Goal: Task Accomplishment & Management: Use online tool/utility

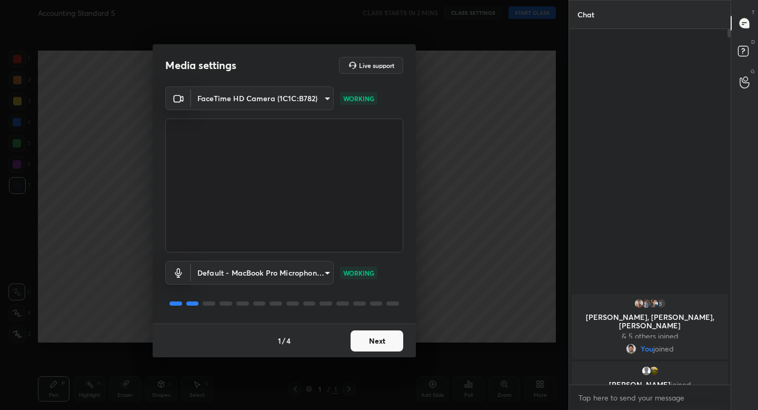
click at [384, 335] on button "Next" at bounding box center [377, 340] width 53 height 21
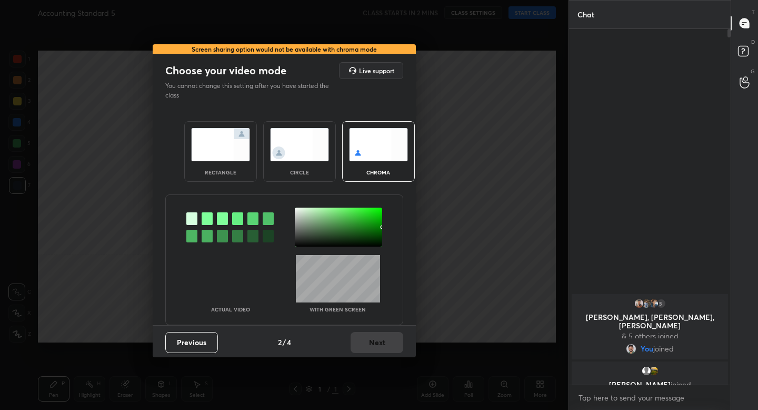
click at [237, 146] on img at bounding box center [220, 144] width 59 height 33
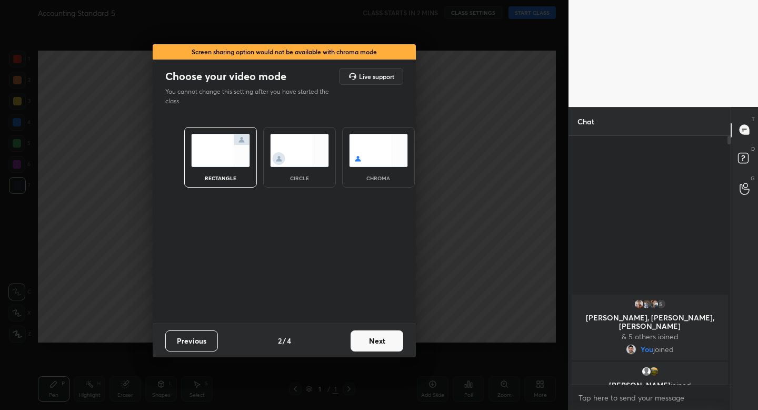
click at [371, 337] on button "Next" at bounding box center [377, 340] width 53 height 21
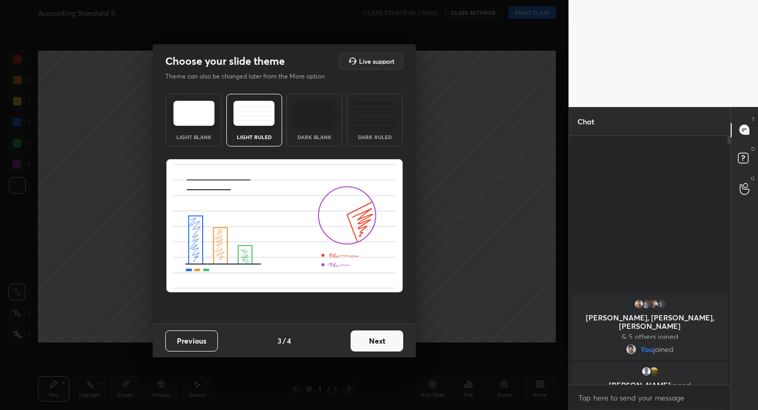
click at [379, 345] on button "Next" at bounding box center [377, 340] width 53 height 21
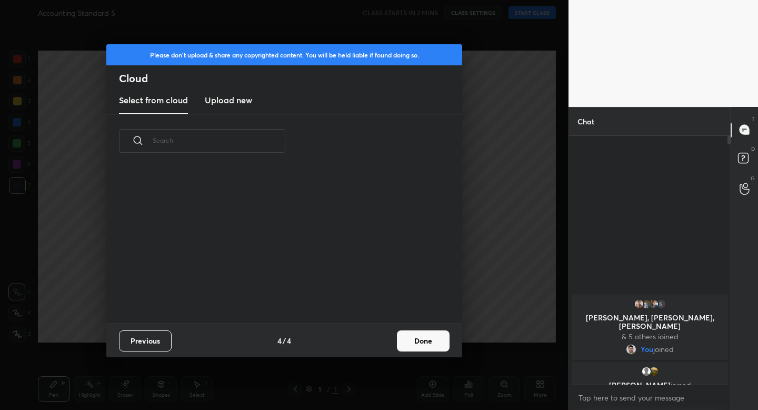
scroll to position [155, 338]
click at [407, 345] on button "Done" at bounding box center [423, 340] width 53 height 21
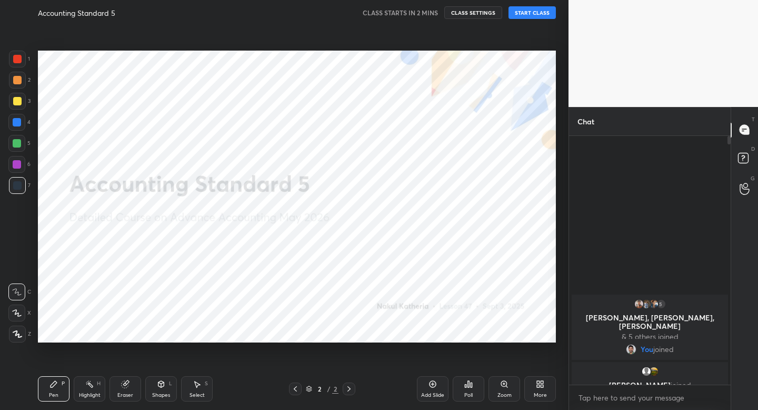
click at [16, 336] on icon at bounding box center [17, 333] width 9 height 7
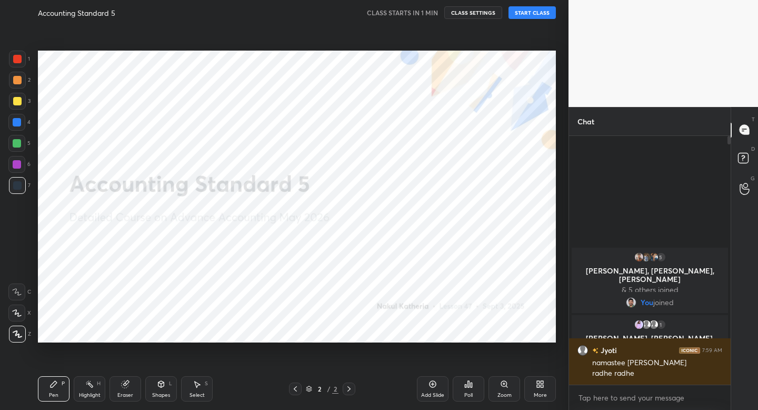
drag, startPoint x: 16, startPoint y: 336, endPoint x: 37, endPoint y: 322, distance: 24.7
click at [16, 335] on icon at bounding box center [17, 333] width 9 height 7
click at [525, 14] on button "START CLASS" at bounding box center [532, 12] width 47 height 13
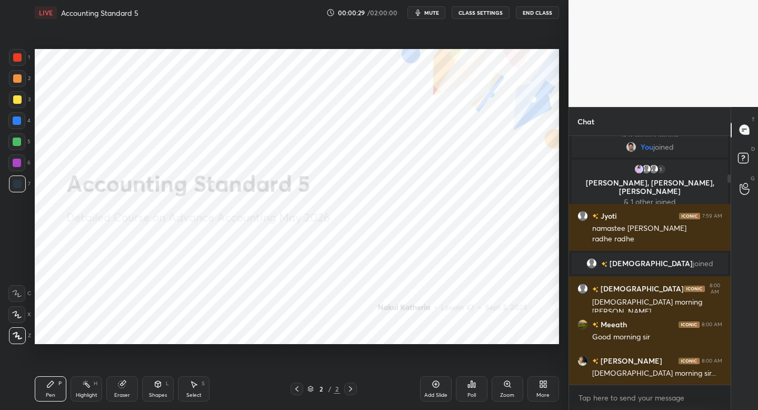
scroll to position [52319, 52135]
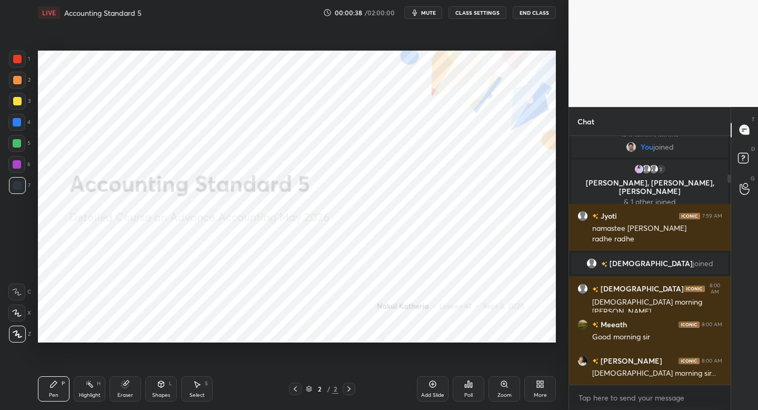
click at [18, 62] on div at bounding box center [17, 59] width 17 height 17
click at [160, 393] on div "Shapes" at bounding box center [161, 394] width 18 height 5
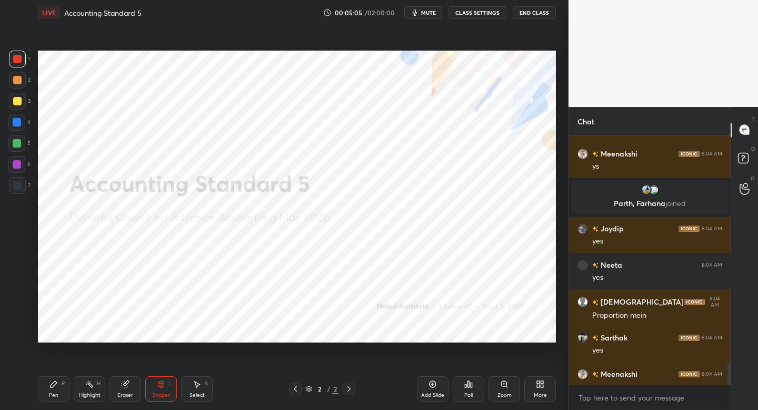
scroll to position [2708, 0]
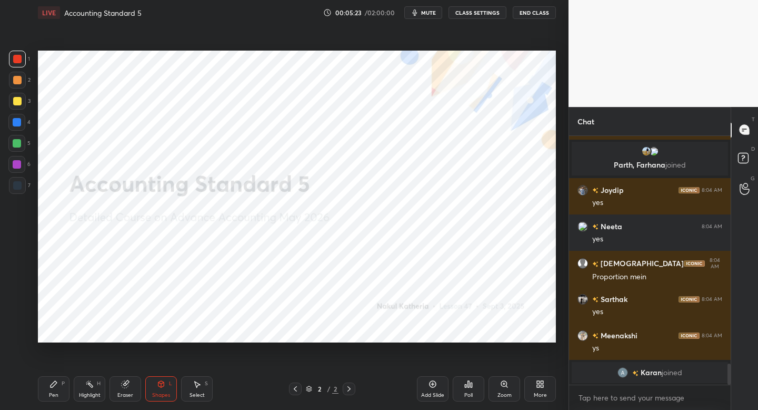
click at [56, 383] on icon at bounding box center [54, 384] width 8 height 8
click at [431, 382] on icon at bounding box center [433, 384] width 8 height 8
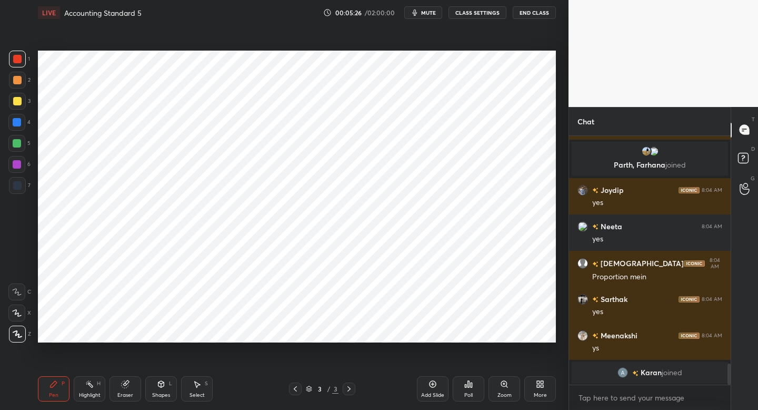
click at [296, 383] on div at bounding box center [295, 388] width 13 height 13
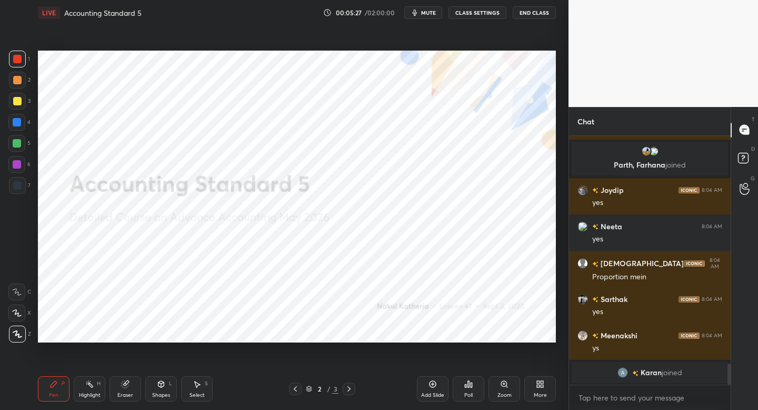
click at [534, 385] on div "More" at bounding box center [541, 388] width 32 height 25
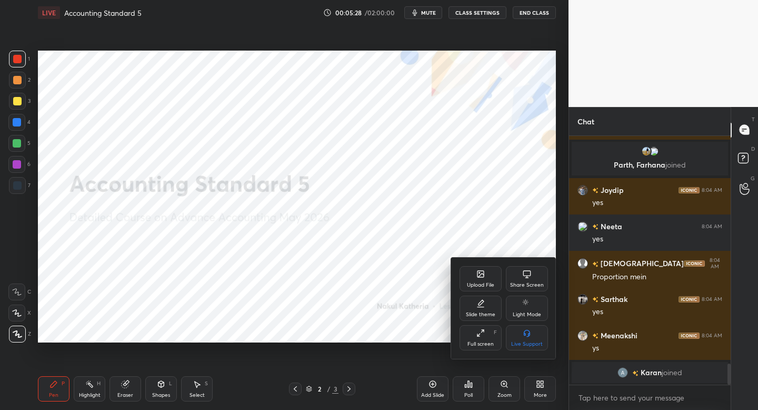
click at [483, 305] on icon at bounding box center [481, 303] width 8 height 8
click at [529, 313] on div "Light Ruled" at bounding box center [527, 314] width 28 height 5
click at [468, 279] on div "Slide theme Light Blank Light Ruled Dark Blank Dark Ruled" at bounding box center [503, 309] width 105 height 100
click at [491, 246] on div at bounding box center [379, 205] width 758 height 410
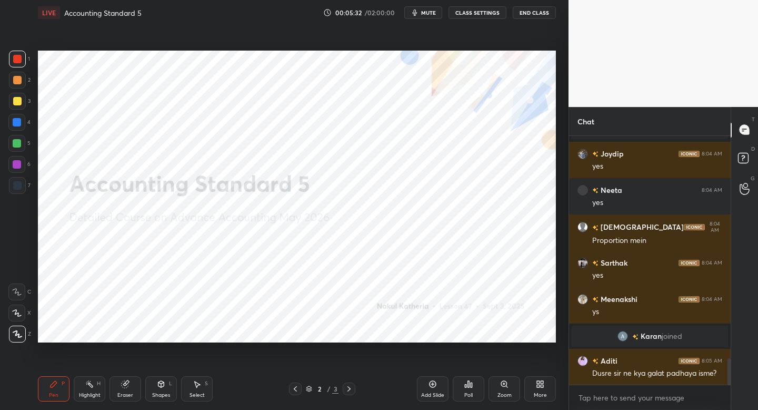
scroll to position [2128, 0]
click at [426, 390] on div "Add Slide" at bounding box center [433, 388] width 32 height 25
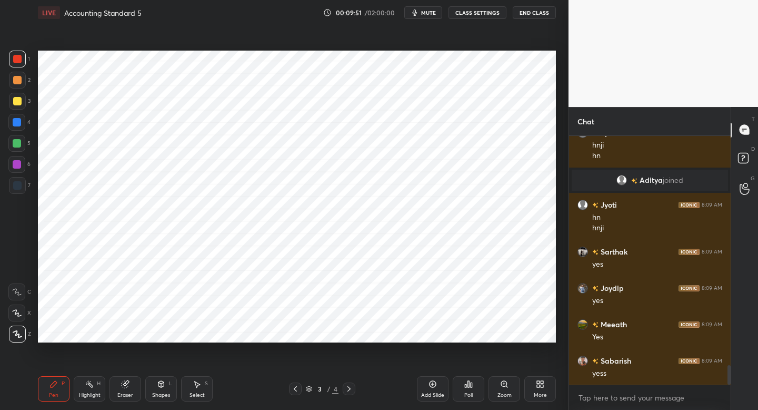
scroll to position [2903, 0]
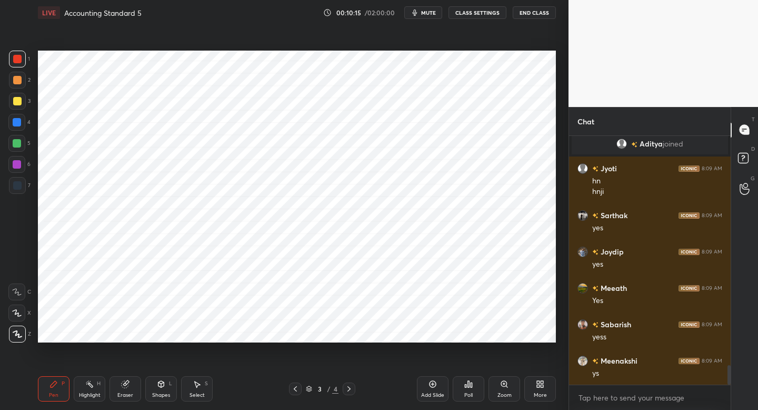
click at [26, 185] on div "7" at bounding box center [20, 185] width 22 height 17
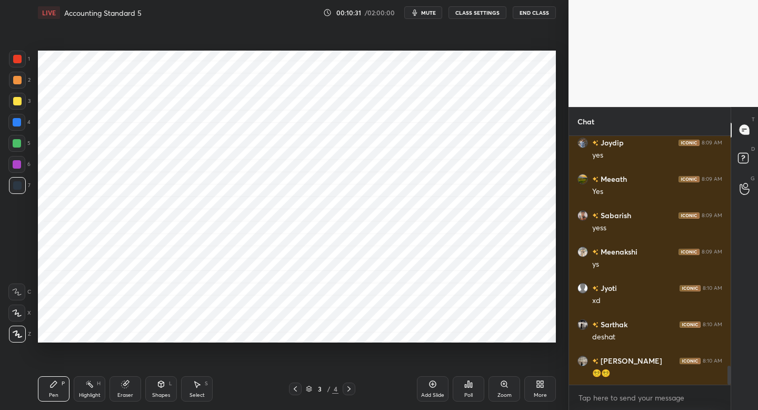
scroll to position [3048, 0]
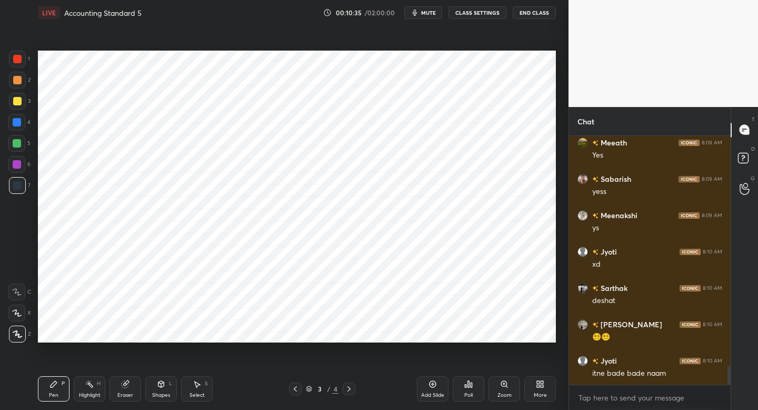
click at [162, 389] on div "Shapes L" at bounding box center [161, 388] width 32 height 25
click at [60, 387] on div "Pen P" at bounding box center [54, 388] width 32 height 25
click at [60, 388] on div "Pen P" at bounding box center [54, 388] width 32 height 25
click at [18, 64] on div at bounding box center [17, 59] width 17 height 17
click at [128, 386] on div "Eraser" at bounding box center [126, 388] width 32 height 25
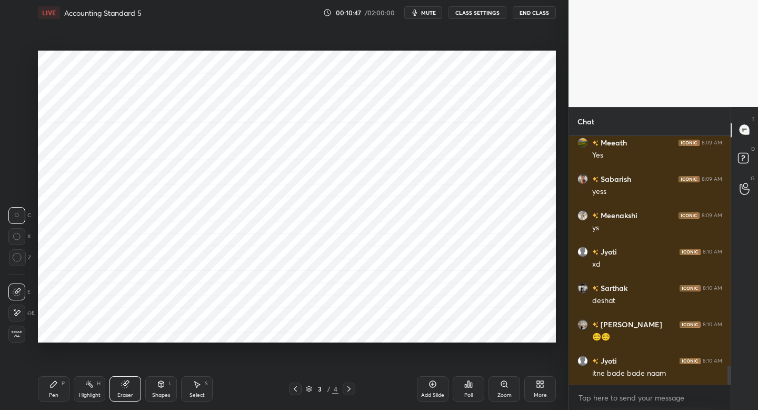
click at [48, 384] on div "Pen P" at bounding box center [54, 388] width 32 height 25
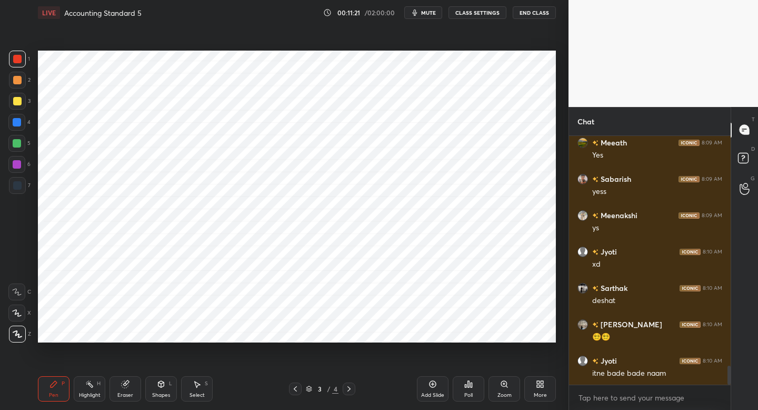
scroll to position [3084, 0]
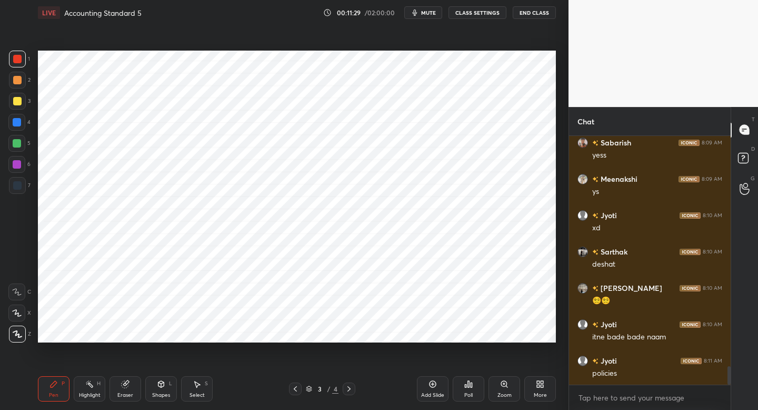
click at [160, 392] on div "Shapes" at bounding box center [161, 394] width 18 height 5
click at [52, 389] on div "Pen P" at bounding box center [54, 388] width 32 height 25
click at [18, 124] on div at bounding box center [17, 122] width 8 height 8
click at [19, 316] on div at bounding box center [16, 312] width 17 height 17
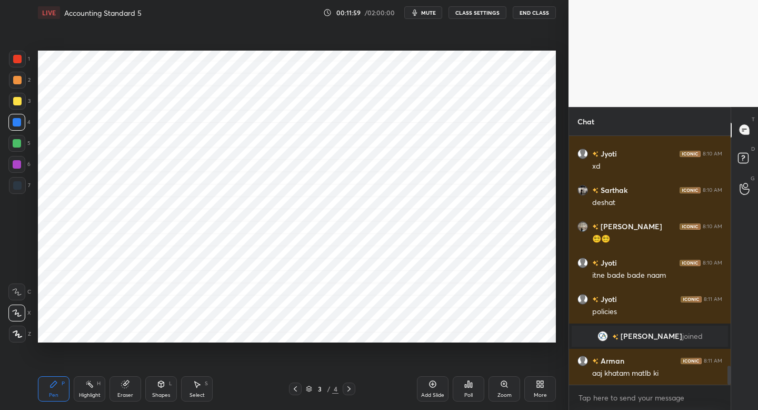
scroll to position [2993, 0]
click at [18, 186] on div at bounding box center [17, 185] width 8 height 8
click at [20, 188] on div at bounding box center [17, 185] width 8 height 8
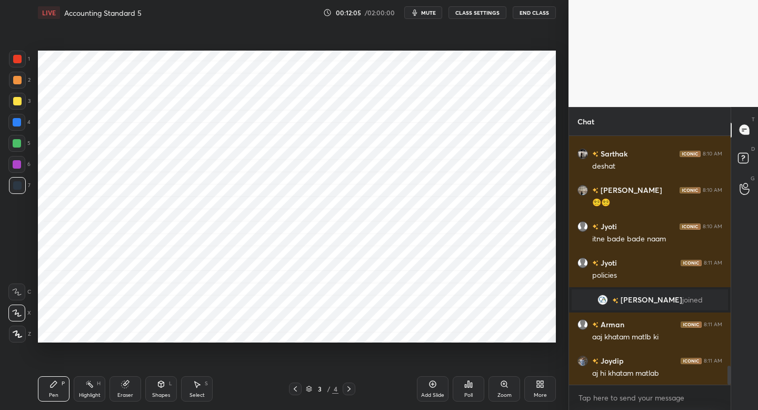
scroll to position [3066, 0]
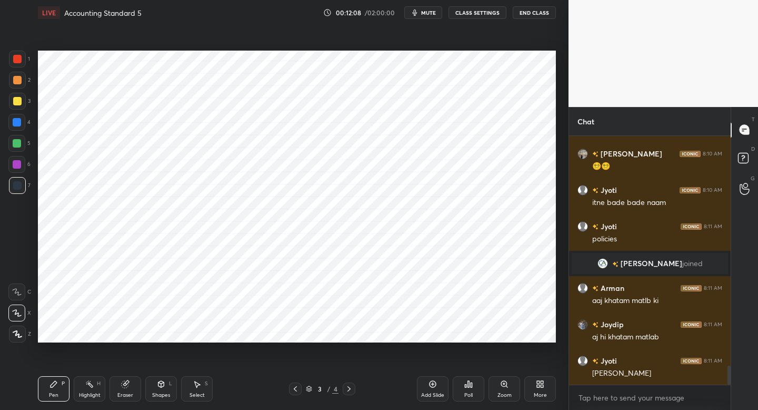
click at [16, 169] on div at bounding box center [16, 164] width 17 height 17
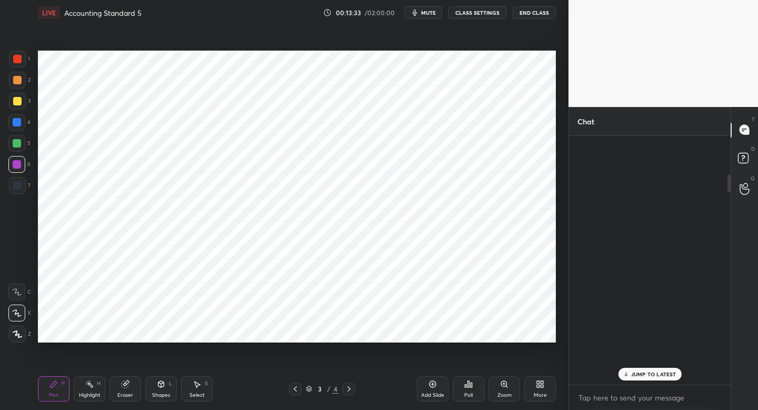
scroll to position [0, 0]
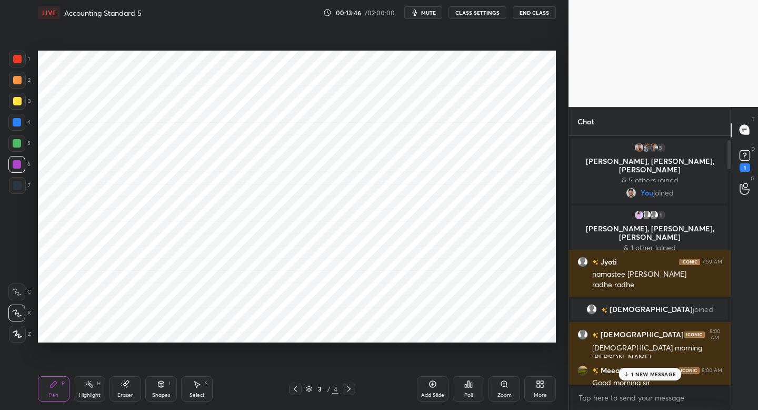
click at [651, 368] on div "1 NEW MESSAGE" at bounding box center [650, 374] width 63 height 13
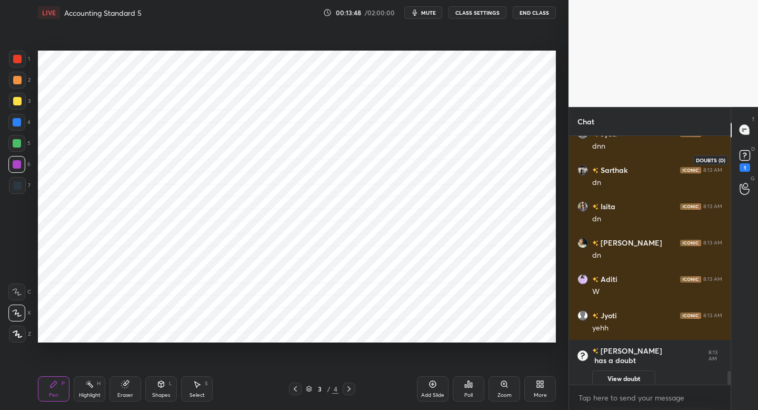
click at [740, 158] on rect at bounding box center [745, 155] width 10 height 10
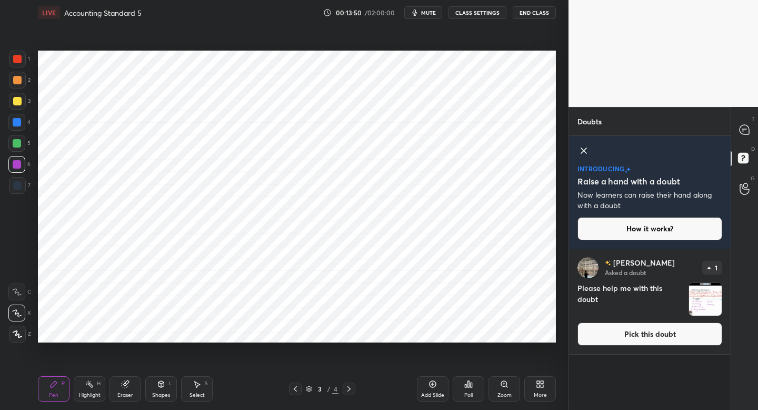
click at [655, 337] on button "Pick this doubt" at bounding box center [650, 333] width 145 height 23
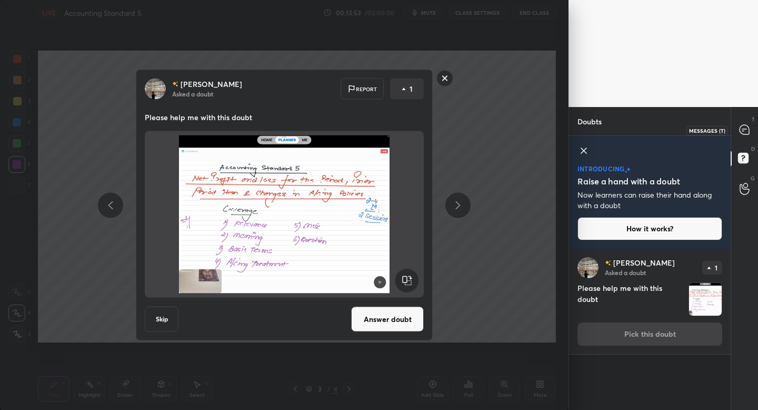
click at [738, 129] on div at bounding box center [745, 130] width 21 height 19
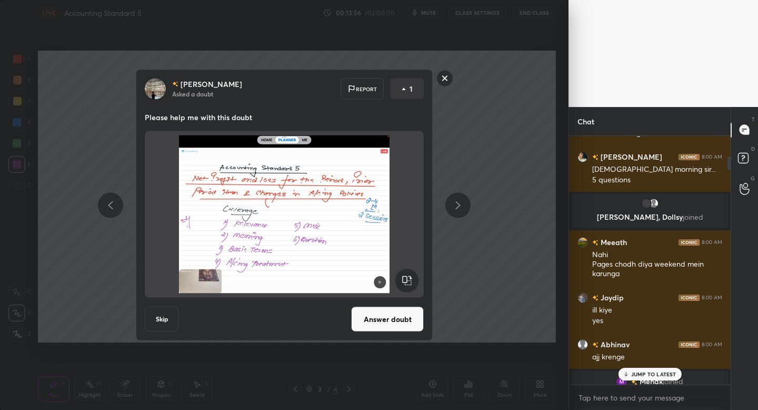
scroll to position [0, 0]
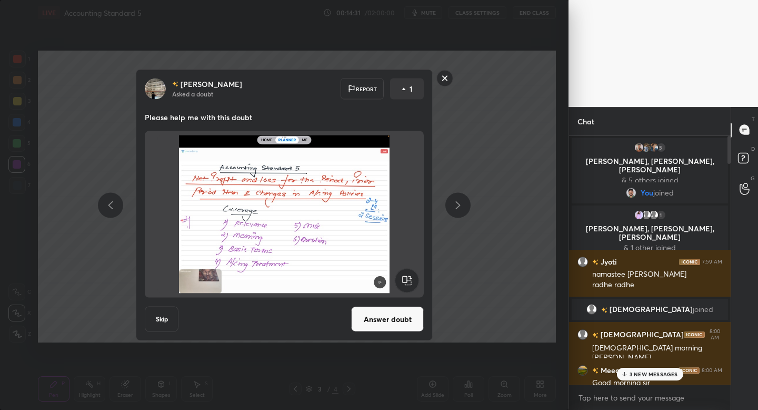
click at [447, 82] on rect at bounding box center [445, 78] width 16 height 16
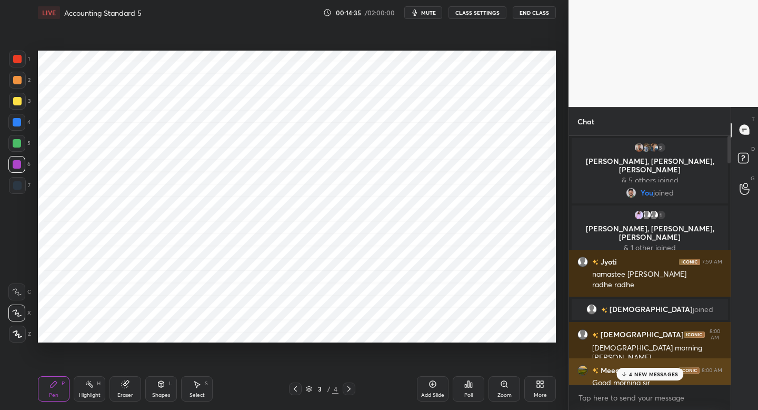
click at [630, 365] on div "Meeath 8:00 AM" at bounding box center [650, 369] width 145 height 11
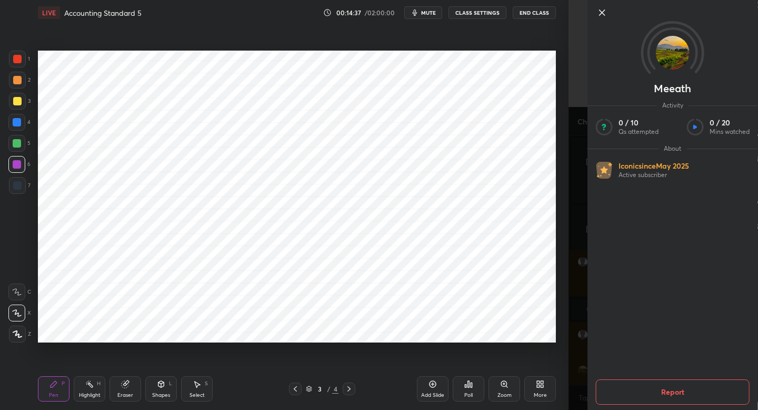
click at [601, 13] on icon at bounding box center [602, 12] width 5 height 5
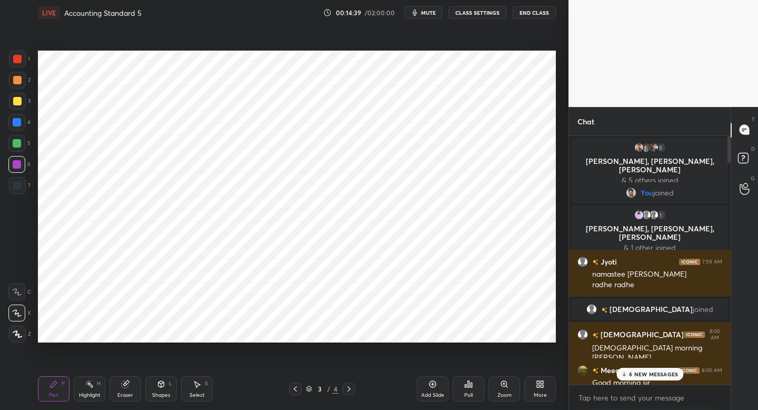
click at [632, 369] on div "6 NEW MESSAGES" at bounding box center [650, 374] width 67 height 13
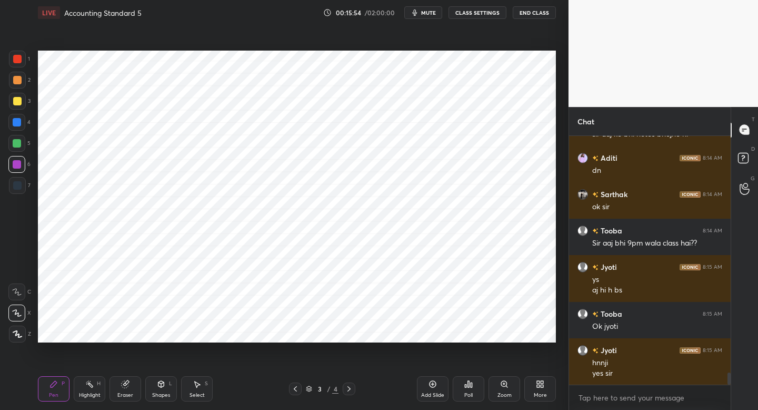
scroll to position [4772, 0]
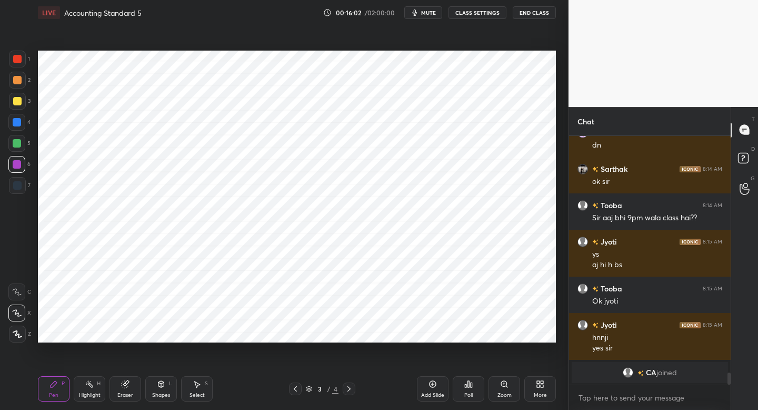
click at [429, 392] on div "Add Slide" at bounding box center [432, 394] width 23 height 5
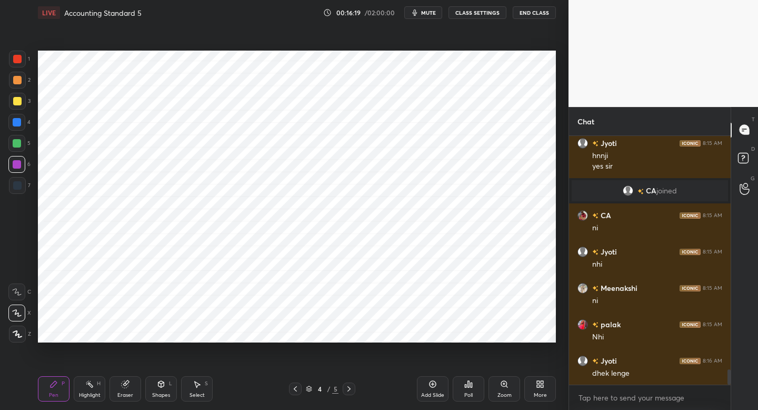
scroll to position [3812, 0]
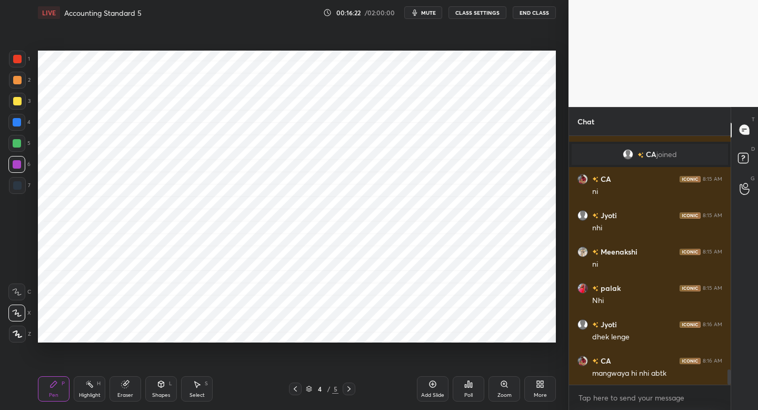
click at [19, 189] on div at bounding box center [17, 185] width 8 height 8
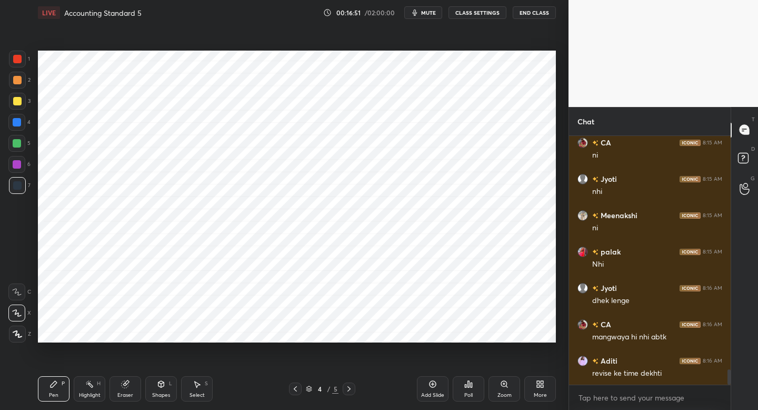
click at [20, 185] on div at bounding box center [17, 185] width 8 height 8
click at [22, 327] on div at bounding box center [17, 333] width 17 height 17
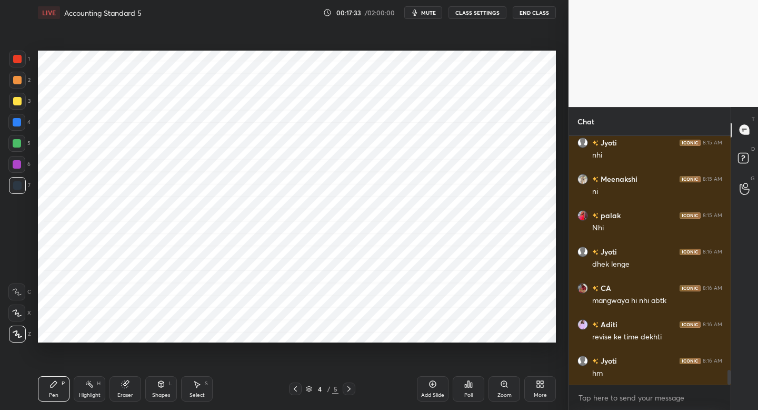
click at [14, 65] on div at bounding box center [17, 59] width 17 height 17
click at [18, 125] on div at bounding box center [17, 122] width 8 height 8
click at [167, 392] on div "Shapes" at bounding box center [161, 394] width 18 height 5
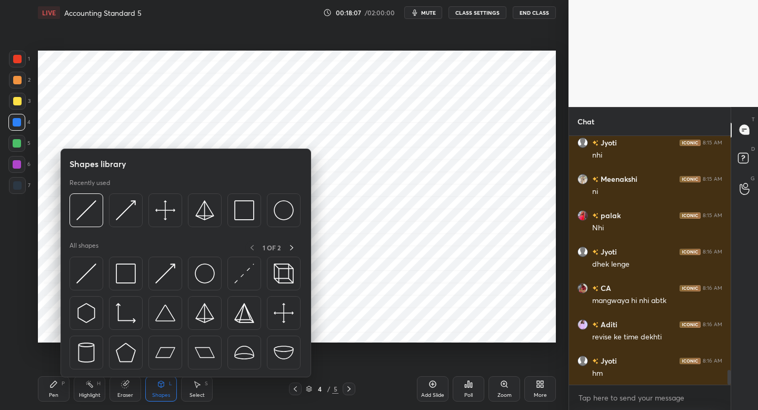
scroll to position [3921, 0]
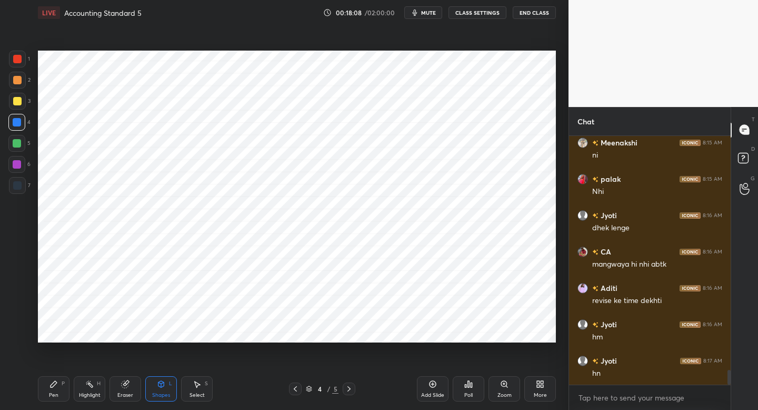
click at [19, 64] on div at bounding box center [17, 59] width 17 height 17
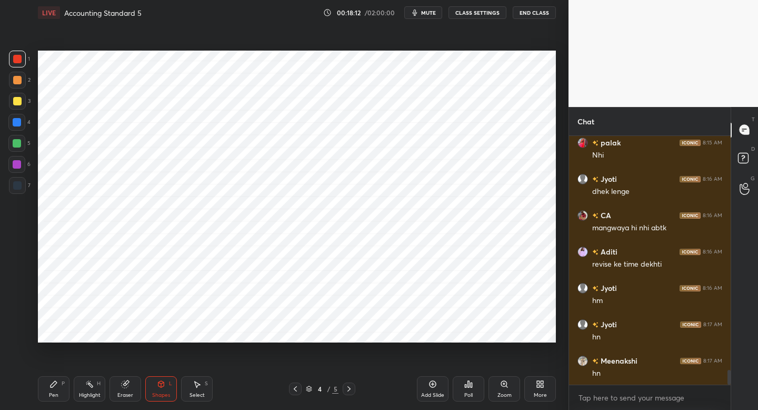
click at [54, 387] on div "Pen P" at bounding box center [54, 388] width 32 height 25
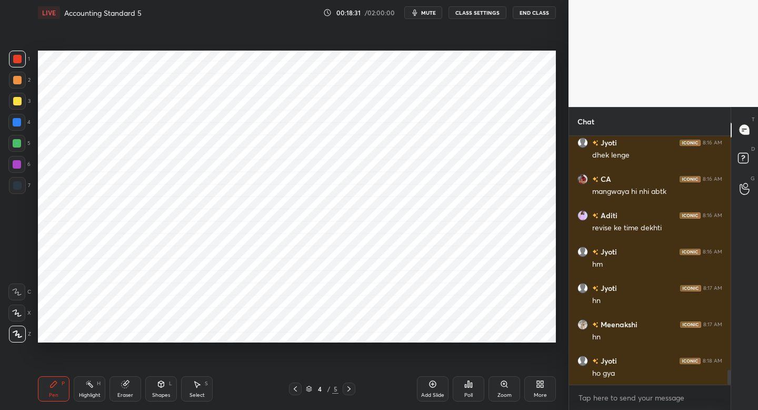
click at [19, 186] on div at bounding box center [17, 185] width 8 height 8
click at [15, 66] on div at bounding box center [17, 59] width 17 height 17
click at [459, 343] on div "Setting up your live class Poll for secs No correct answer Start poll" at bounding box center [297, 196] width 527 height 342
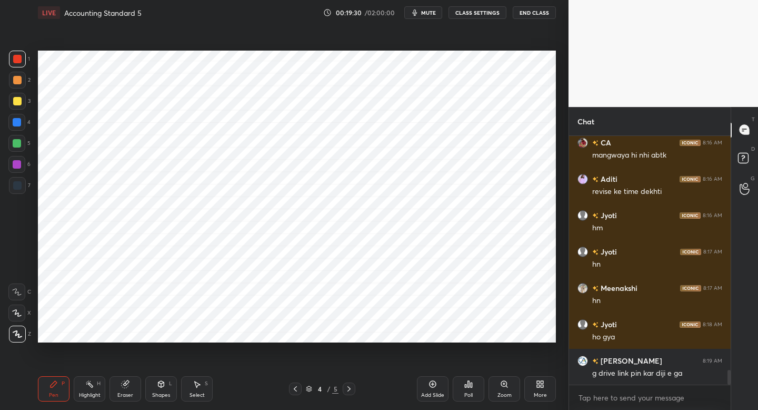
click at [427, 345] on div "Setting up your live class Poll for secs No correct answer Start poll" at bounding box center [297, 196] width 527 height 342
click at [428, 379] on div "Add Slide" at bounding box center [433, 388] width 32 height 25
click at [15, 181] on div at bounding box center [17, 185] width 8 height 8
click at [19, 57] on div at bounding box center [17, 59] width 8 height 8
click at [159, 394] on div "Shapes" at bounding box center [161, 394] width 18 height 5
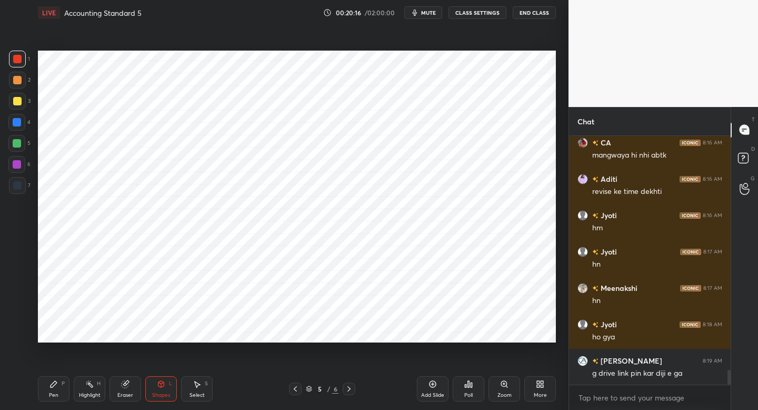
click at [47, 388] on div "Pen P" at bounding box center [54, 388] width 32 height 25
click at [23, 188] on div at bounding box center [17, 185] width 17 height 17
click at [18, 145] on div at bounding box center [17, 143] width 8 height 8
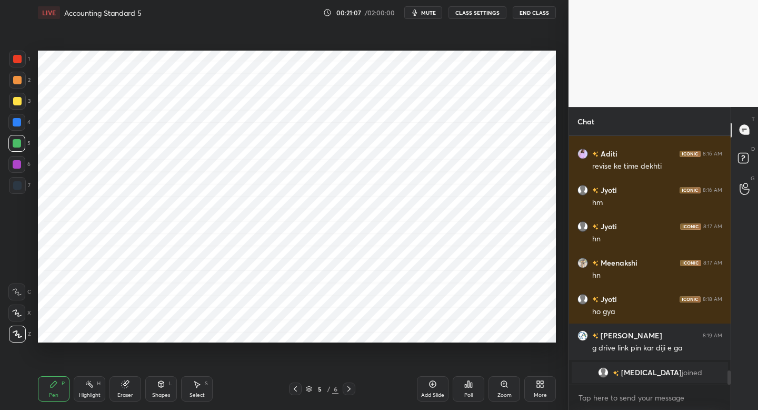
click at [19, 172] on div at bounding box center [16, 164] width 17 height 17
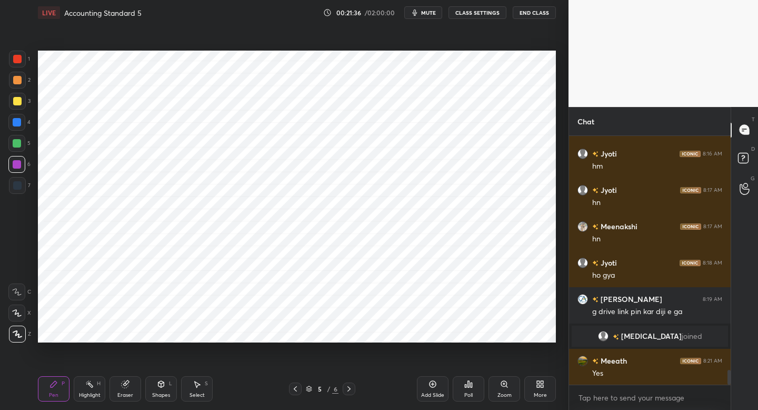
click at [427, 387] on div "Add Slide" at bounding box center [433, 388] width 32 height 25
click at [23, 190] on div at bounding box center [17, 185] width 17 height 17
click at [8, 64] on div "1 2 3 4 5 6 7 C X Z C X Z E E Erase all H H" at bounding box center [17, 197] width 34 height 292
click at [17, 65] on div at bounding box center [17, 59] width 17 height 17
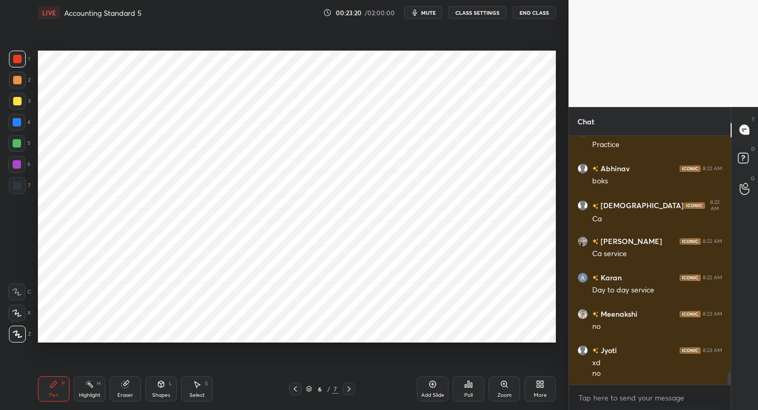
scroll to position [4919, 0]
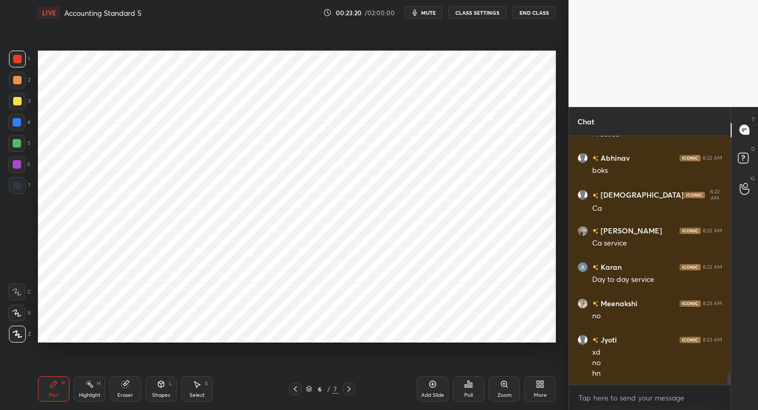
click at [169, 392] on div "Shapes" at bounding box center [161, 394] width 18 height 5
click at [22, 189] on div at bounding box center [17, 185] width 17 height 17
click at [59, 391] on div "Pen P" at bounding box center [54, 388] width 32 height 25
click at [21, 167] on div at bounding box center [16, 164] width 17 height 17
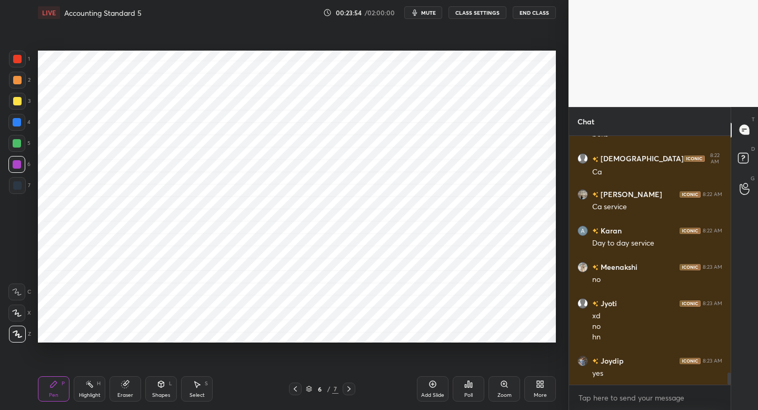
click at [296, 389] on icon at bounding box center [295, 388] width 8 height 8
click at [125, 397] on div "Eraser" at bounding box center [125, 394] width 16 height 5
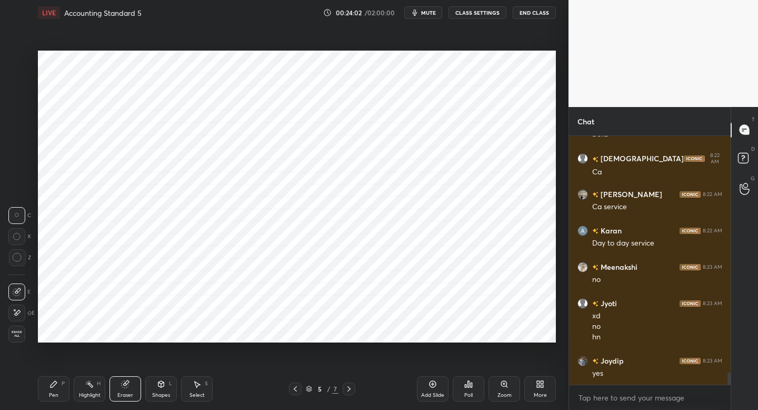
click at [60, 381] on div "Pen P" at bounding box center [54, 388] width 32 height 25
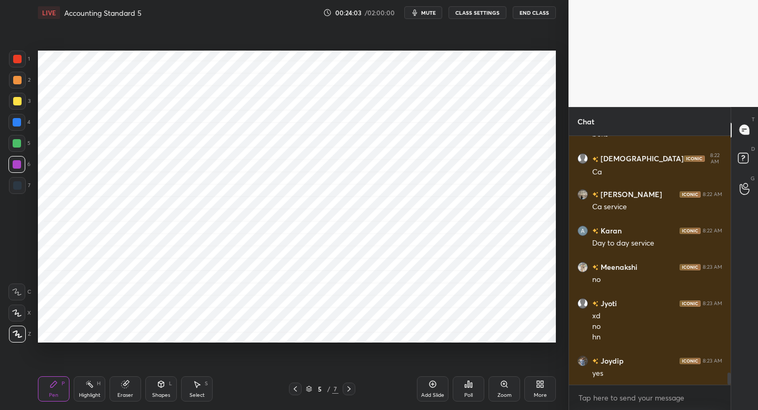
click at [18, 146] on div at bounding box center [17, 143] width 8 height 8
click at [349, 389] on icon at bounding box center [349, 388] width 8 height 8
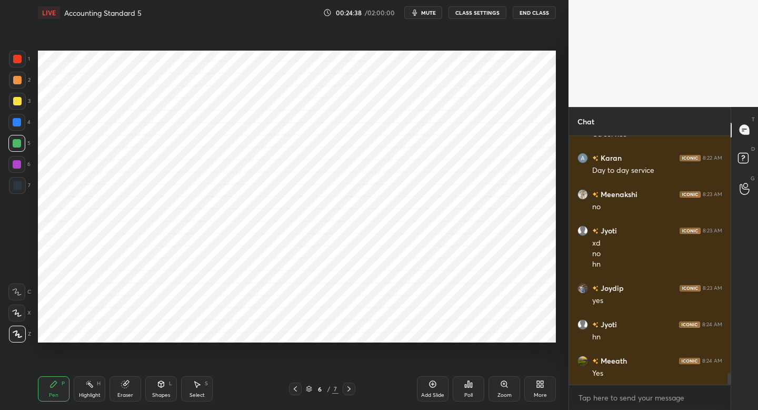
scroll to position [5064, 0]
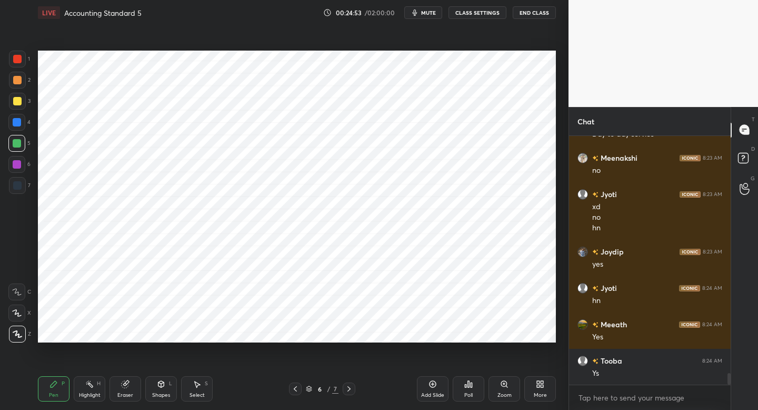
click at [21, 184] on div at bounding box center [17, 185] width 17 height 17
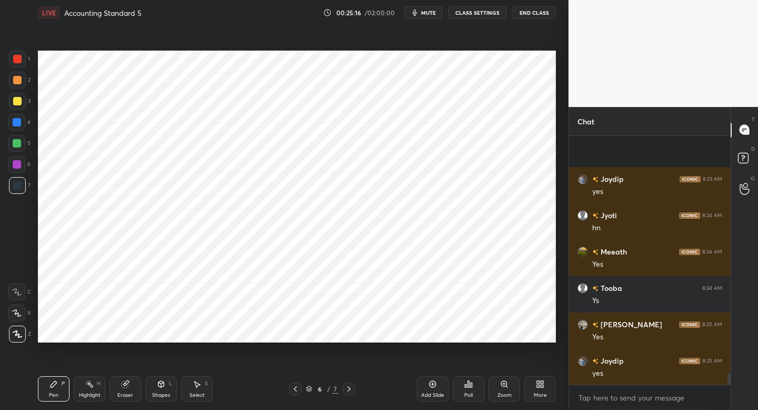
scroll to position [5209, 0]
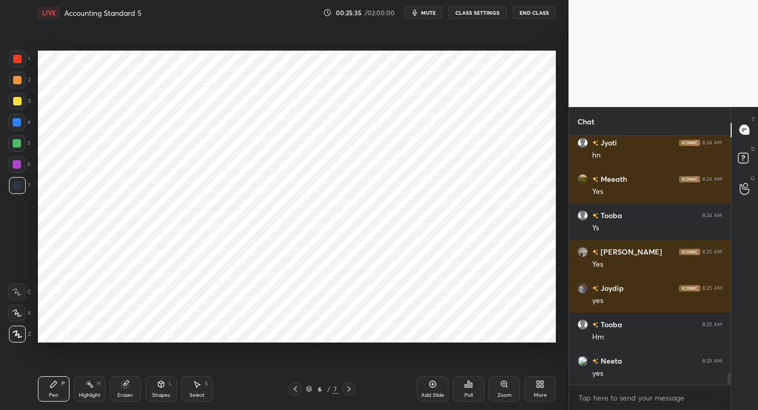
click at [303, 346] on div "Setting up your live class Poll for secs No correct answer Start poll" at bounding box center [297, 196] width 527 height 342
click at [441, 384] on div "Add Slide" at bounding box center [433, 388] width 32 height 25
click at [15, 70] on div "1" at bounding box center [19, 61] width 21 height 21
click at [22, 124] on div at bounding box center [16, 122] width 17 height 17
click at [23, 66] on div at bounding box center [17, 59] width 17 height 17
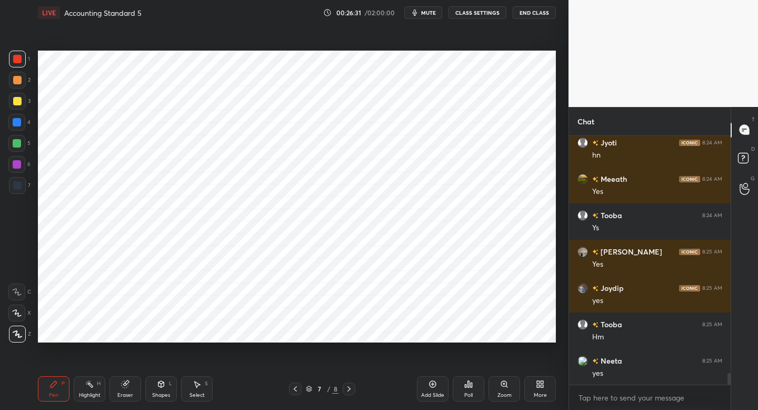
click at [13, 168] on div at bounding box center [17, 164] width 8 height 8
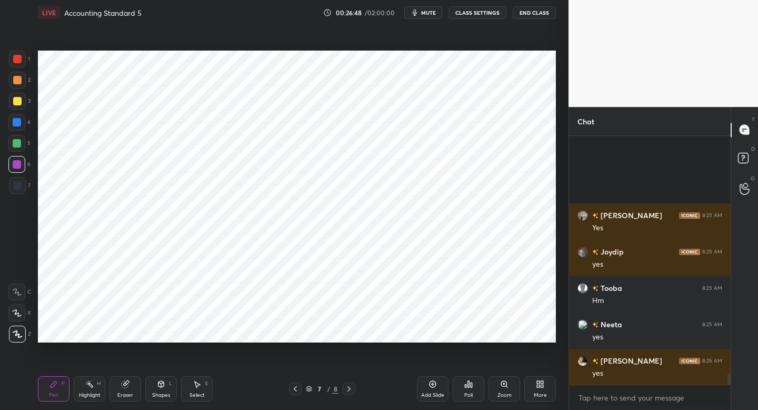
scroll to position [5355, 0]
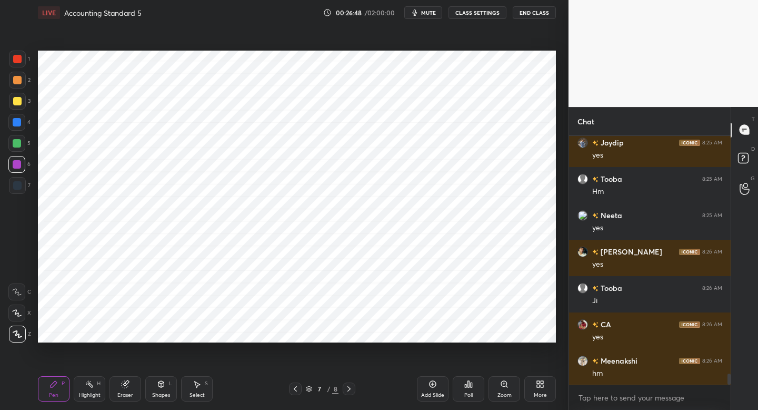
click at [20, 194] on div "7" at bounding box center [20, 187] width 22 height 21
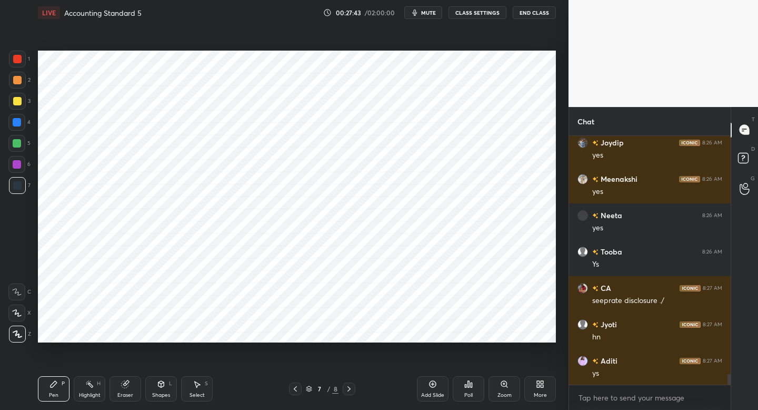
scroll to position [5718, 0]
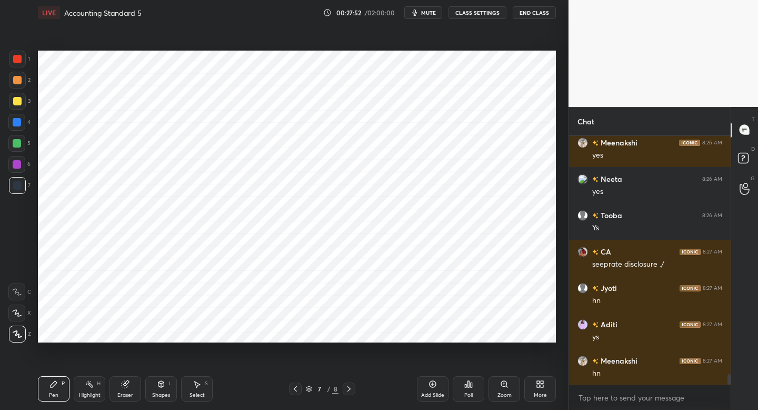
click at [434, 388] on div "Add Slide" at bounding box center [433, 388] width 32 height 25
click at [23, 58] on div at bounding box center [17, 59] width 17 height 17
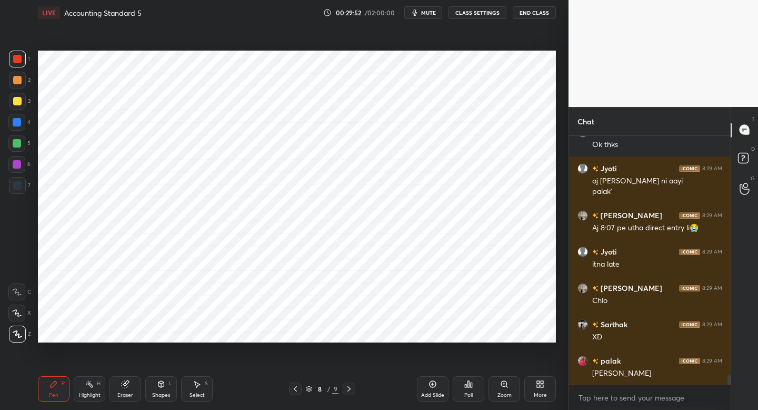
scroll to position [6237, 0]
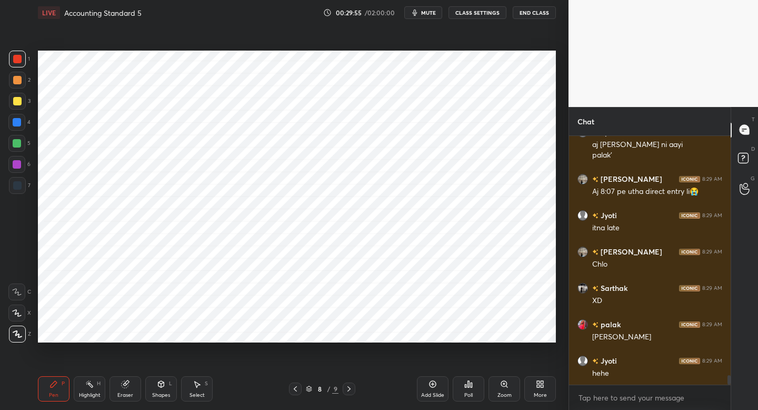
click at [163, 381] on icon at bounding box center [161, 384] width 8 height 8
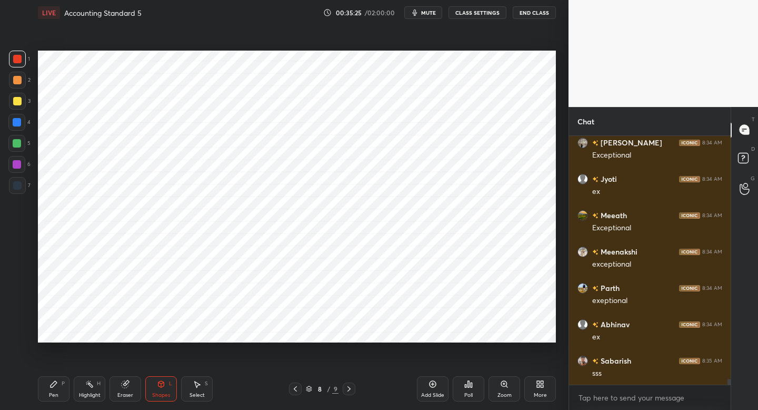
scroll to position [10208, 0]
click at [25, 188] on div at bounding box center [17, 185] width 17 height 17
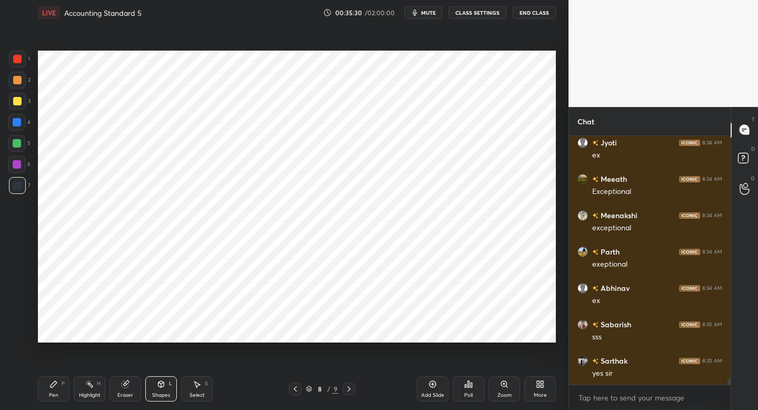
scroll to position [10245, 0]
click at [67, 387] on div "Pen P" at bounding box center [54, 388] width 32 height 25
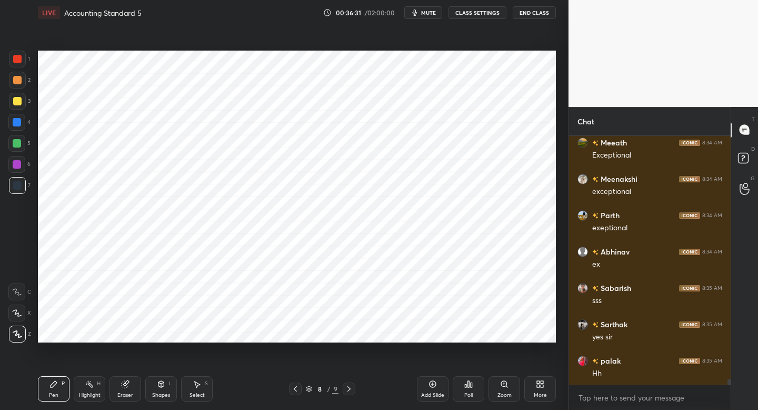
click at [22, 165] on div at bounding box center [16, 164] width 17 height 17
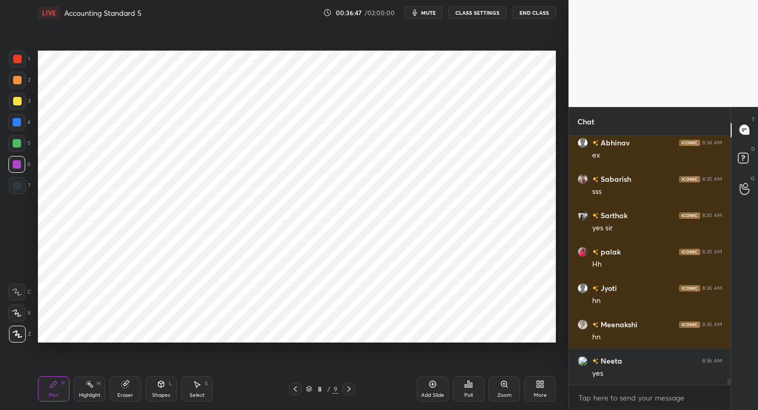
click at [295, 388] on icon at bounding box center [295, 388] width 3 height 5
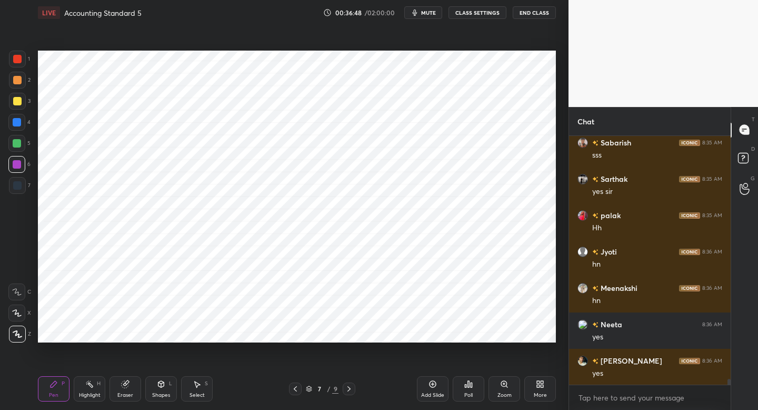
click at [298, 385] on icon at bounding box center [295, 388] width 8 height 8
click at [296, 388] on icon at bounding box center [295, 388] width 8 height 8
click at [294, 388] on icon at bounding box center [295, 388] width 8 height 8
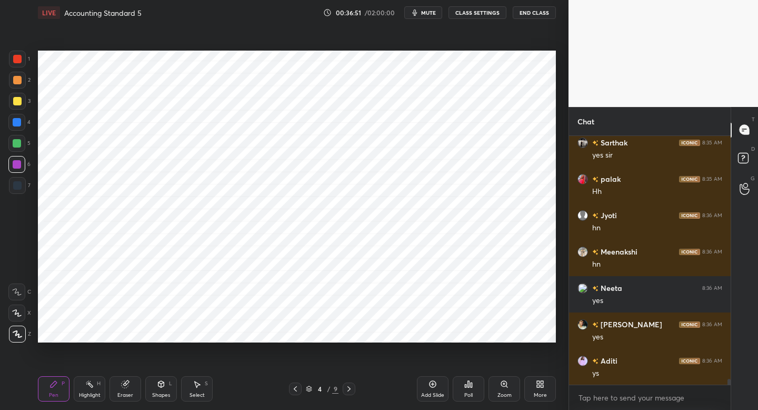
click at [19, 82] on div at bounding box center [17, 80] width 8 height 8
click at [351, 389] on icon at bounding box center [349, 388] width 8 height 8
click at [348, 391] on icon at bounding box center [349, 388] width 8 height 8
click at [296, 390] on div at bounding box center [295, 388] width 13 height 13
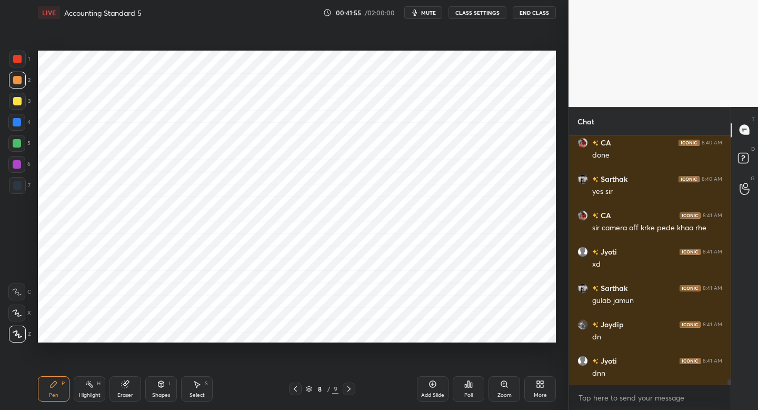
scroll to position [12012, 0]
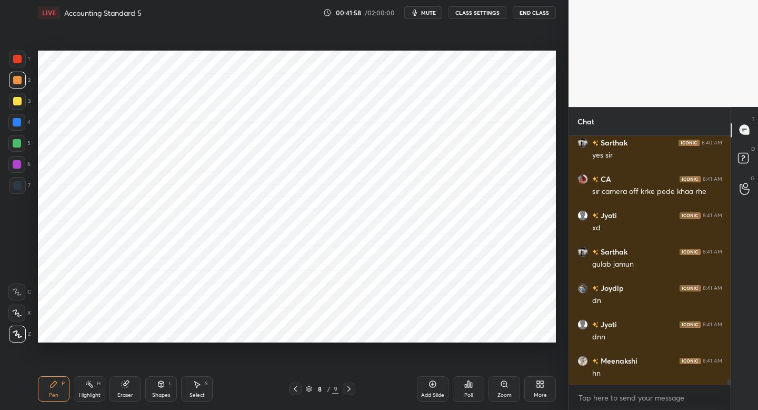
click at [538, 386] on icon at bounding box center [538, 385] width 3 height 3
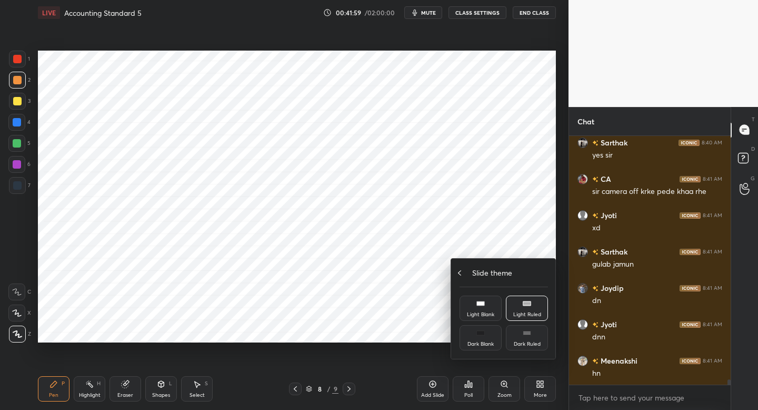
click at [467, 269] on div "Slide theme" at bounding box center [504, 272] width 88 height 11
click at [478, 280] on div "Upload File" at bounding box center [481, 278] width 42 height 25
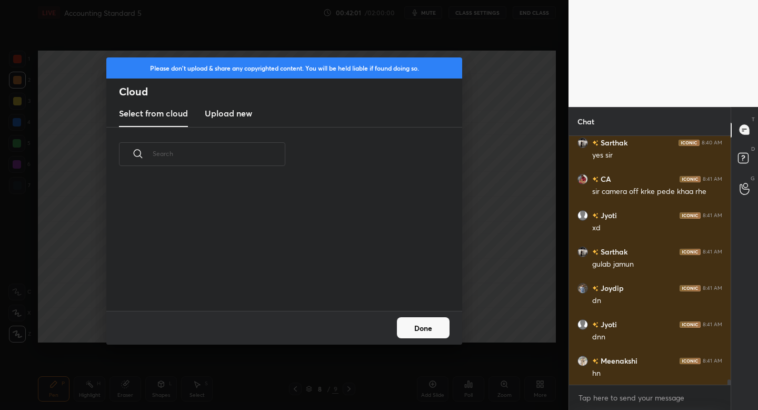
scroll to position [130, 338]
click at [217, 117] on h3 "Upload new" at bounding box center [228, 113] width 47 height 13
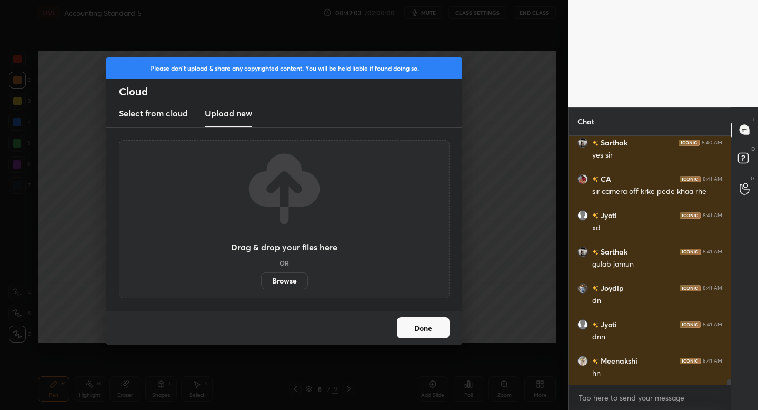
click at [281, 283] on label "Browse" at bounding box center [284, 280] width 47 height 17
click at [261, 283] on input "Browse" at bounding box center [261, 280] width 0 height 17
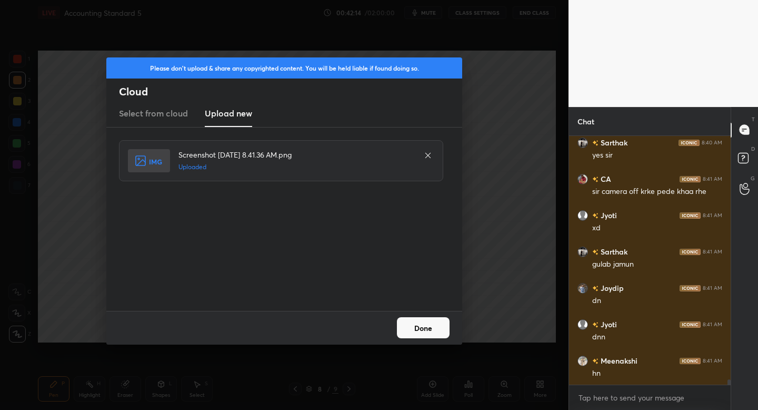
click at [421, 329] on button "Done" at bounding box center [423, 327] width 53 height 21
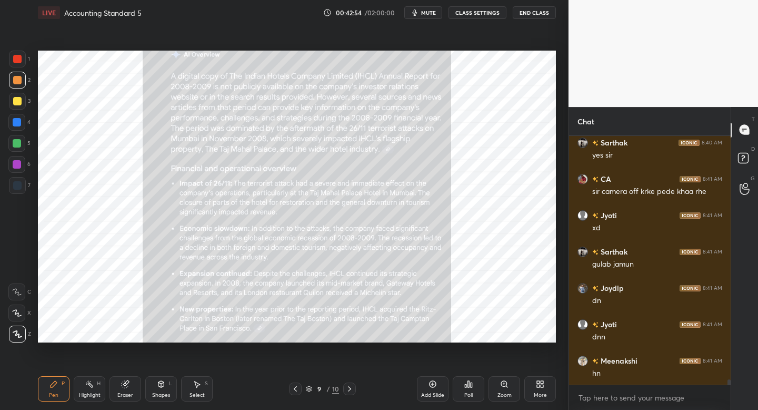
click at [221, 57] on div "Setting up your live class Poll for secs No correct answer Start poll" at bounding box center [297, 196] width 527 height 342
click at [296, 390] on icon at bounding box center [295, 388] width 8 height 8
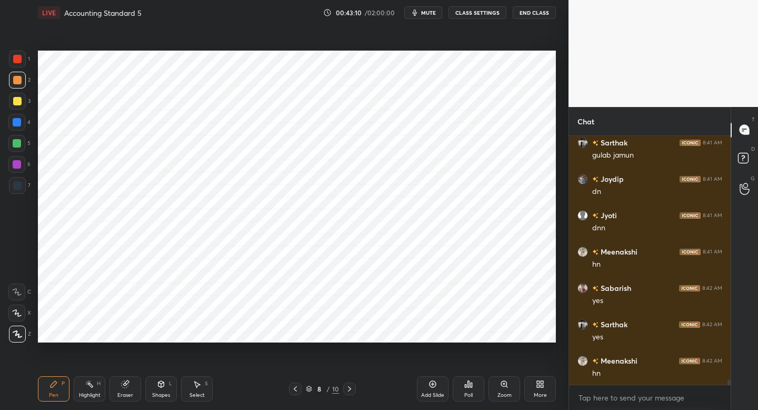
click at [295, 388] on icon at bounding box center [295, 388] width 8 height 8
click at [294, 390] on icon at bounding box center [295, 388] width 8 height 8
click at [294, 391] on icon at bounding box center [295, 388] width 8 height 8
click at [290, 390] on div at bounding box center [295, 388] width 13 height 13
click at [354, 388] on div at bounding box center [349, 388] width 13 height 13
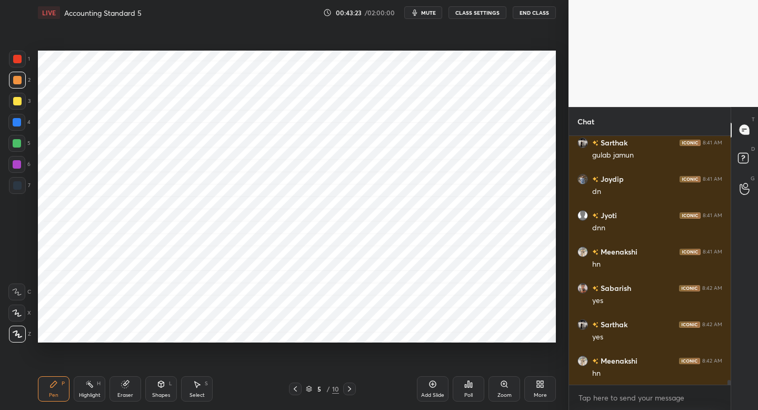
scroll to position [12157, 0]
click at [298, 380] on div "Pen P Highlight H Eraser Shapes L Select S 5 / 10 Add Slide Poll Zoom More" at bounding box center [297, 389] width 518 height 42
click at [298, 390] on icon at bounding box center [295, 388] width 8 height 8
click at [350, 390] on icon at bounding box center [349, 388] width 8 height 8
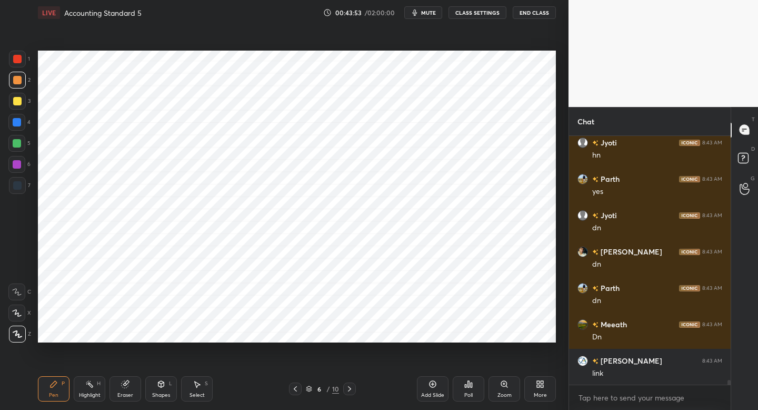
scroll to position [12448, 0]
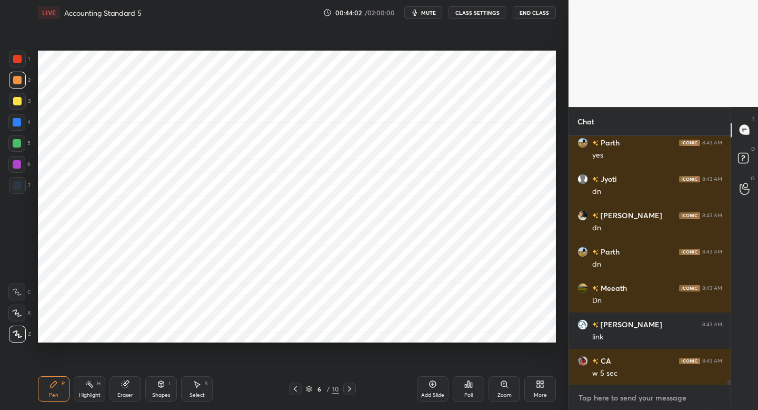
click at [601, 399] on textarea at bounding box center [650, 397] width 145 height 17
type textarea "x"
paste textarea "[URL][DOMAIN_NAME]"
type textarea "[URL][DOMAIN_NAME]"
type textarea "x"
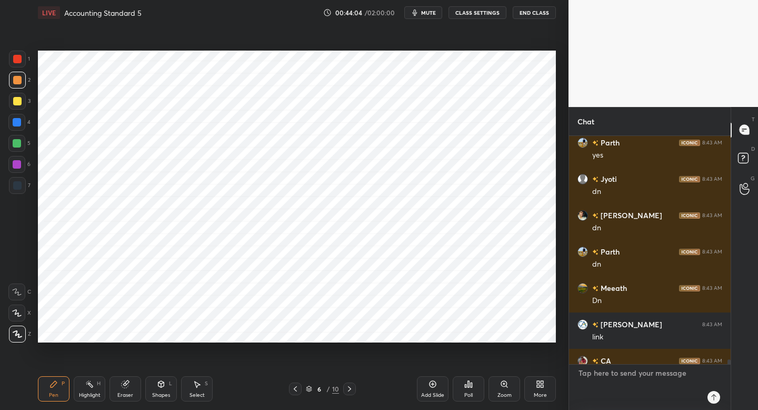
scroll to position [0, 0]
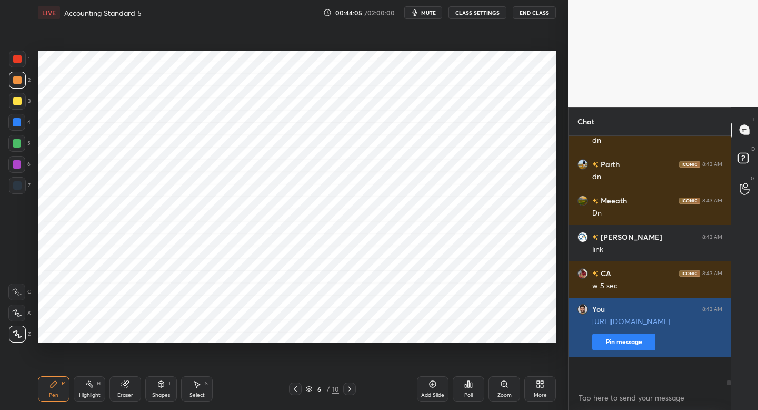
click at [624, 350] on button "Pin message" at bounding box center [623, 341] width 63 height 17
type textarea "x"
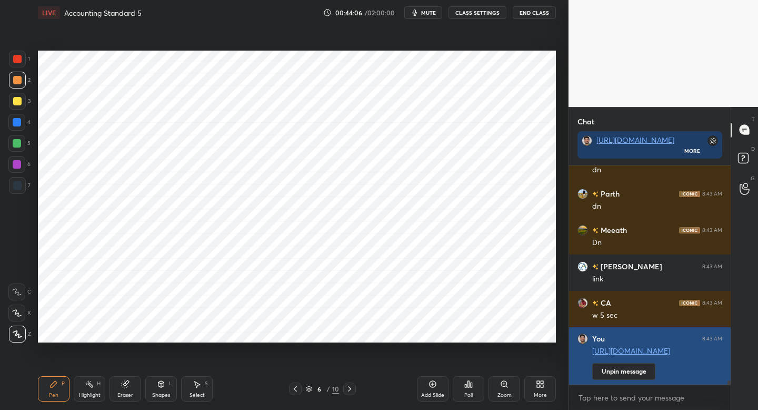
scroll to position [12565, 0]
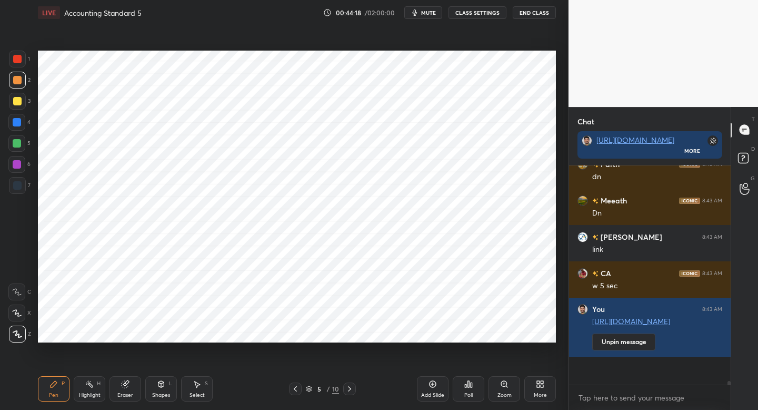
click at [592, 333] on button "Unpin message" at bounding box center [623, 341] width 63 height 17
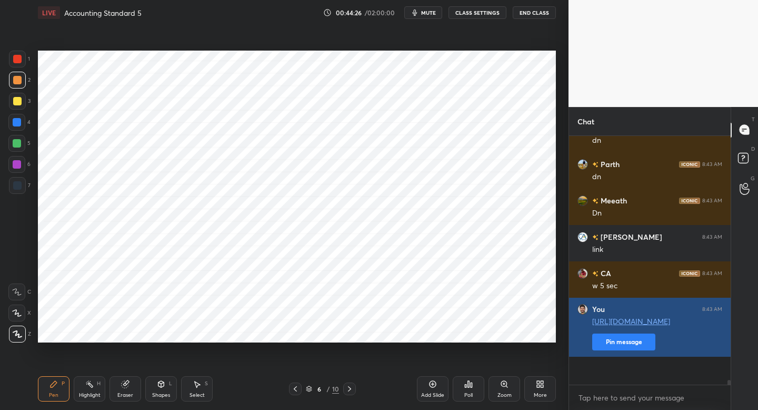
click at [629, 350] on button "Pin message" at bounding box center [623, 341] width 63 height 17
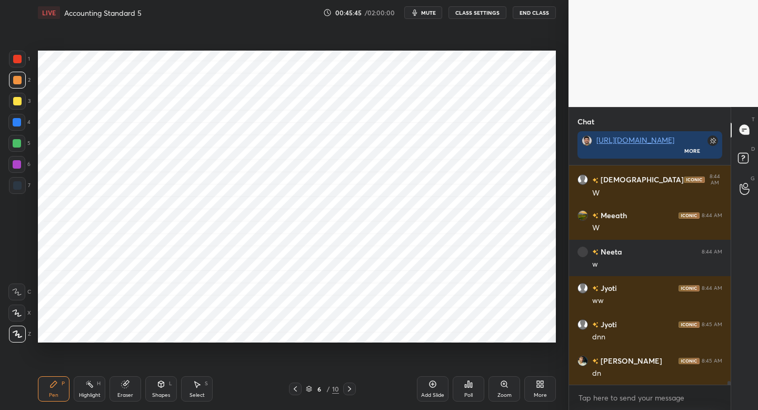
scroll to position [12928, 0]
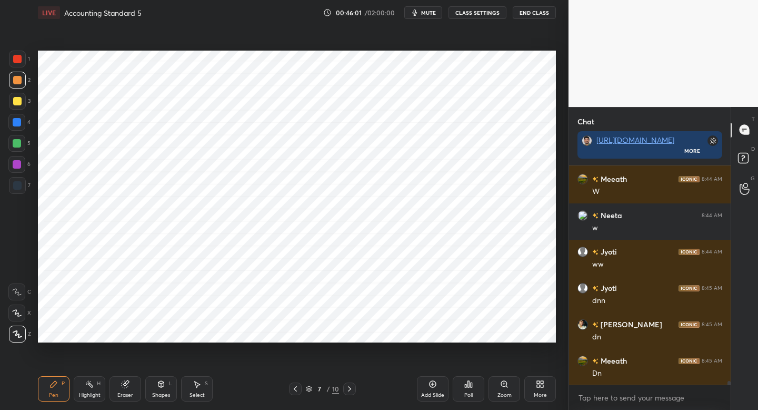
click at [426, 14] on span "mute" at bounding box center [428, 12] width 15 height 7
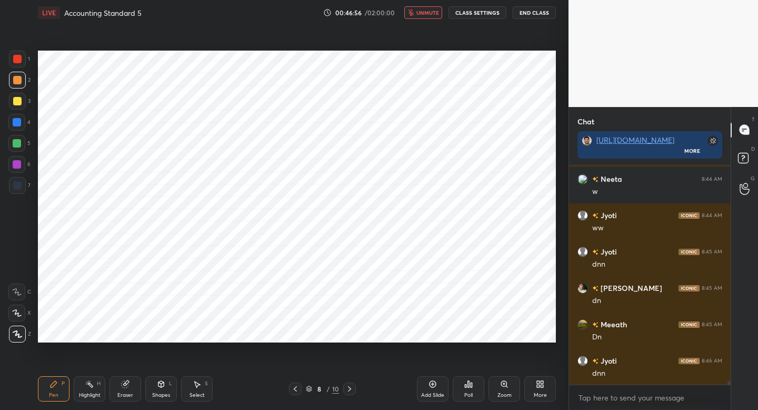
click at [426, 14] on span "unmute" at bounding box center [428, 12] width 23 height 7
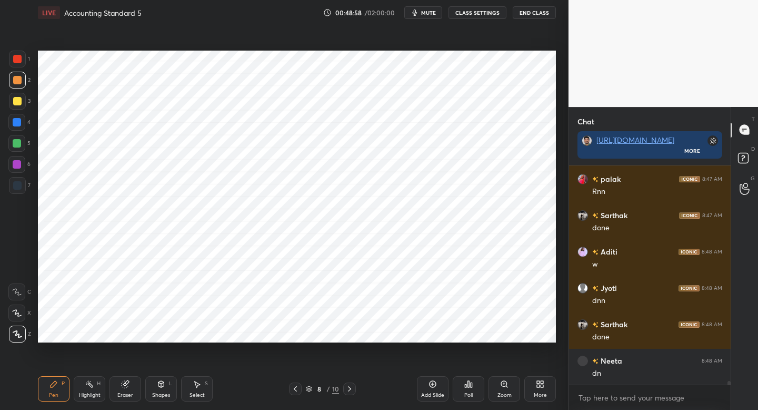
scroll to position [13546, 0]
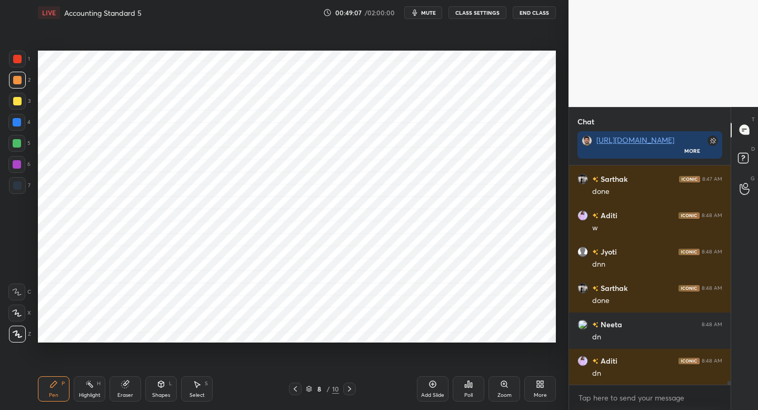
click at [436, 383] on icon at bounding box center [433, 384] width 8 height 8
click at [294, 383] on div at bounding box center [295, 388] width 13 height 13
click at [296, 385] on icon at bounding box center [295, 388] width 8 height 8
click at [295, 385] on icon at bounding box center [295, 388] width 8 height 8
click at [295, 387] on icon at bounding box center [295, 388] width 8 height 8
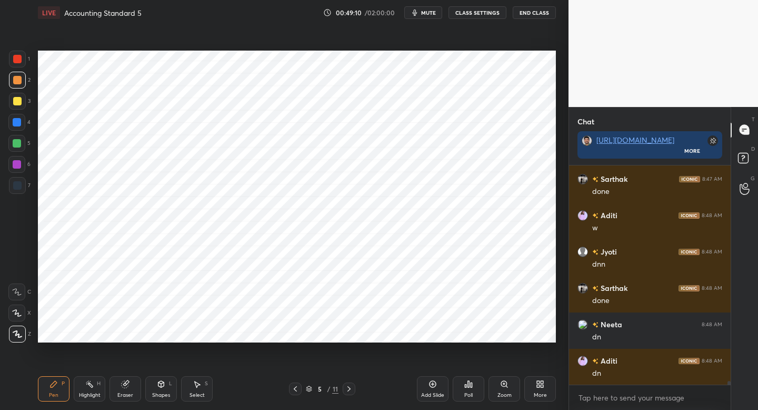
click at [294, 386] on icon at bounding box center [295, 388] width 8 height 8
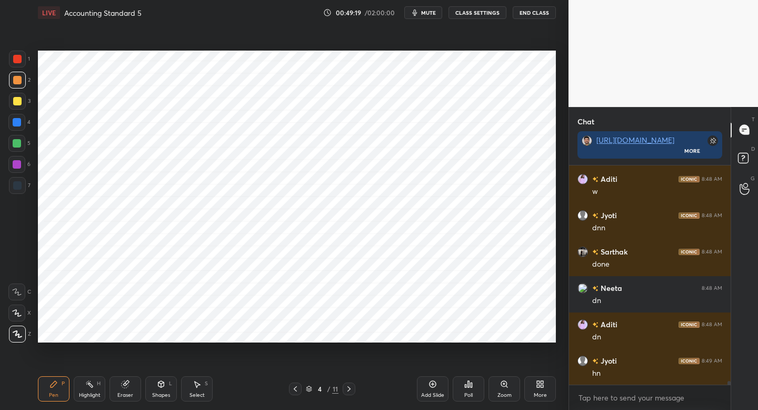
click at [15, 68] on div "1" at bounding box center [19, 61] width 21 height 21
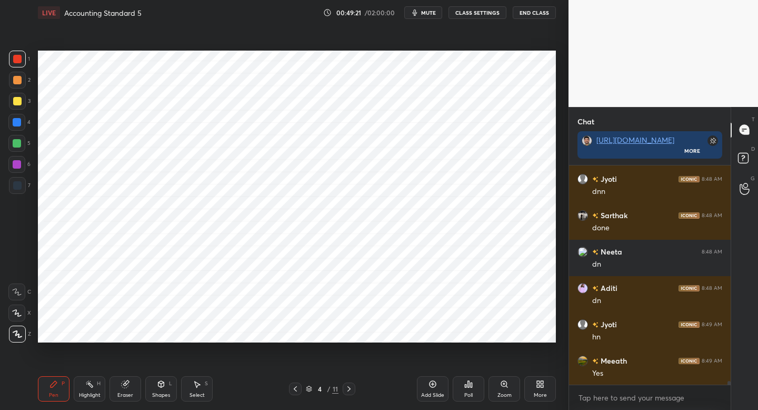
click at [17, 183] on div at bounding box center [17, 185] width 17 height 17
click at [346, 392] on icon at bounding box center [349, 388] width 8 height 8
click at [350, 390] on icon at bounding box center [349, 388] width 8 height 8
click at [348, 390] on icon at bounding box center [349, 388] width 8 height 8
click at [347, 389] on icon at bounding box center [349, 388] width 8 height 8
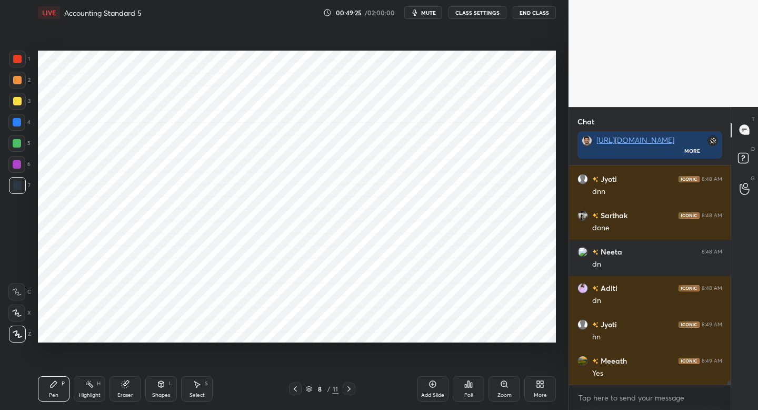
click at [350, 388] on icon at bounding box center [349, 388] width 8 height 8
click at [158, 391] on div "Shapes L" at bounding box center [161, 388] width 32 height 25
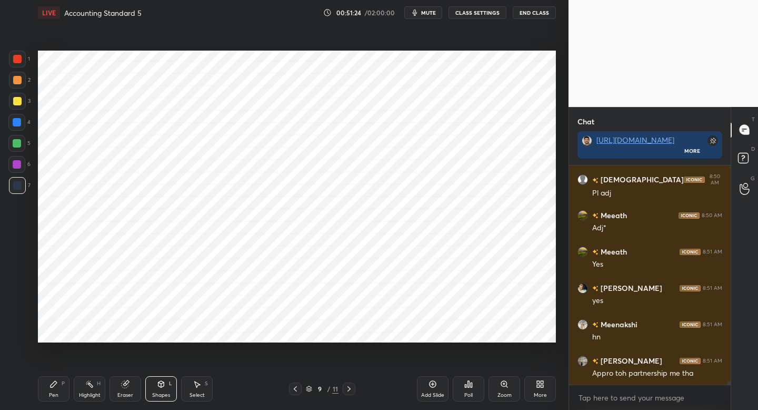
scroll to position [15191, 0]
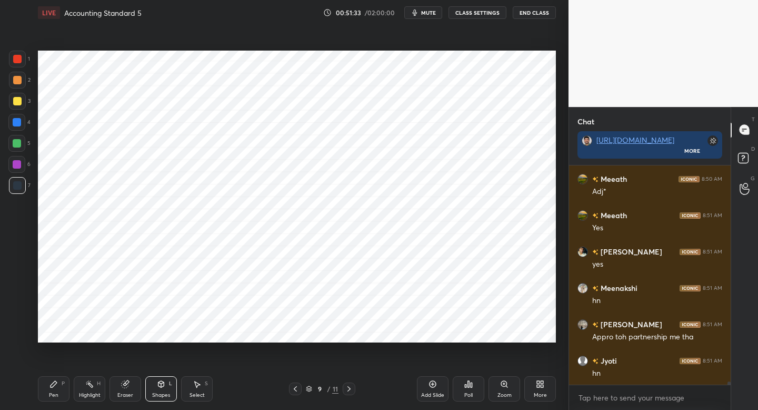
click at [20, 66] on div "1" at bounding box center [19, 61] width 21 height 21
click at [53, 392] on div "Pen" at bounding box center [53, 394] width 9 height 5
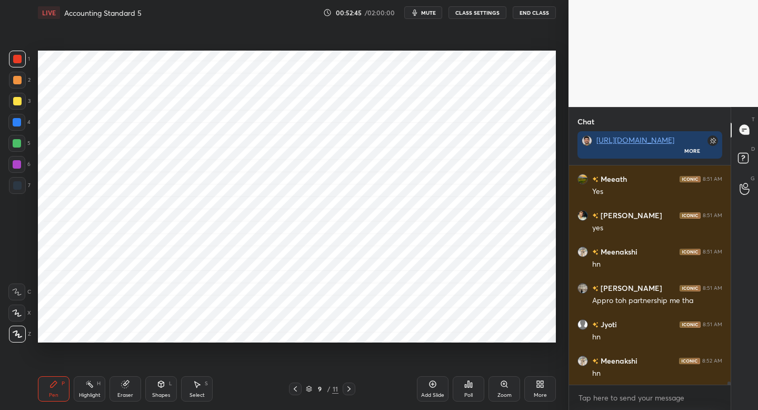
click at [24, 191] on div at bounding box center [17, 185] width 17 height 17
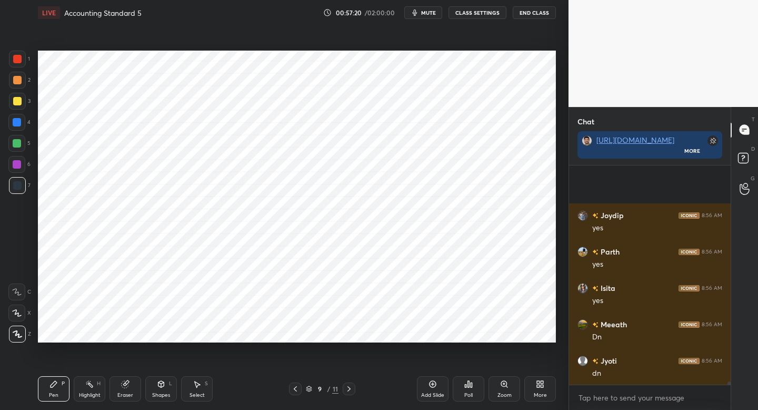
scroll to position [14271, 0]
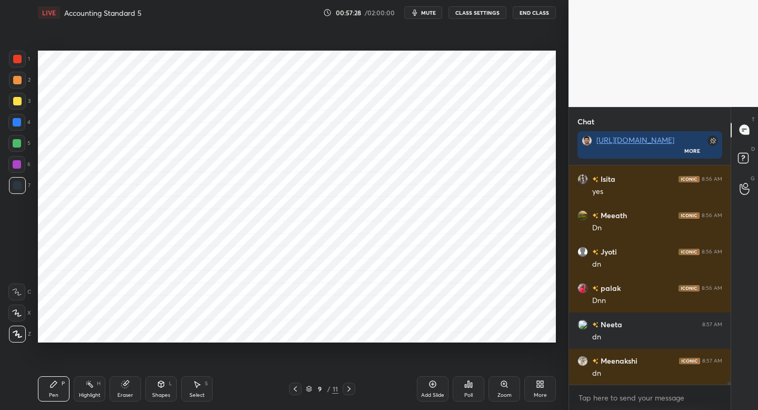
click at [297, 390] on icon at bounding box center [295, 388] width 8 height 8
click at [294, 390] on icon at bounding box center [295, 388] width 8 height 8
click at [295, 385] on icon at bounding box center [295, 388] width 8 height 8
click at [295, 388] on icon at bounding box center [295, 388] width 8 height 8
click at [294, 389] on icon at bounding box center [295, 388] width 8 height 8
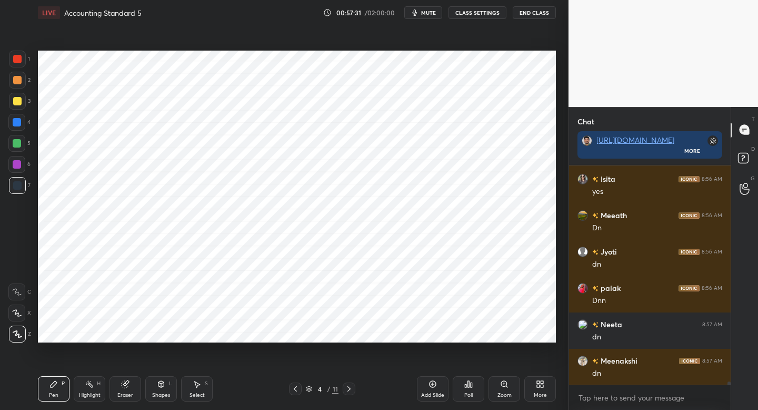
click at [347, 389] on icon at bounding box center [349, 388] width 8 height 8
click at [293, 391] on icon at bounding box center [295, 388] width 8 height 8
click at [343, 392] on div "Pen P Highlight H Eraser Shapes L Select S 4 / 11 Add Slide Poll Zoom More" at bounding box center [297, 389] width 518 height 42
click at [347, 389] on icon at bounding box center [349, 388] width 8 height 8
click at [349, 389] on icon at bounding box center [349, 388] width 8 height 8
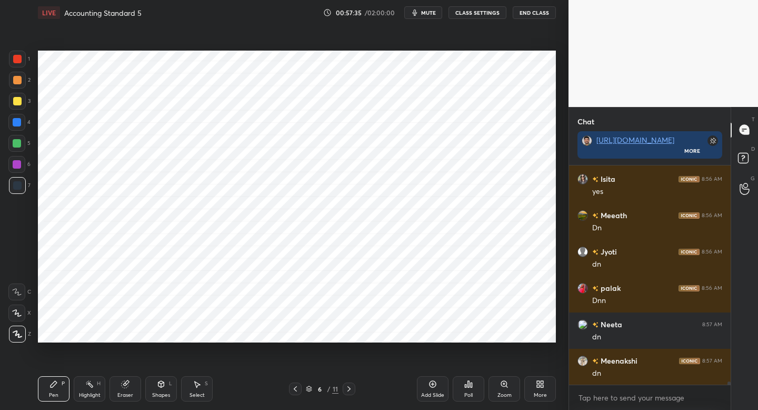
click at [349, 387] on icon at bounding box center [349, 388] width 8 height 8
click at [350, 387] on icon at bounding box center [349, 388] width 8 height 8
click at [349, 390] on icon at bounding box center [349, 388] width 8 height 8
click at [348, 389] on icon at bounding box center [349, 388] width 8 height 8
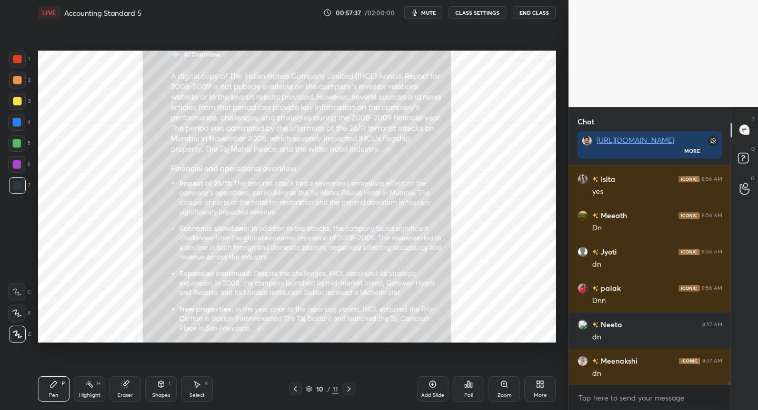
click at [295, 392] on div at bounding box center [295, 388] width 13 height 13
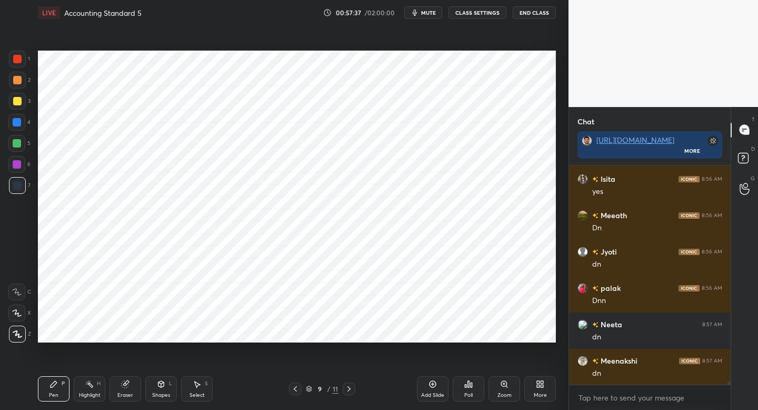
click at [419, 390] on div "Add Slide" at bounding box center [433, 388] width 32 height 25
click at [162, 389] on div "Shapes L" at bounding box center [161, 388] width 32 height 25
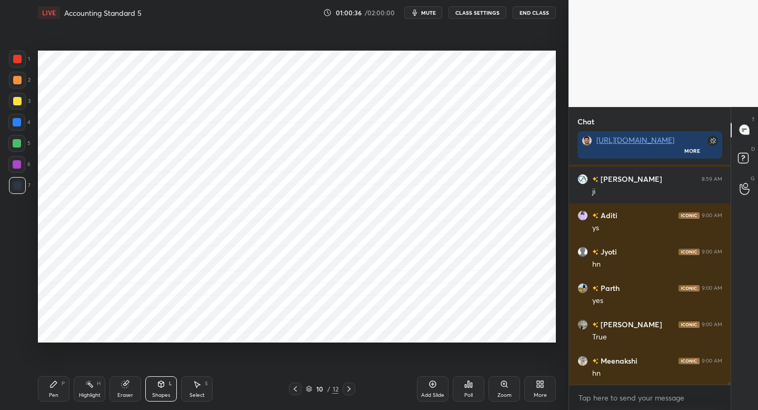
scroll to position [18297, 0]
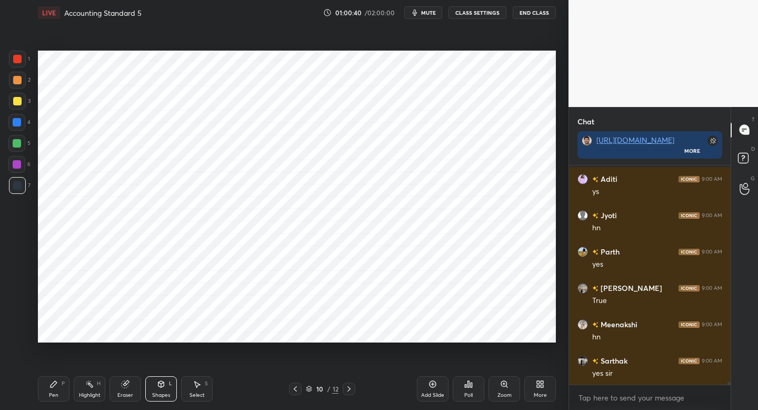
click at [21, 56] on div at bounding box center [17, 59] width 8 height 8
click at [61, 390] on div "Pen P" at bounding box center [54, 388] width 32 height 25
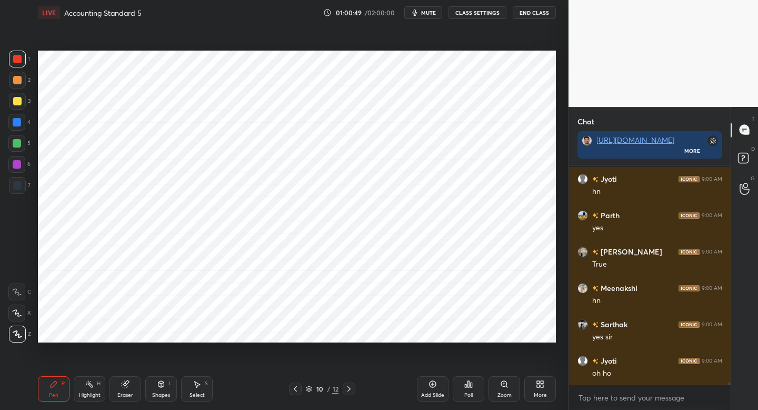
scroll to position [18379, 0]
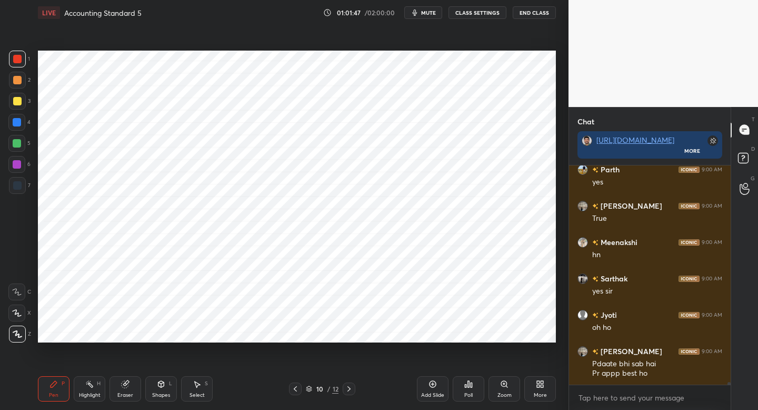
click at [159, 391] on div "Shapes L" at bounding box center [161, 388] width 32 height 25
click at [21, 126] on div at bounding box center [16, 122] width 17 height 17
click at [56, 383] on icon at bounding box center [54, 384] width 8 height 8
click at [428, 385] on div "Add Slide" at bounding box center [433, 388] width 32 height 25
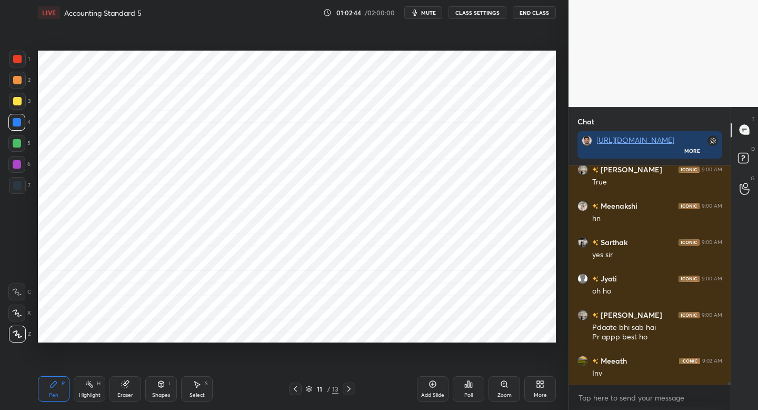
click at [16, 151] on div at bounding box center [16, 143] width 17 height 17
click at [16, 167] on div at bounding box center [17, 164] width 8 height 8
click at [346, 344] on div "Setting up your live class Poll for secs No correct answer Start poll" at bounding box center [297, 196] width 527 height 342
click at [349, 353] on div "Setting up your live class Poll for secs No correct answer Start poll" at bounding box center [297, 196] width 527 height 342
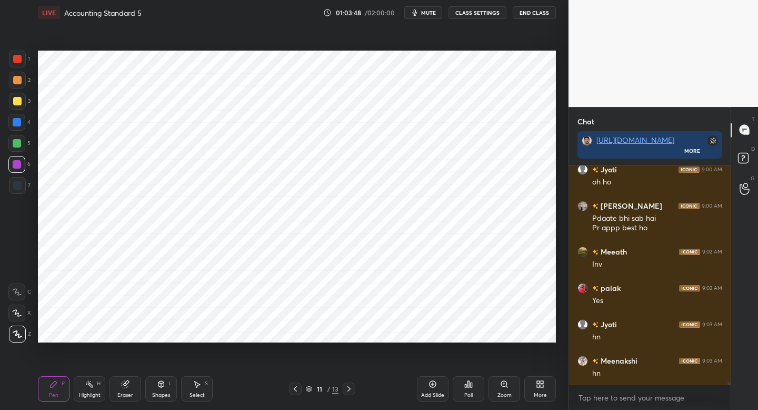
scroll to position [18561, 0]
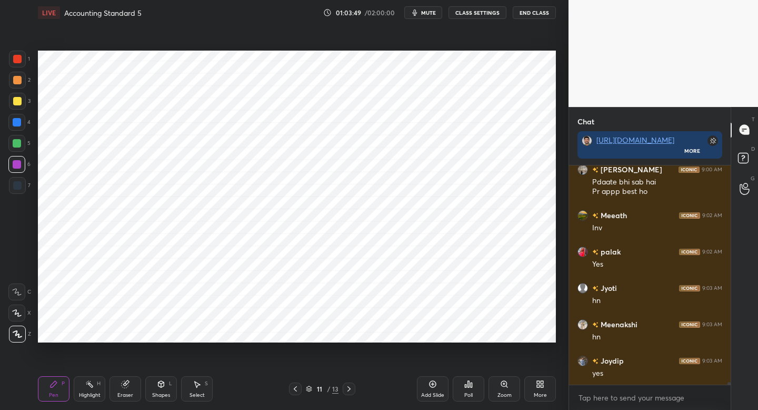
click at [430, 389] on div "Add Slide" at bounding box center [433, 388] width 32 height 25
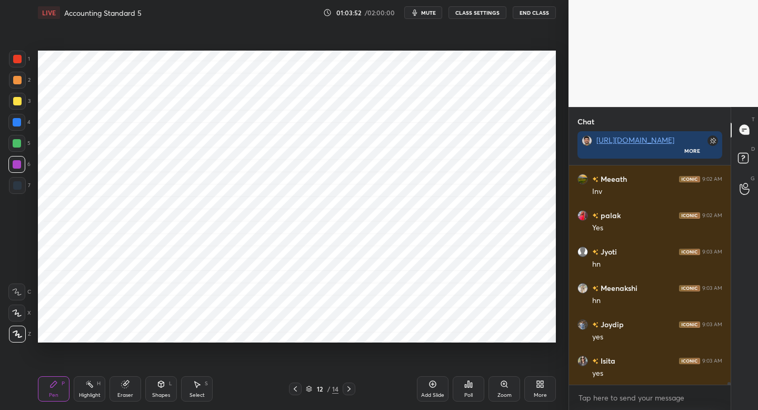
click at [22, 190] on div at bounding box center [17, 185] width 17 height 17
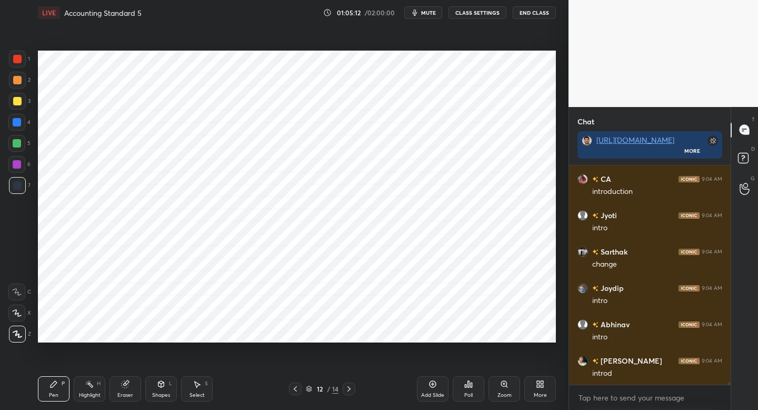
scroll to position [19360, 0]
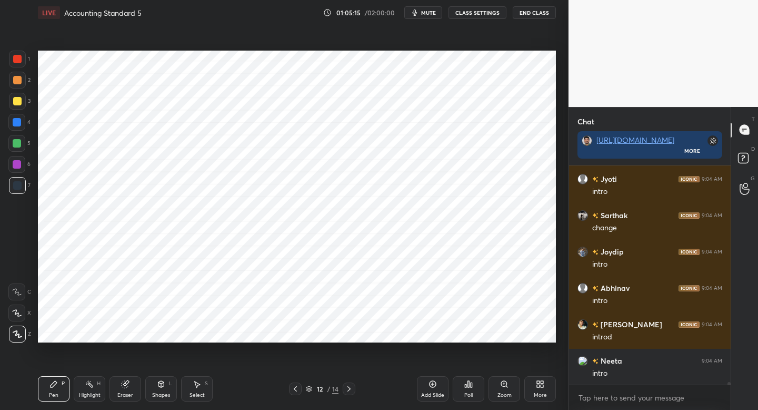
click at [19, 143] on div at bounding box center [17, 143] width 8 height 8
click at [23, 71] on div "1" at bounding box center [19, 61] width 21 height 21
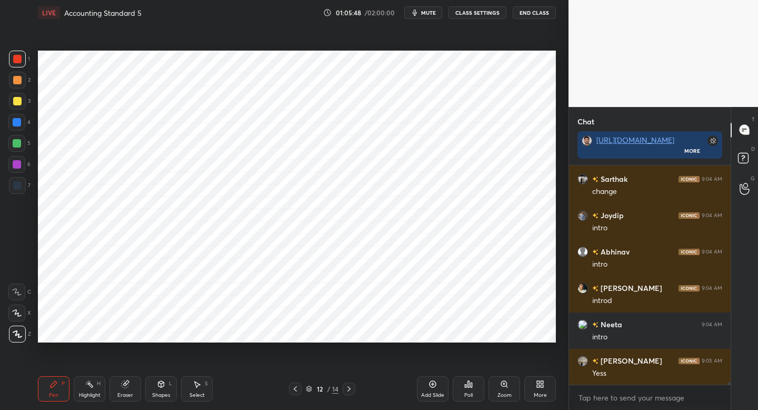
click at [13, 192] on div at bounding box center [17, 185] width 17 height 17
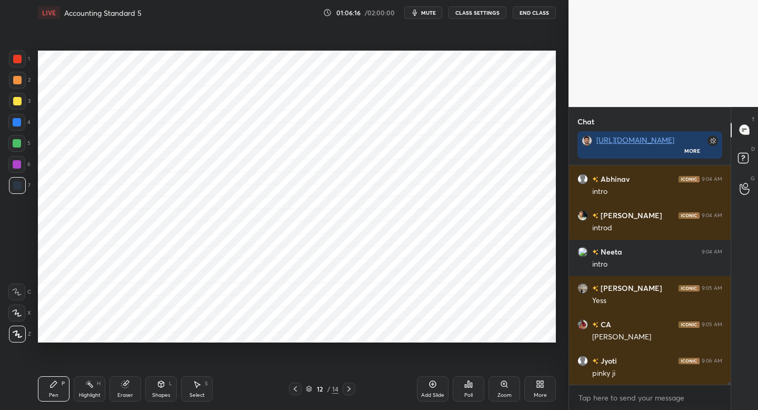
scroll to position [19506, 0]
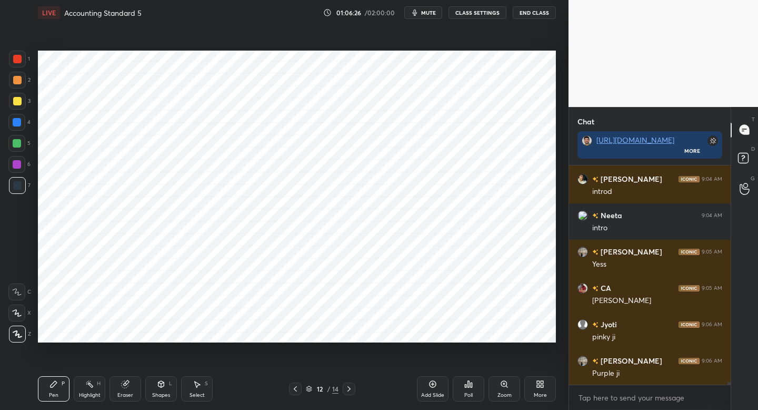
click at [422, 15] on button "mute" at bounding box center [423, 12] width 38 height 13
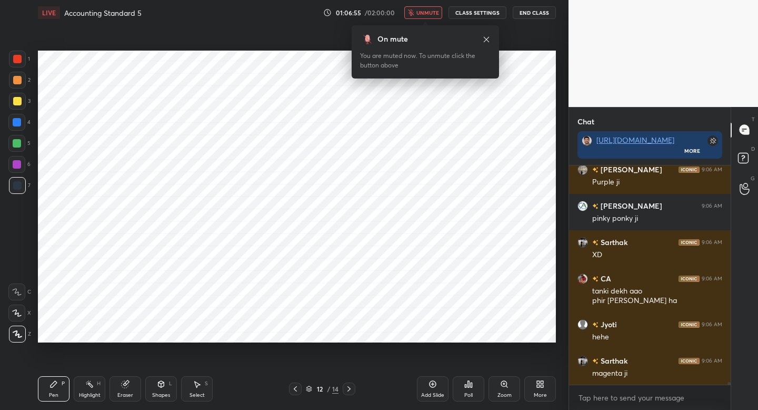
scroll to position [19733, 0]
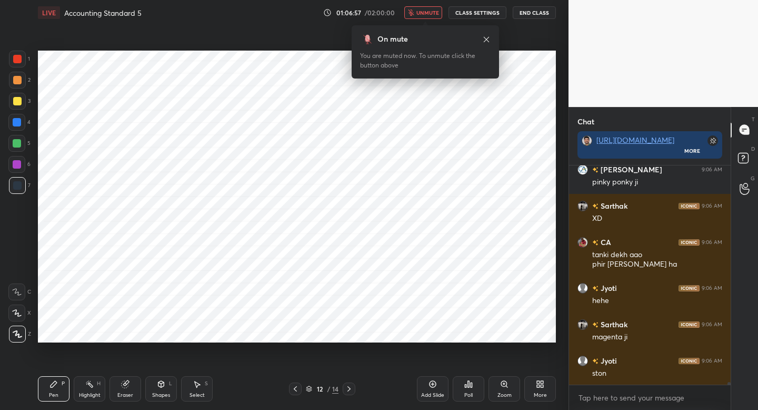
click at [422, 15] on span "unmute" at bounding box center [428, 12] width 23 height 7
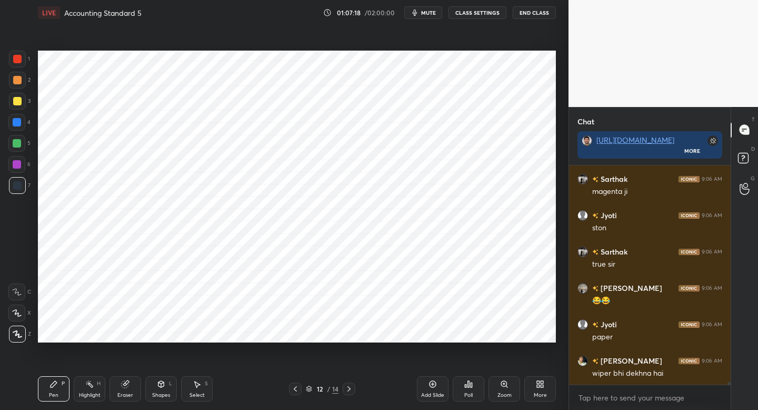
scroll to position [19915, 0]
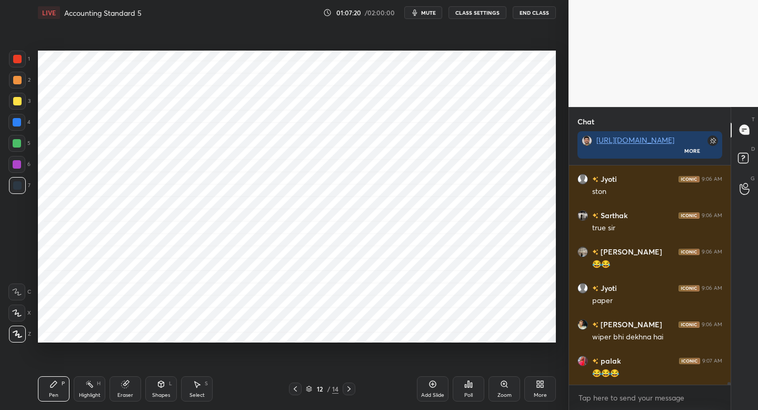
click at [123, 383] on div "Eraser" at bounding box center [126, 388] width 32 height 25
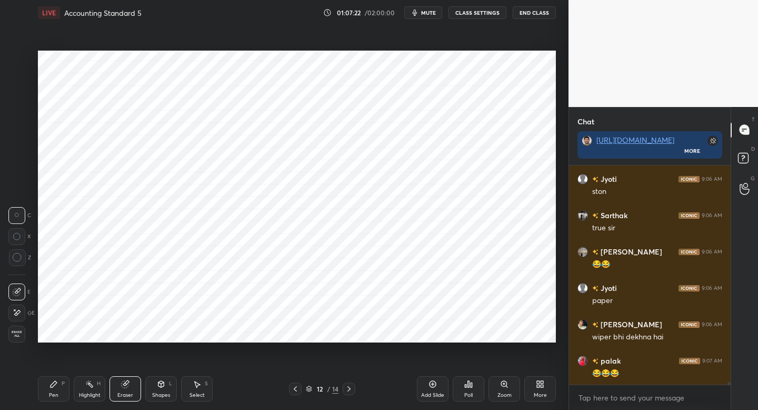
click at [61, 392] on div "Pen P" at bounding box center [54, 388] width 32 height 25
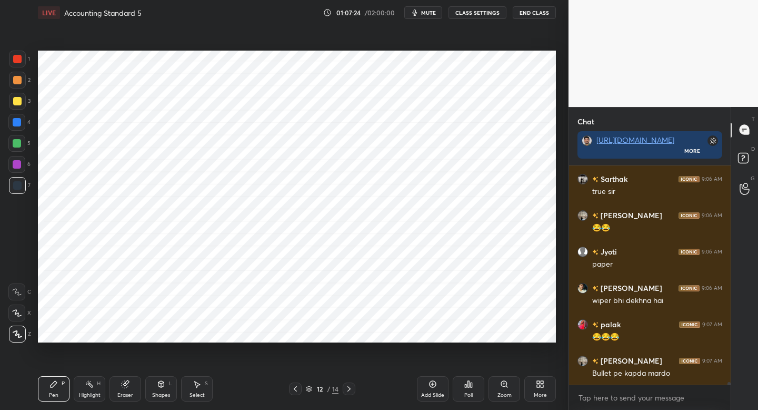
scroll to position [19988, 0]
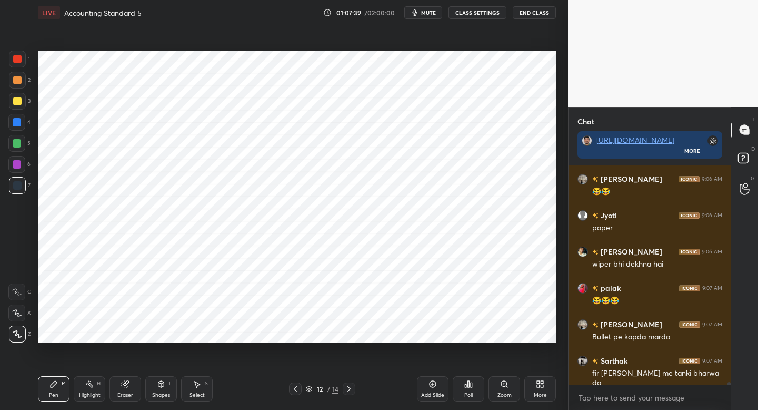
click at [421, 389] on div "Add Slide" at bounding box center [433, 388] width 32 height 25
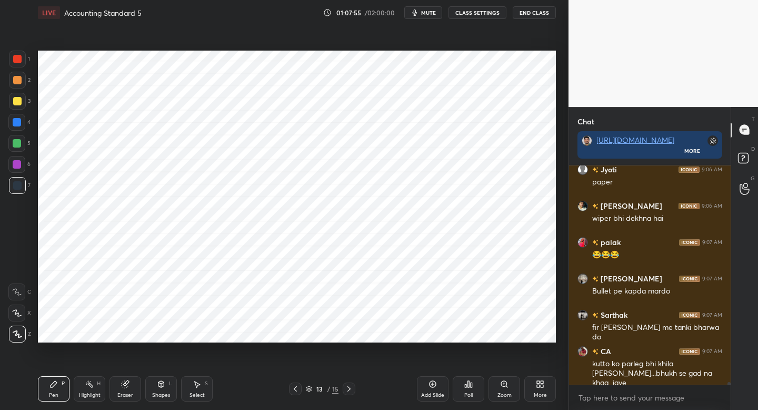
scroll to position [20070, 0]
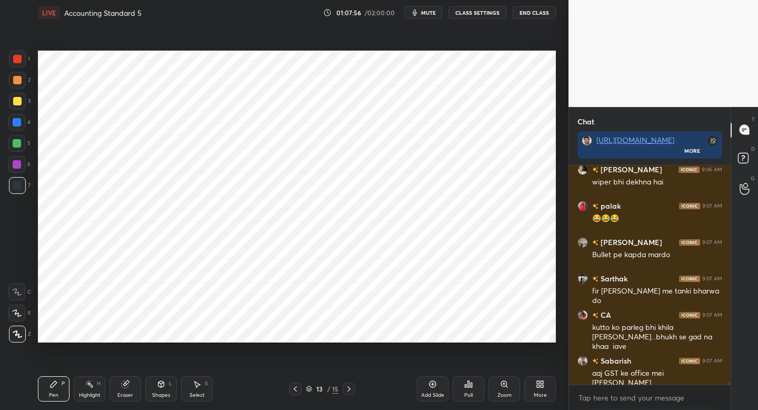
click at [297, 390] on icon at bounding box center [295, 388] width 8 height 8
click at [299, 389] on icon at bounding box center [295, 388] width 8 height 8
click at [297, 391] on div at bounding box center [295, 388] width 13 height 13
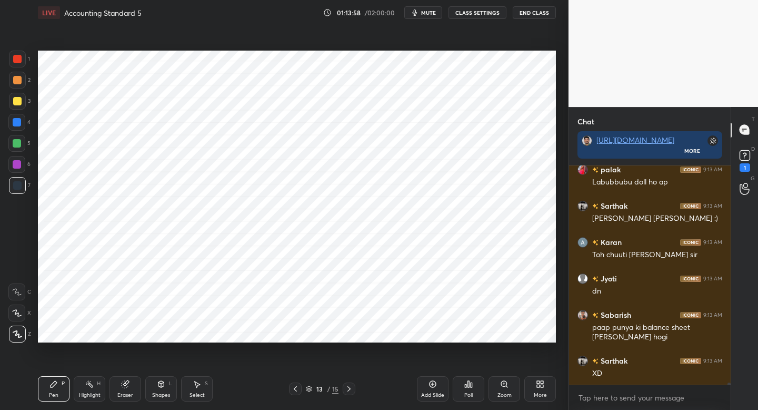
scroll to position [21043, 0]
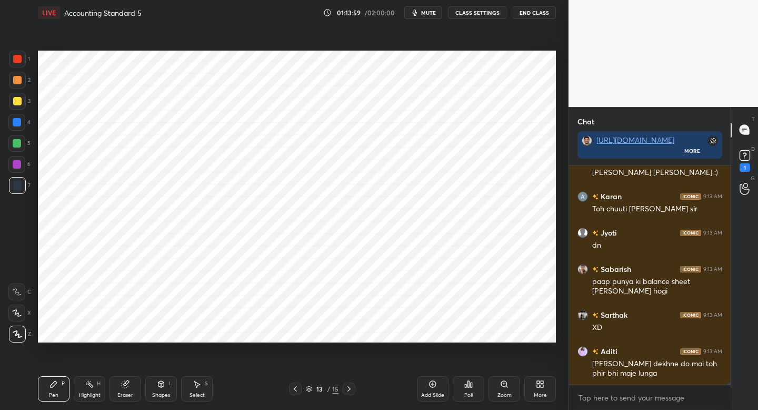
click at [429, 13] on span "mute" at bounding box center [428, 12] width 15 height 7
click at [429, 13] on span "unmute" at bounding box center [428, 12] width 23 height 7
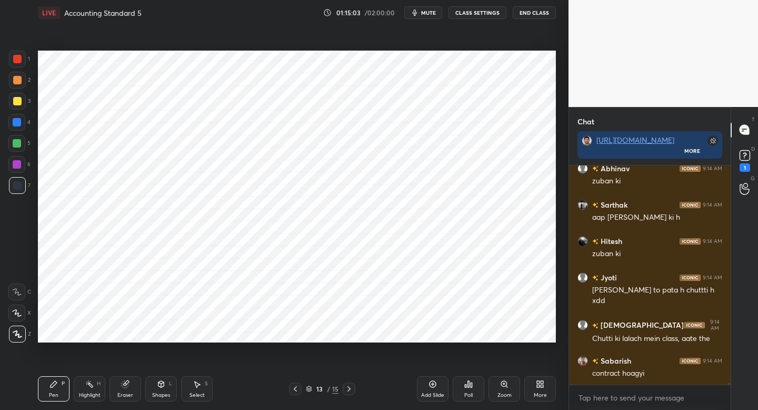
scroll to position [21671, 0]
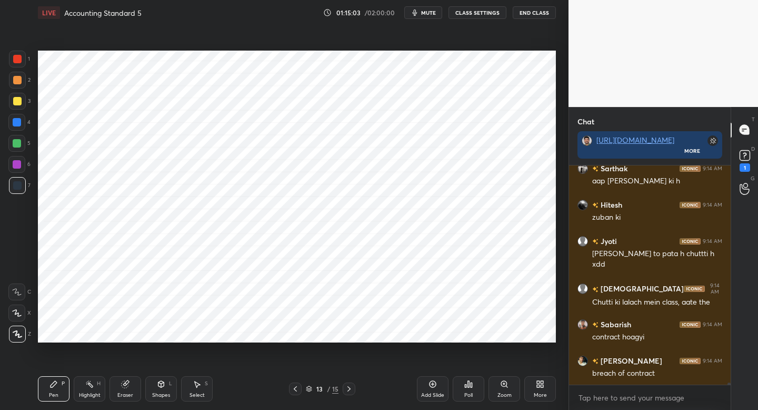
click at [538, 390] on div "More" at bounding box center [541, 388] width 32 height 25
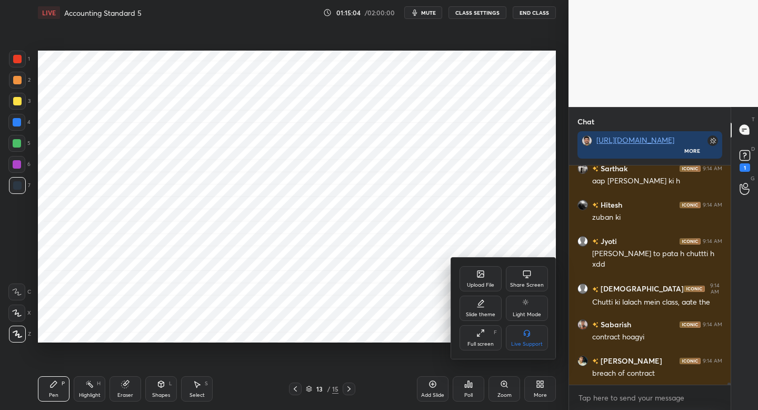
scroll to position [21743, 0]
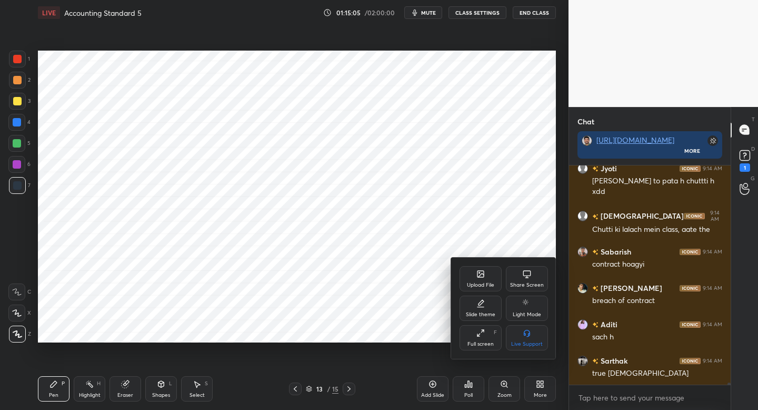
click at [485, 288] on div "Upload File" at bounding box center [480, 284] width 27 height 5
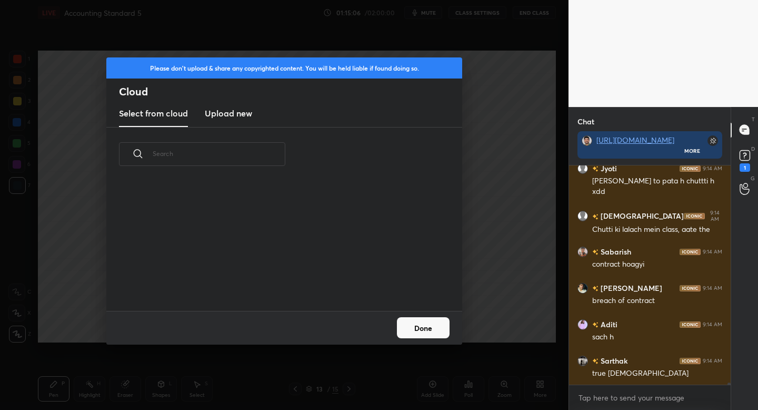
scroll to position [21780, 0]
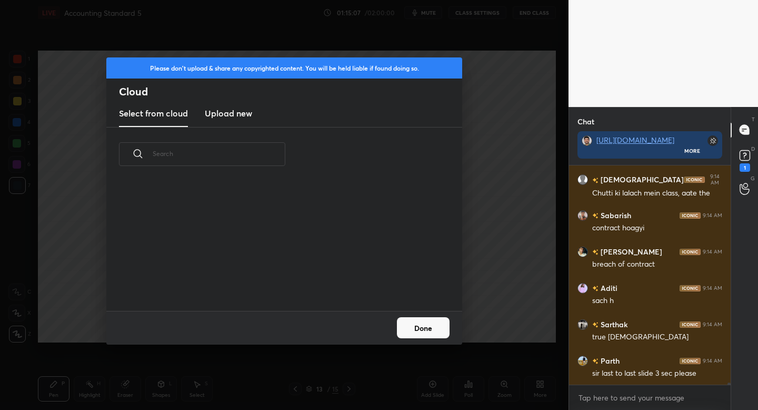
click at [225, 115] on h3 "Upload new" at bounding box center [228, 113] width 47 height 13
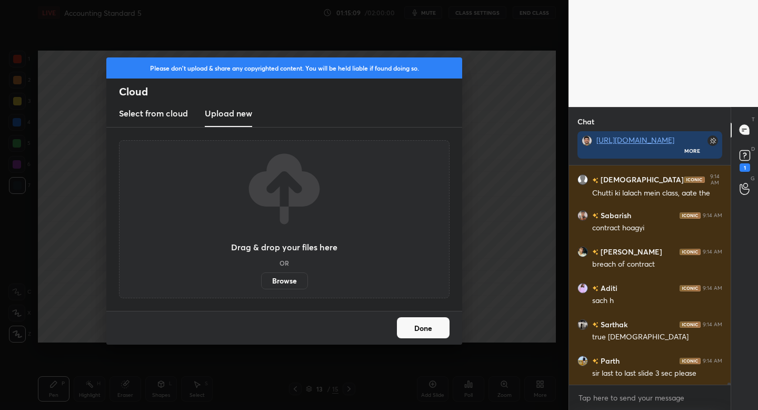
scroll to position [21816, 0]
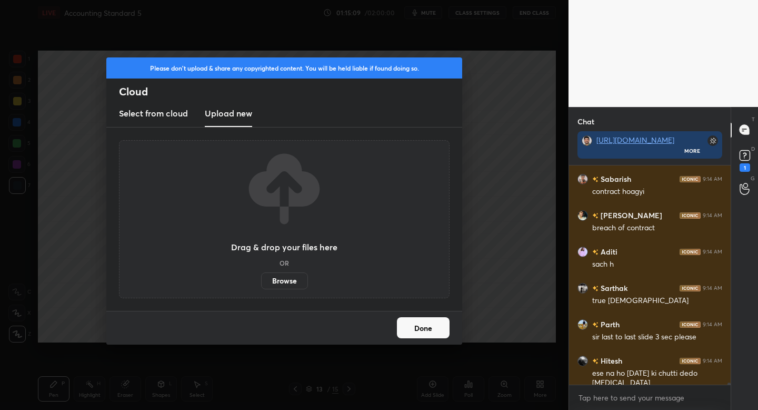
click at [418, 335] on button "Done" at bounding box center [423, 327] width 53 height 21
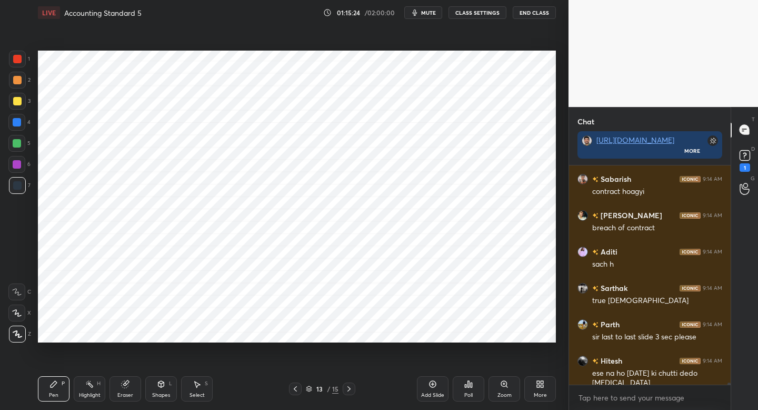
scroll to position [21852, 0]
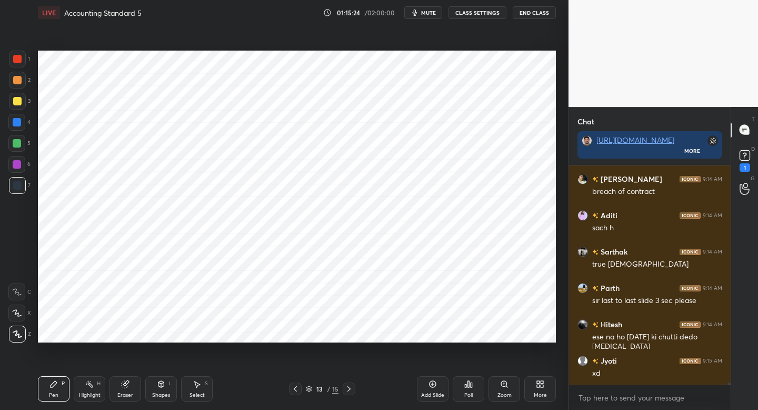
click at [537, 386] on icon at bounding box center [538, 385] width 3 height 3
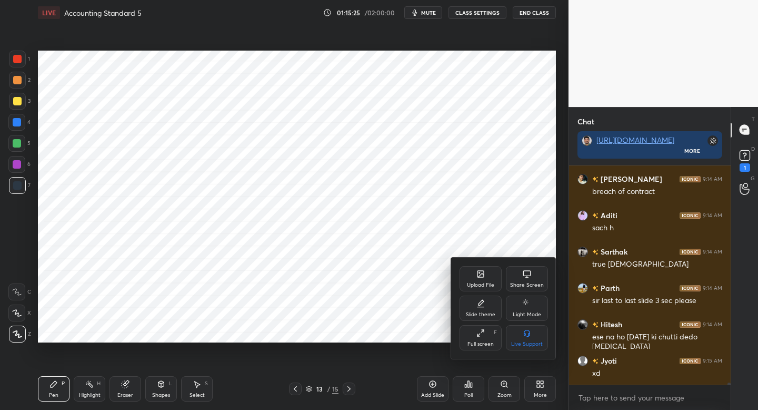
click at [473, 275] on div "Upload File" at bounding box center [481, 278] width 42 height 25
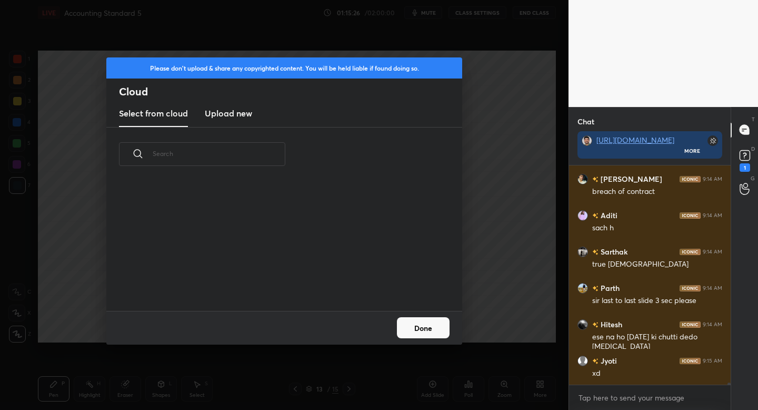
scroll to position [130, 338]
click at [238, 118] on h3 "Upload new" at bounding box center [228, 113] width 47 height 13
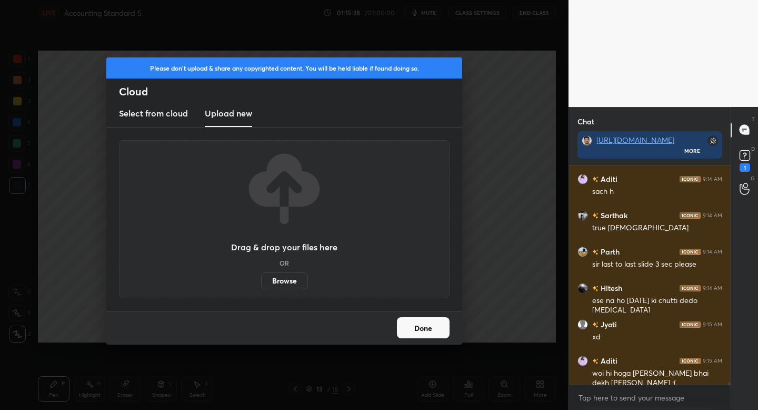
click at [283, 282] on label "Browse" at bounding box center [284, 280] width 47 height 17
click at [261, 282] on input "Browse" at bounding box center [261, 280] width 0 height 17
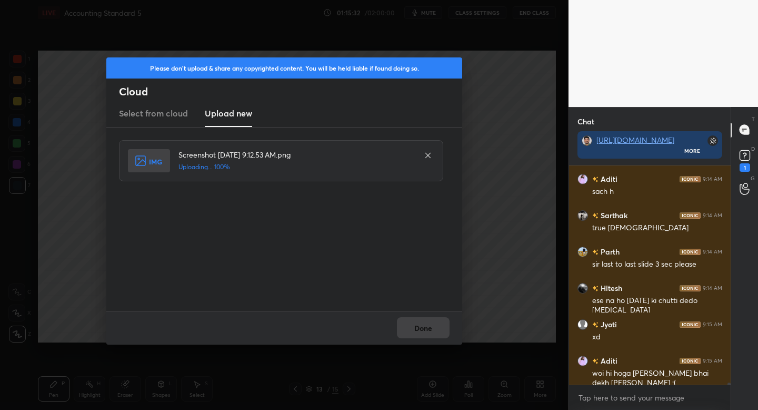
scroll to position [21925, 0]
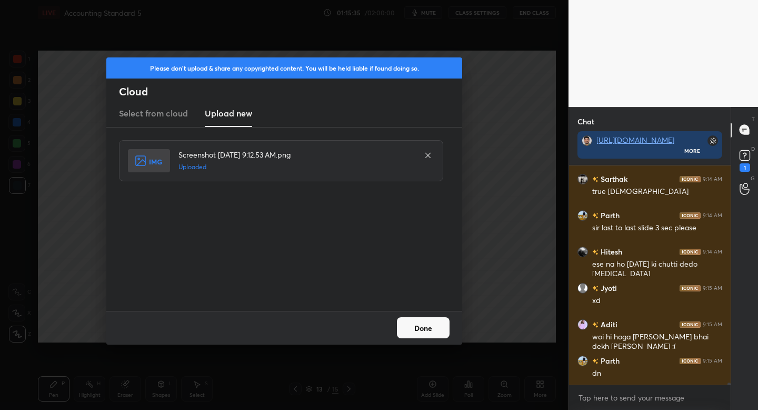
click at [424, 324] on button "Done" at bounding box center [423, 327] width 53 height 21
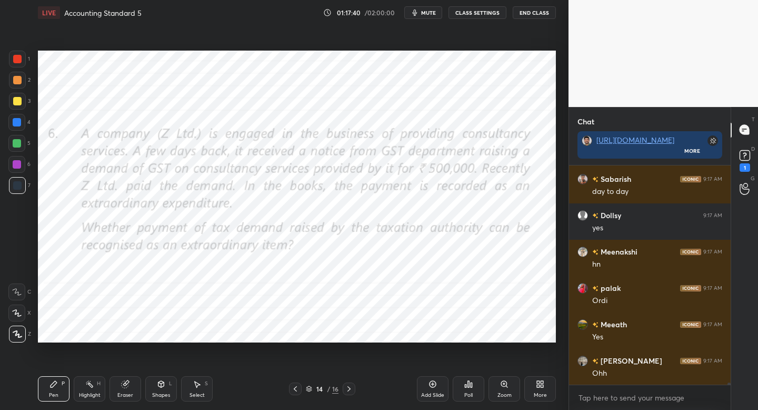
scroll to position [22797, 0]
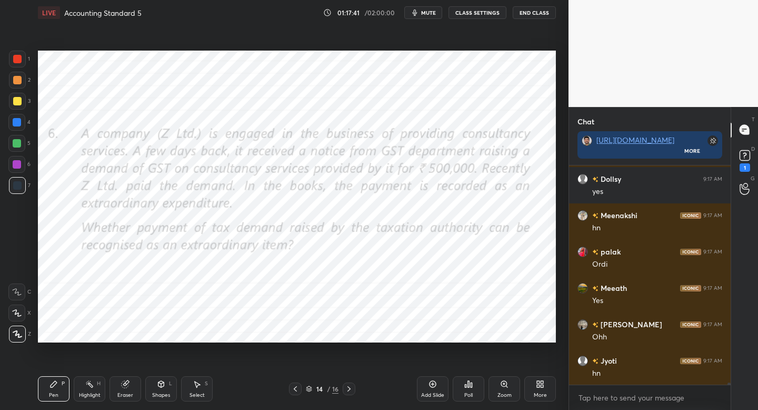
click at [436, 392] on div "Add Slide" at bounding box center [432, 394] width 23 height 5
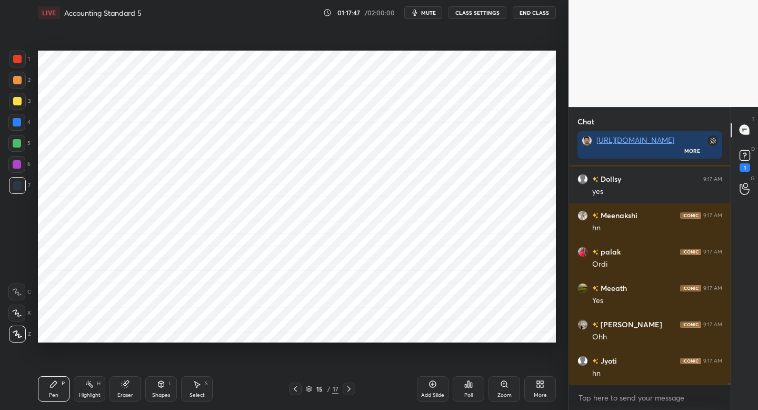
click at [301, 395] on div "Pen P Highlight H Eraser Shapes L Select S 15 / 17 Add Slide Poll Zoom More" at bounding box center [297, 389] width 518 height 42
click at [295, 390] on icon at bounding box center [295, 388] width 8 height 8
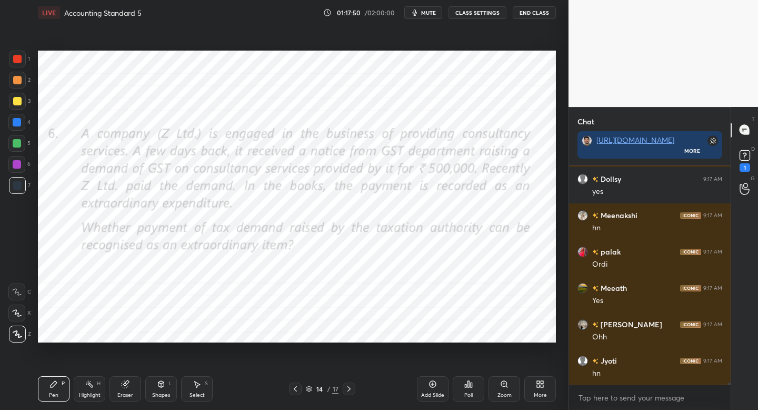
click at [348, 390] on icon at bounding box center [349, 388] width 8 height 8
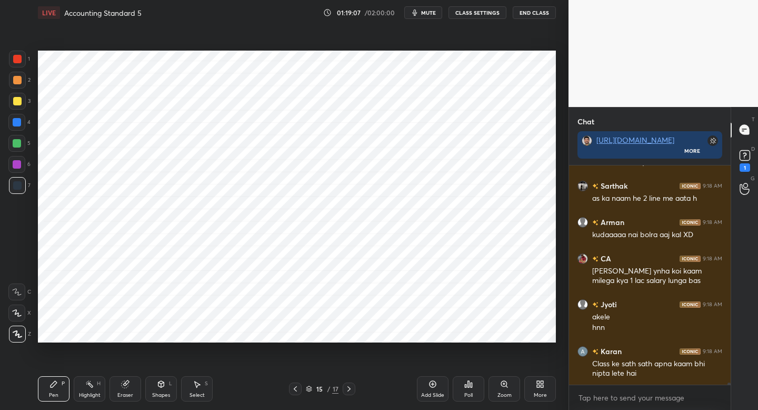
scroll to position [23128, 0]
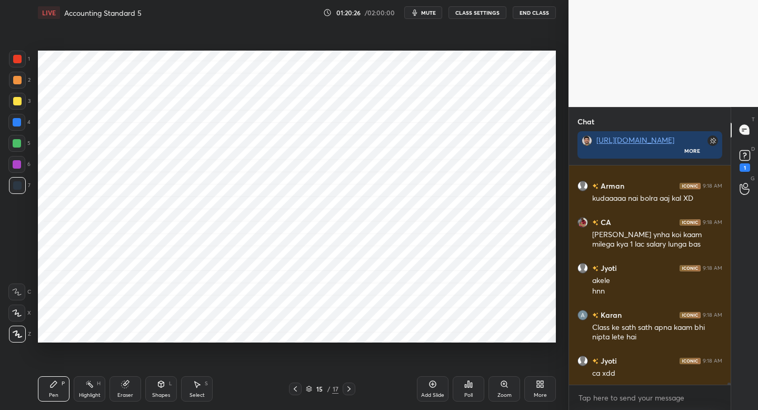
click at [299, 389] on div at bounding box center [295, 388] width 13 height 13
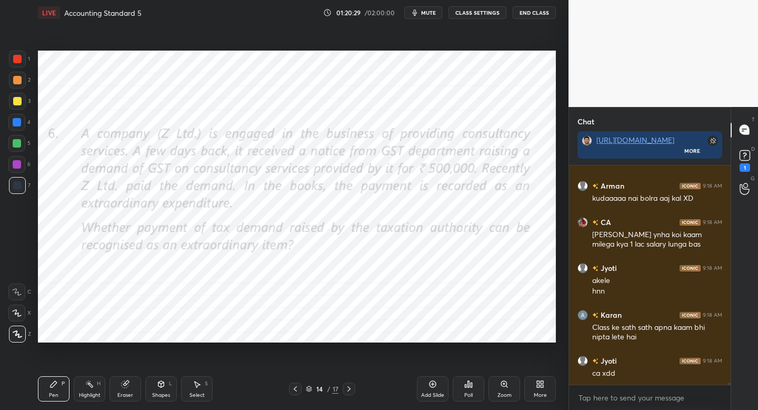
click at [349, 387] on icon at bounding box center [349, 388] width 8 height 8
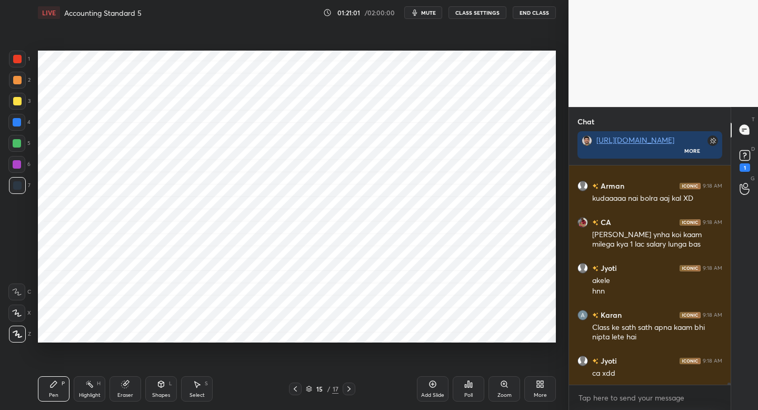
click at [16, 173] on div "6" at bounding box center [19, 166] width 22 height 21
click at [293, 384] on div at bounding box center [295, 388] width 13 height 13
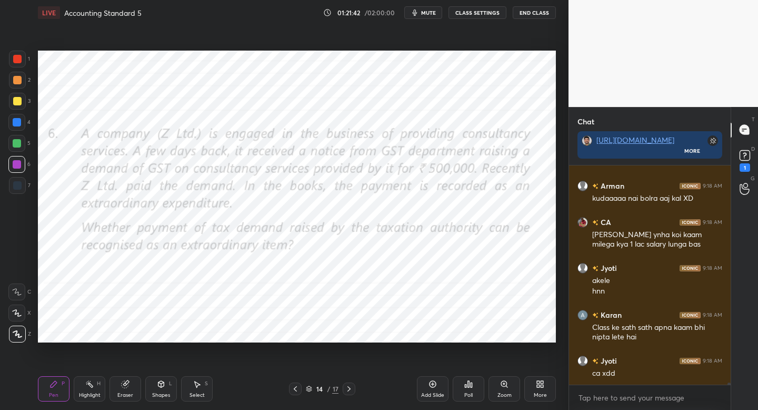
click at [347, 389] on icon at bounding box center [349, 388] width 8 height 8
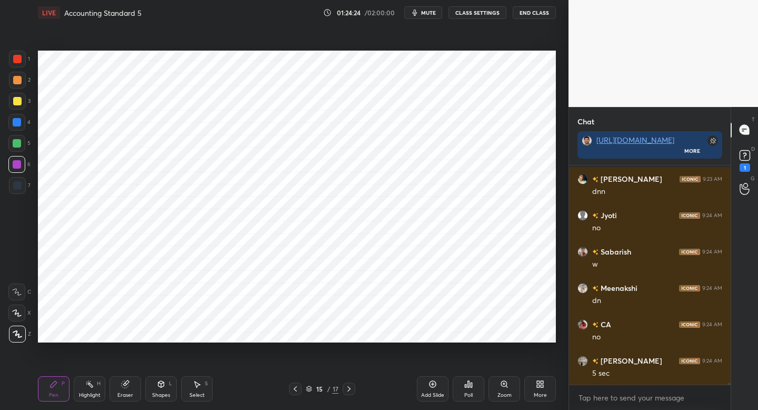
scroll to position [23600, 0]
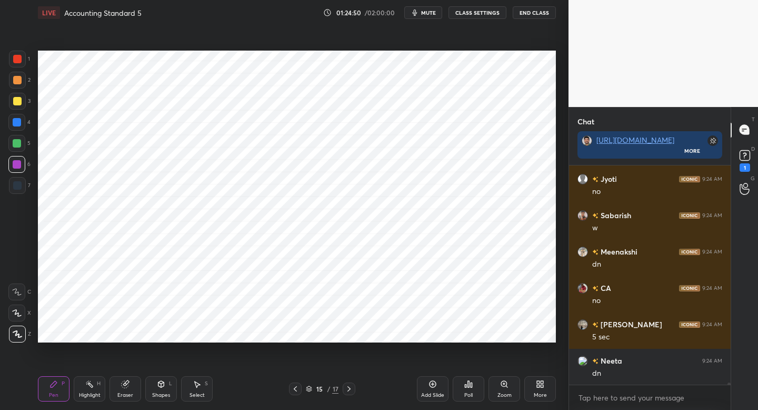
click at [433, 394] on div "Add Slide" at bounding box center [432, 394] width 23 height 5
click at [301, 386] on div at bounding box center [295, 388] width 13 height 13
click at [536, 389] on div "More" at bounding box center [541, 388] width 32 height 25
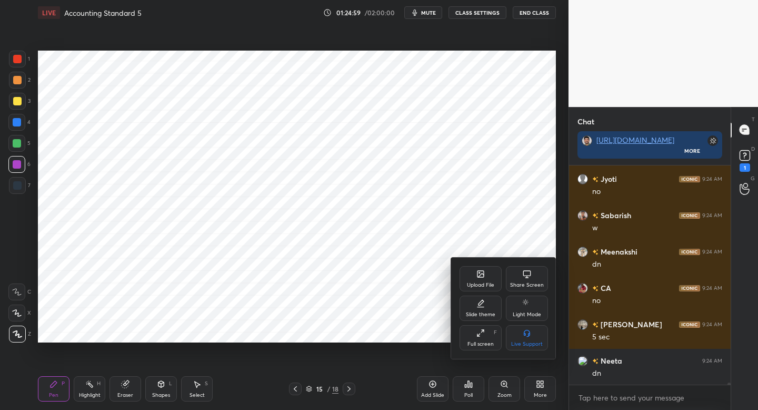
click at [472, 278] on div "Upload File" at bounding box center [481, 278] width 42 height 25
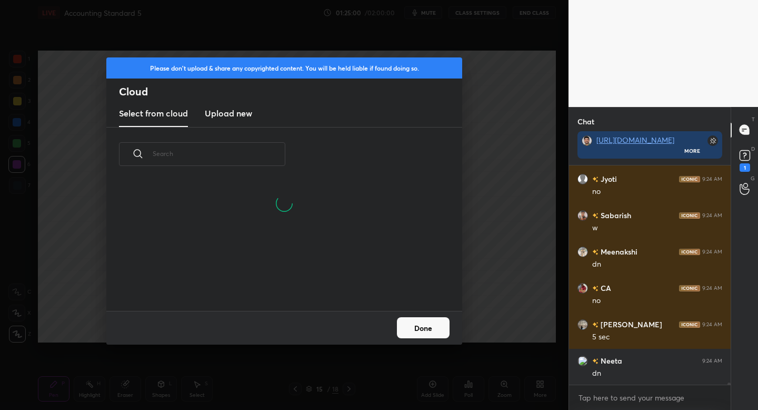
click at [236, 120] on new "Upload new" at bounding box center [228, 114] width 47 height 26
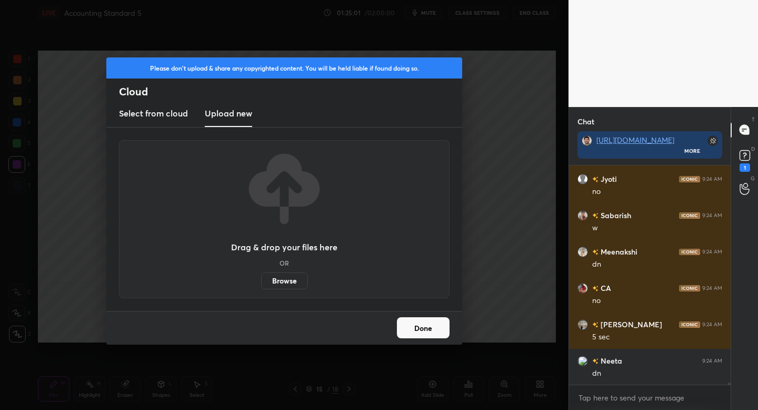
click at [281, 280] on label "Browse" at bounding box center [284, 280] width 47 height 17
click at [261, 280] on input "Browse" at bounding box center [261, 280] width 0 height 17
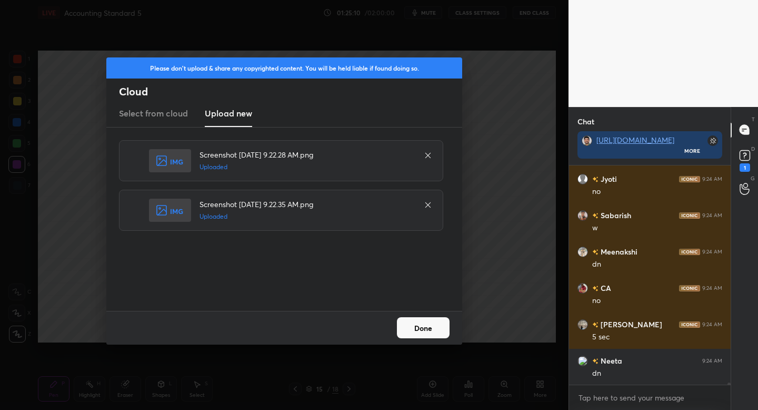
click at [431, 329] on button "Done" at bounding box center [423, 327] width 53 height 21
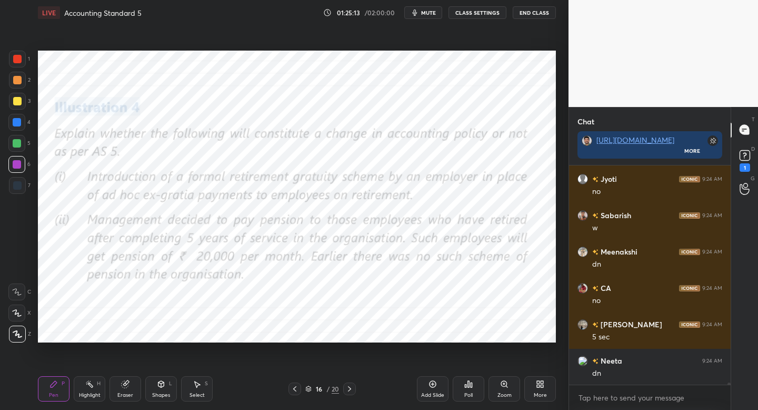
click at [18, 59] on div at bounding box center [17, 59] width 8 height 8
click at [160, 389] on div "Shapes L" at bounding box center [161, 388] width 32 height 25
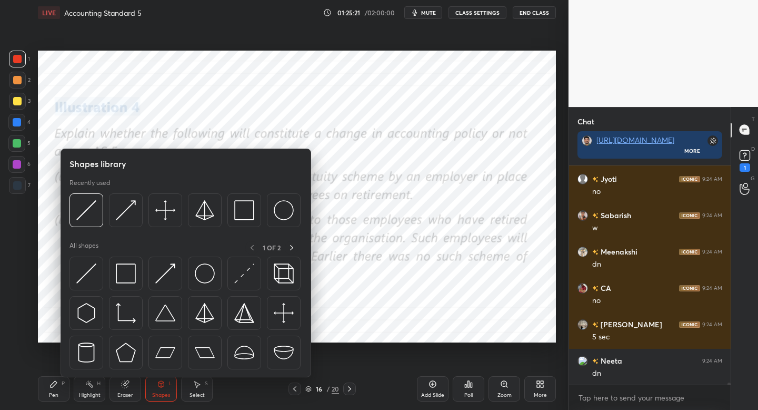
click at [386, 150] on body "1 2 3 4 5 6 7 C X Z C X Z E E Erase all H H LIVE Accounting Standard 5 01:25:21…" at bounding box center [379, 205] width 758 height 410
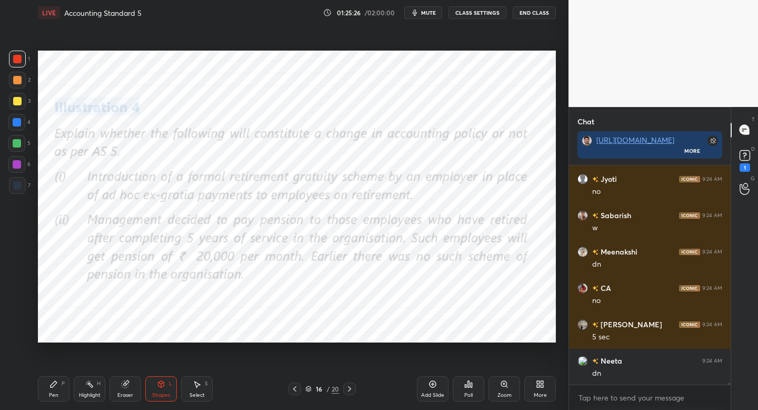
click at [51, 383] on icon at bounding box center [54, 384] width 8 height 8
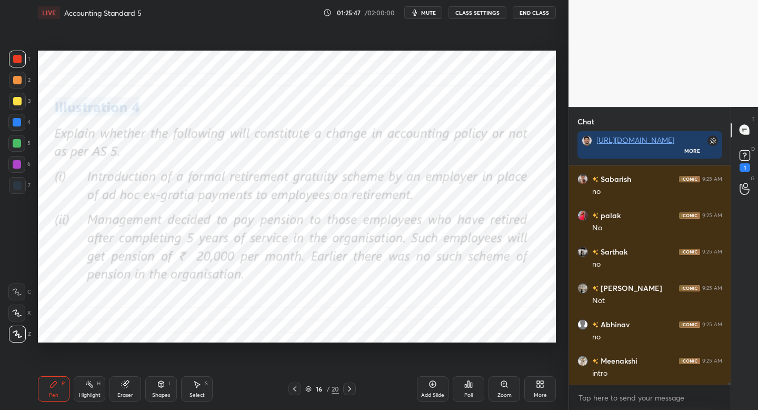
scroll to position [24000, 0]
click at [57, 238] on div "Setting up your live class Poll for secs No correct answer Start poll" at bounding box center [297, 196] width 527 height 342
click at [427, 392] on div "Add Slide" at bounding box center [432, 394] width 23 height 5
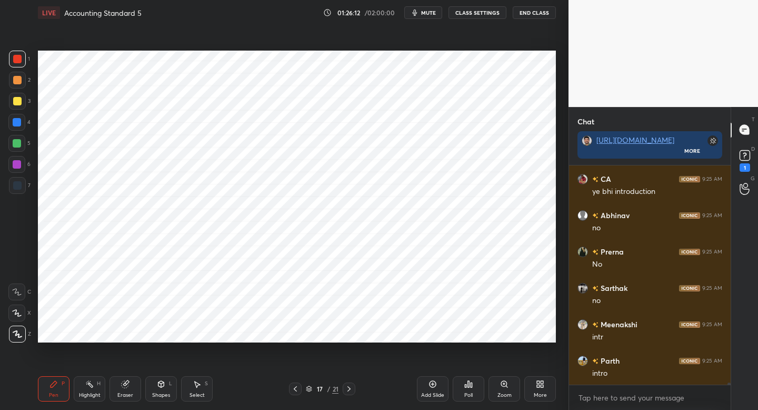
scroll to position [24690, 0]
click at [19, 186] on div at bounding box center [17, 185] width 8 height 8
click at [19, 314] on div at bounding box center [16, 312] width 17 height 17
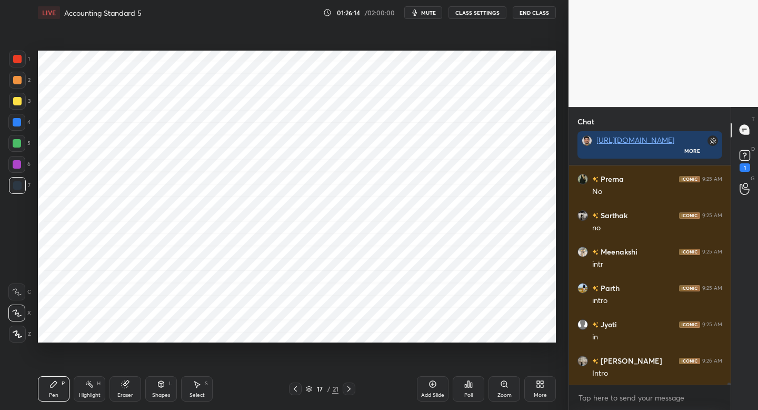
scroll to position [24799, 0]
click at [296, 390] on div at bounding box center [295, 388] width 13 height 13
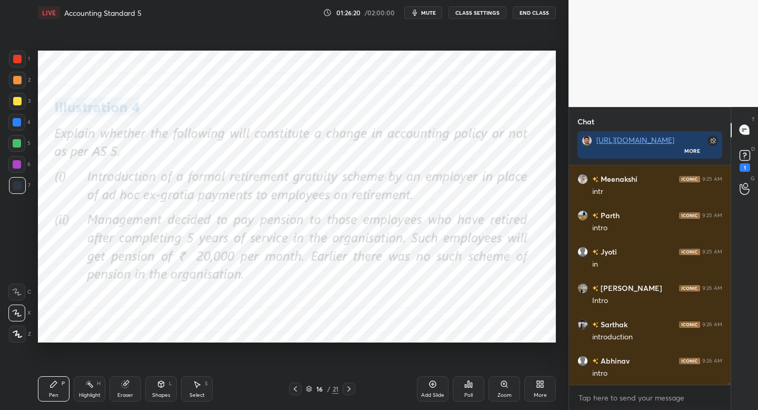
click at [348, 387] on icon at bounding box center [349, 388] width 8 height 8
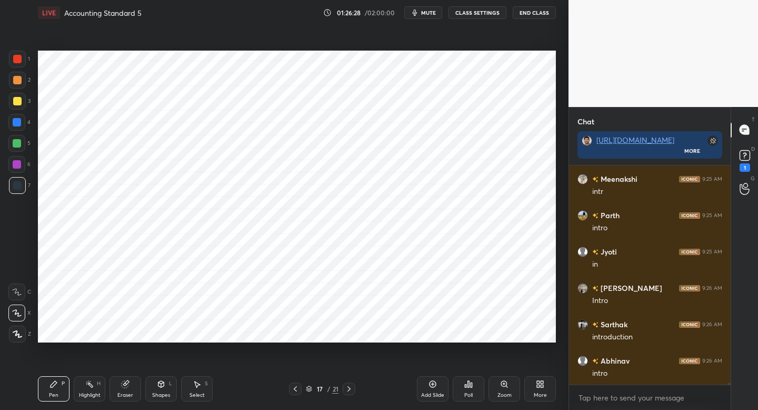
click at [293, 390] on icon at bounding box center [295, 388] width 8 height 8
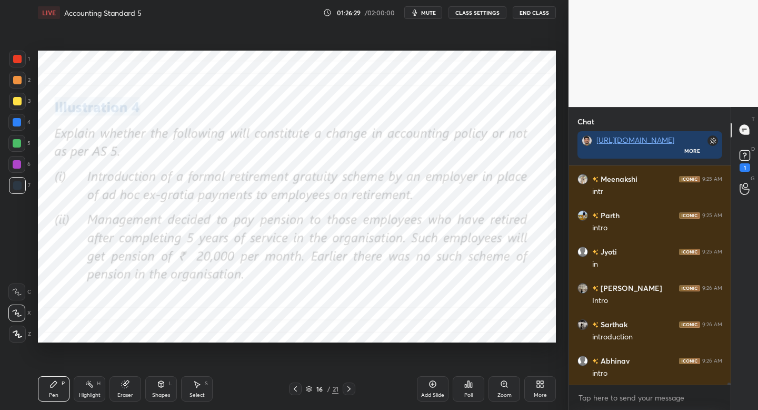
click at [350, 387] on icon at bounding box center [349, 388] width 8 height 8
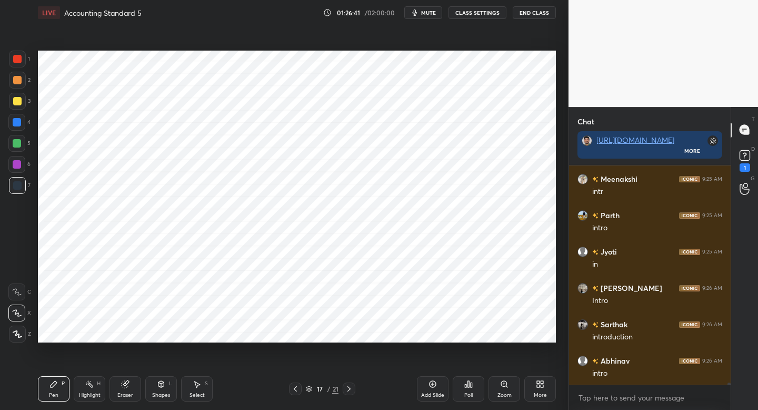
click at [296, 384] on icon at bounding box center [295, 388] width 8 height 8
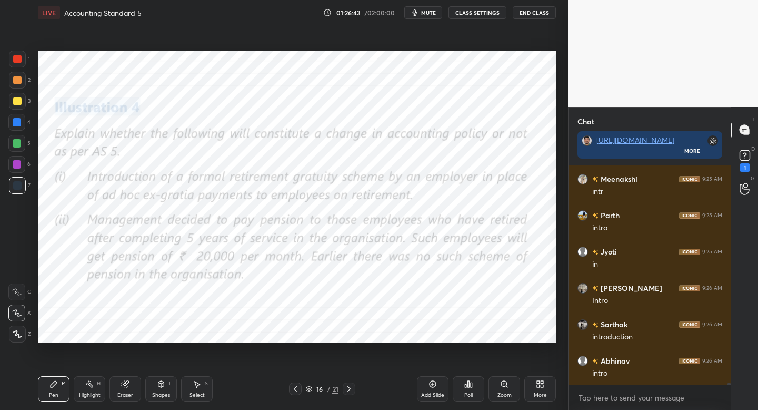
click at [350, 391] on icon at bounding box center [349, 388] width 8 height 8
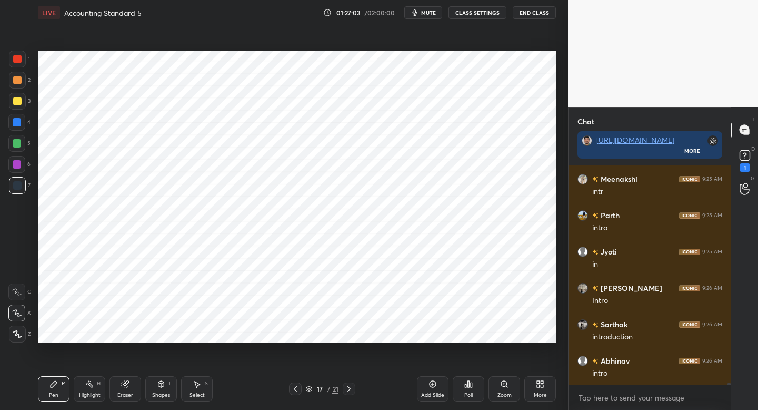
click at [293, 384] on icon at bounding box center [295, 388] width 8 height 8
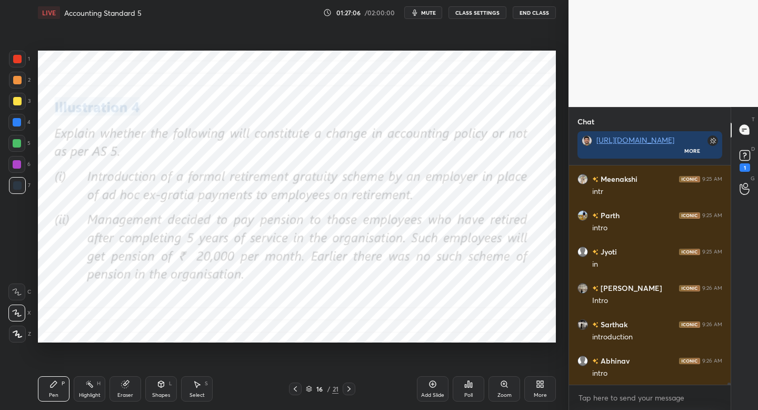
click at [348, 388] on icon at bounding box center [349, 388] width 8 height 8
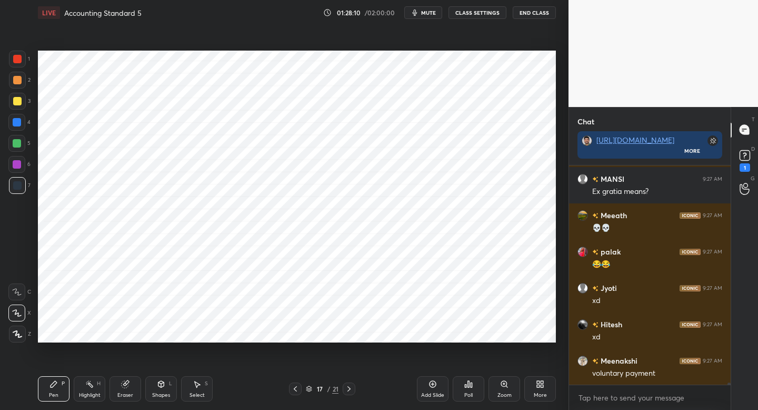
scroll to position [25054, 0]
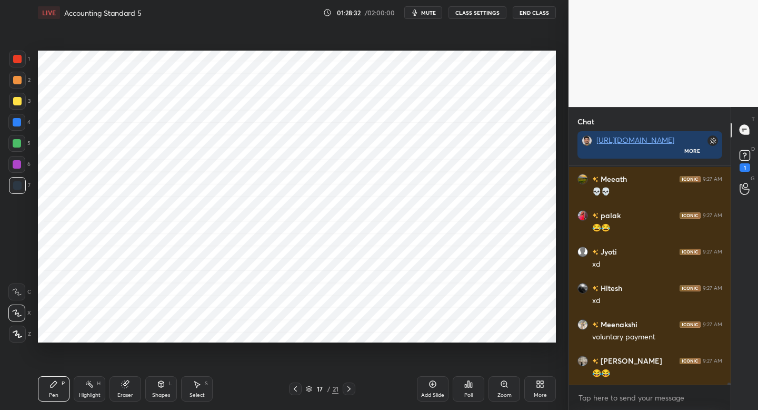
click at [21, 165] on div at bounding box center [17, 164] width 8 height 8
click at [291, 385] on icon at bounding box center [295, 388] width 8 height 8
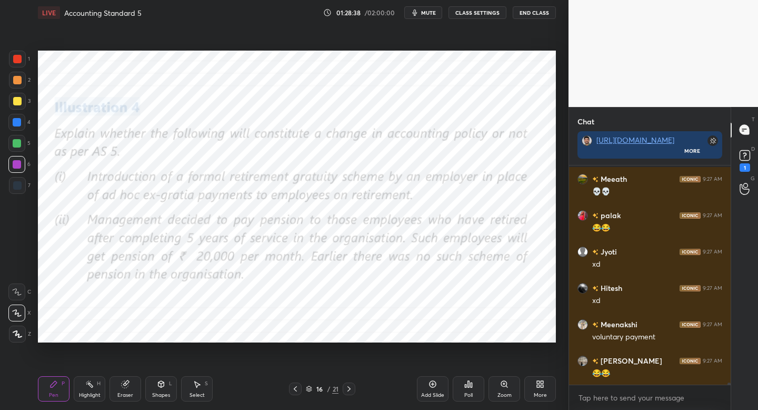
click at [350, 383] on div at bounding box center [349, 388] width 13 height 13
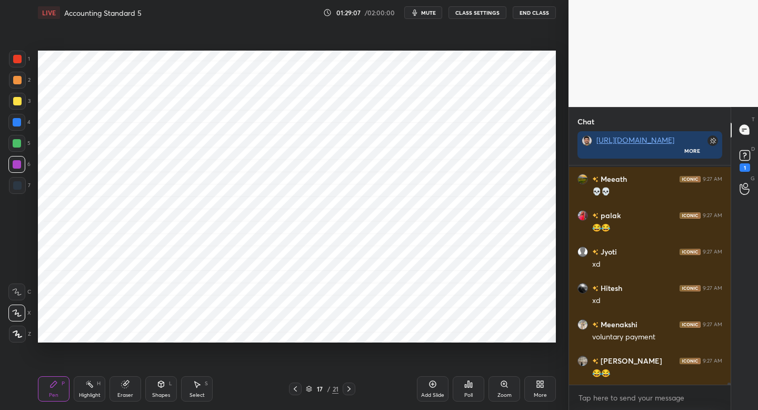
scroll to position [25090, 0]
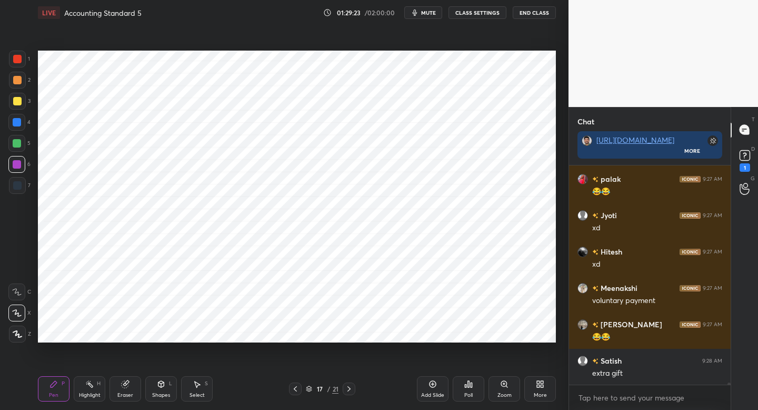
click at [442, 391] on div "Add Slide" at bounding box center [433, 388] width 32 height 25
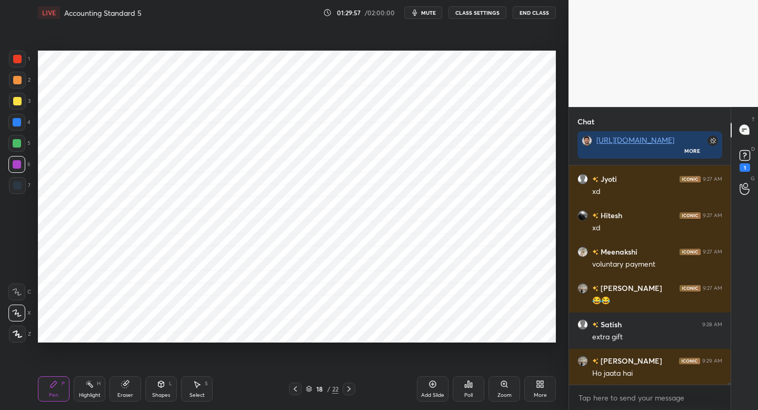
click at [293, 387] on icon at bounding box center [295, 388] width 8 height 8
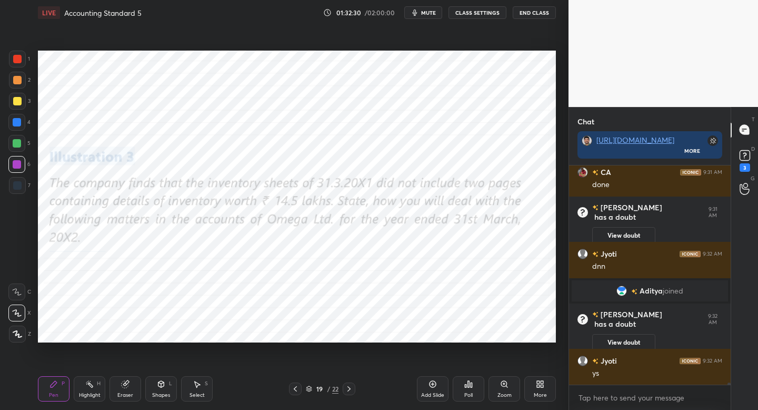
scroll to position [23563, 0]
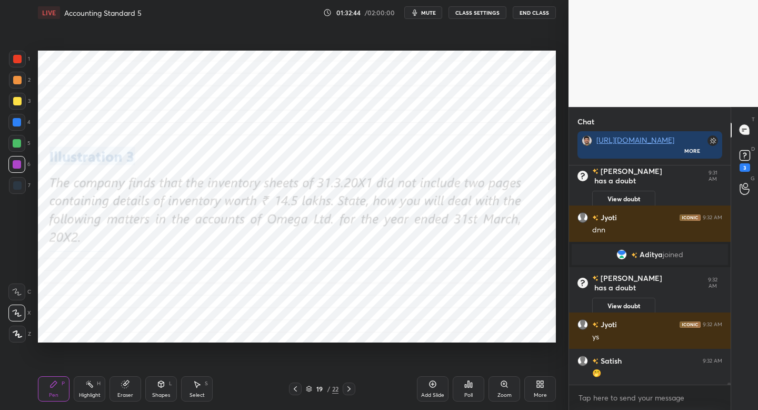
click at [16, 62] on div at bounding box center [17, 59] width 8 height 8
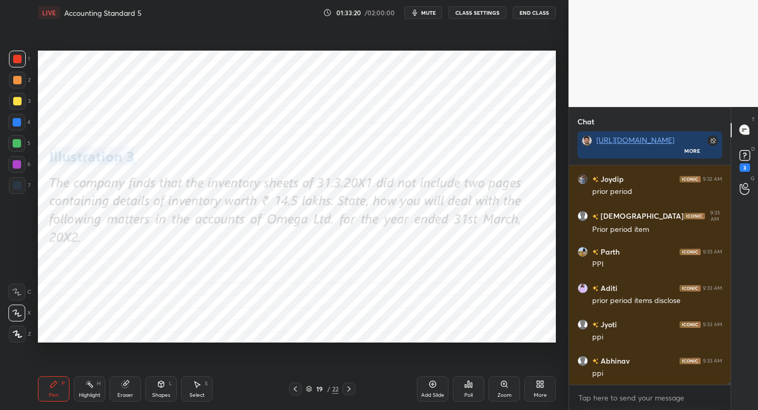
scroll to position [23854, 0]
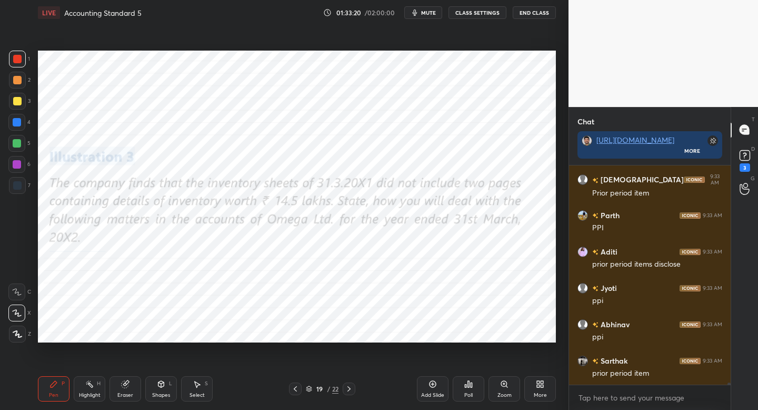
click at [426, 385] on div "Add Slide" at bounding box center [433, 388] width 32 height 25
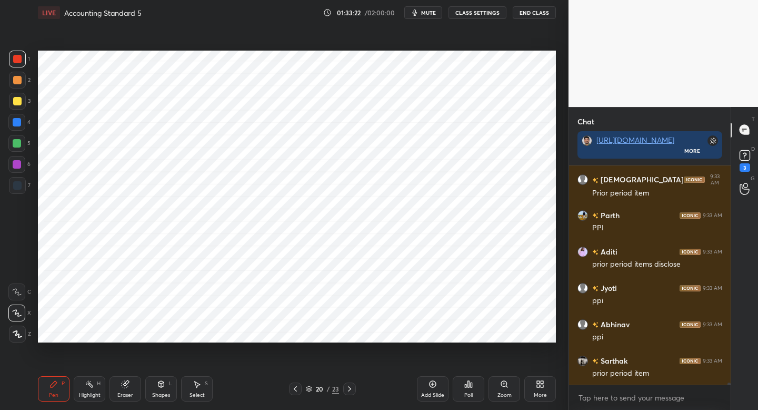
scroll to position [23890, 0]
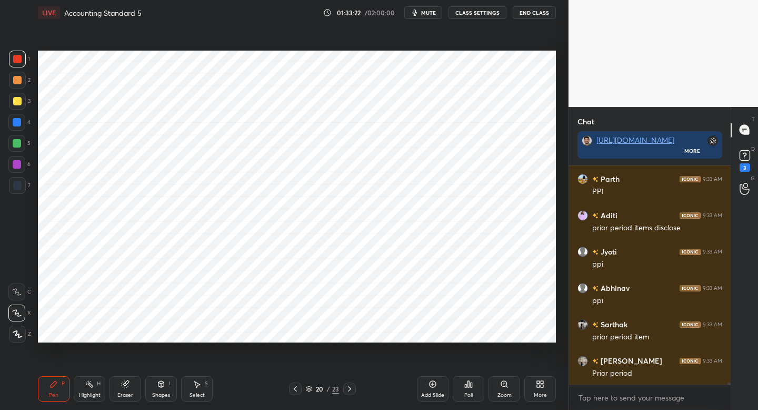
click at [22, 186] on div at bounding box center [17, 185] width 17 height 17
click at [298, 385] on icon at bounding box center [295, 388] width 8 height 8
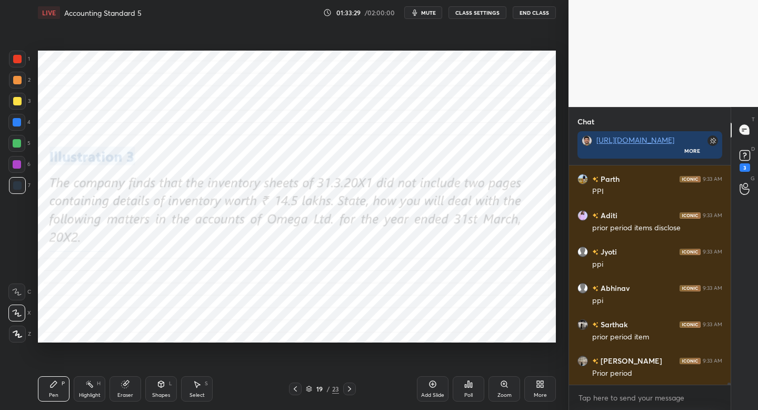
click at [349, 389] on icon at bounding box center [349, 388] width 8 height 8
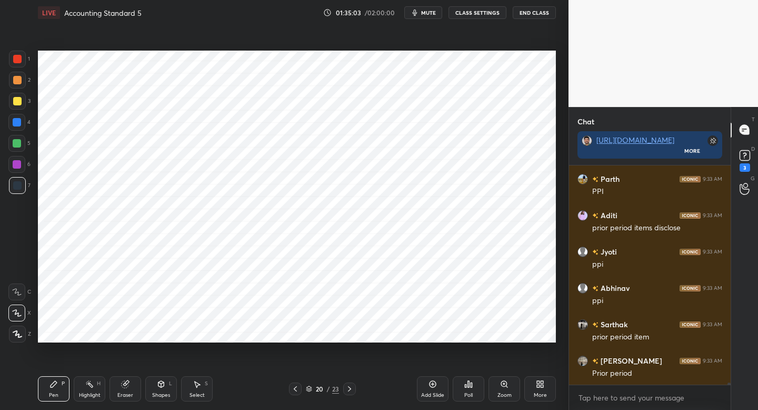
click at [24, 165] on div at bounding box center [16, 164] width 17 height 17
click at [297, 387] on icon at bounding box center [295, 388] width 8 height 8
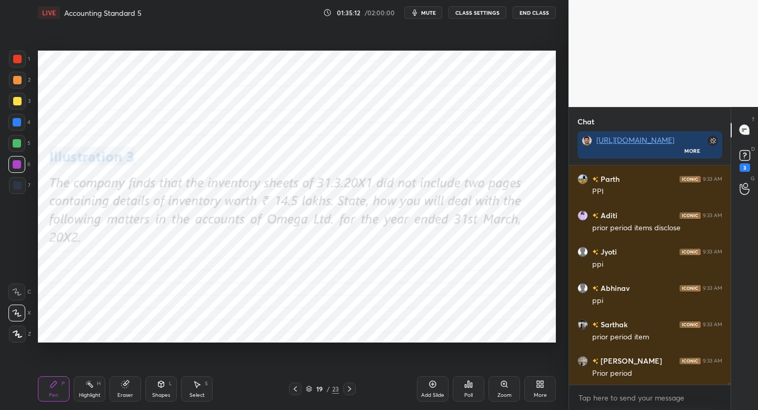
click at [349, 384] on icon at bounding box center [349, 388] width 8 height 8
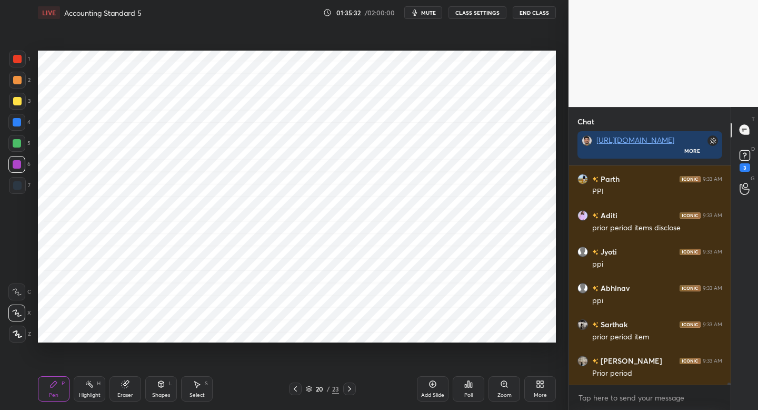
click at [293, 385] on icon at bounding box center [295, 388] width 8 height 8
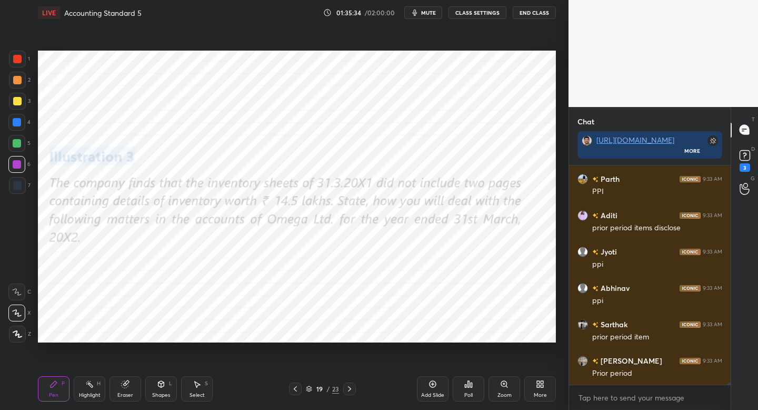
click at [353, 384] on icon at bounding box center [349, 388] width 8 height 8
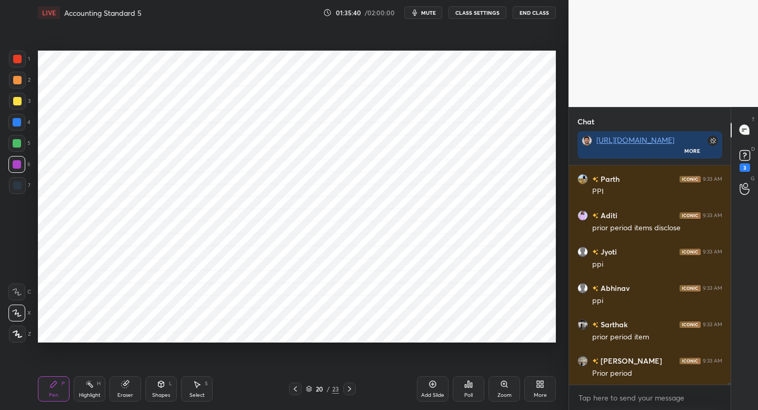
click at [294, 388] on icon at bounding box center [295, 388] width 8 height 8
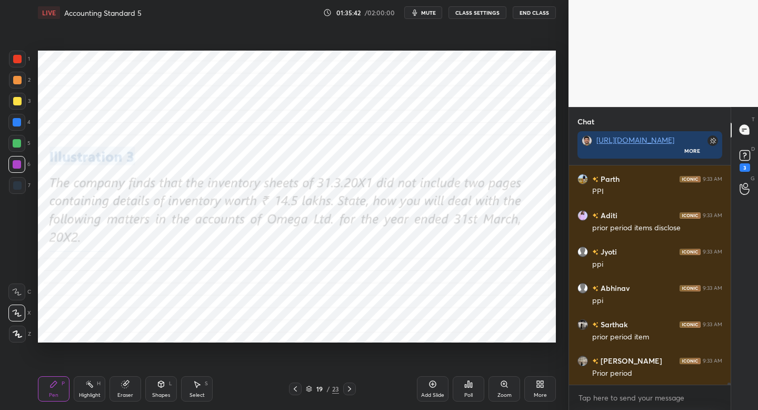
click at [353, 391] on div at bounding box center [349, 388] width 13 height 13
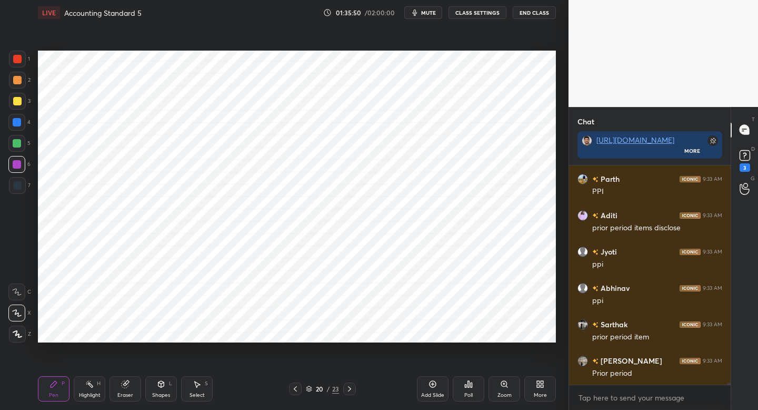
click at [33, 192] on div "1 2 3 4 5 6 7 C X Z C X Z E E Erase all H H LIVE Accounting Standard 5 01:35:50…" at bounding box center [280, 205] width 560 height 410
click at [16, 199] on div "1 2 3 4 5 6 7 C X Z C X Z E E Erase all H H" at bounding box center [17, 197] width 34 height 292
click at [423, 380] on div "Add Slide" at bounding box center [433, 388] width 32 height 25
click at [18, 187] on div at bounding box center [17, 185] width 8 height 8
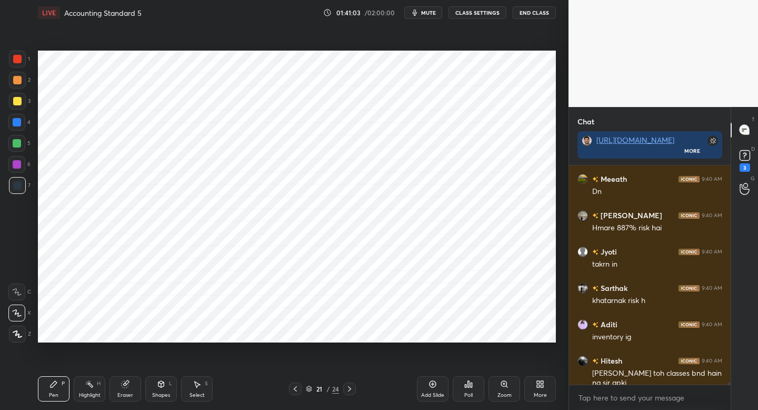
scroll to position [25073, 0]
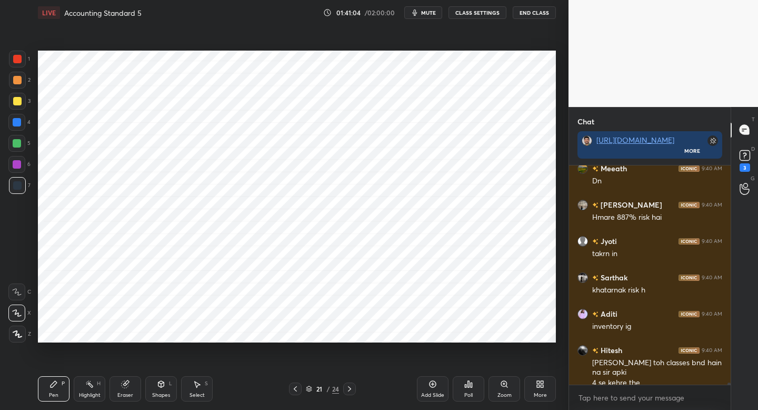
click at [532, 391] on div "More" at bounding box center [541, 388] width 32 height 25
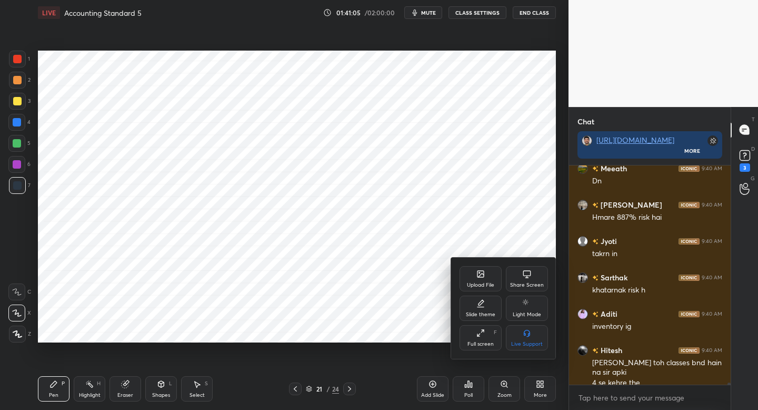
click at [479, 280] on div "Upload File" at bounding box center [481, 278] width 42 height 25
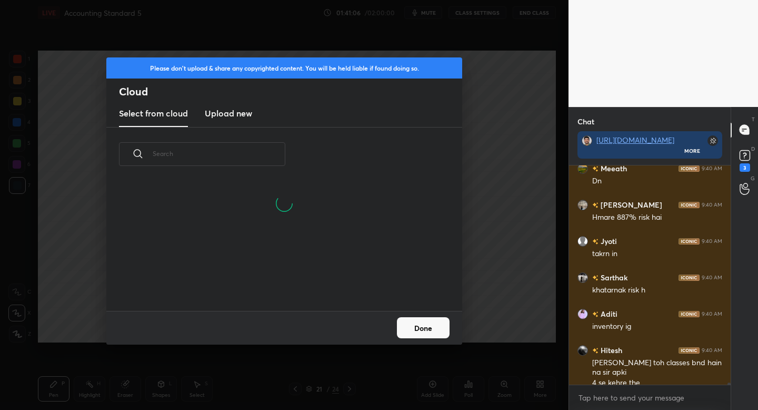
scroll to position [25110, 0]
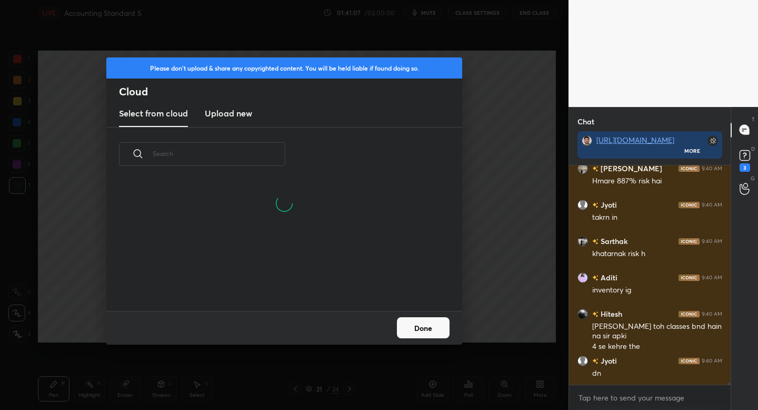
click at [227, 112] on h3 "Upload new" at bounding box center [228, 113] width 47 height 13
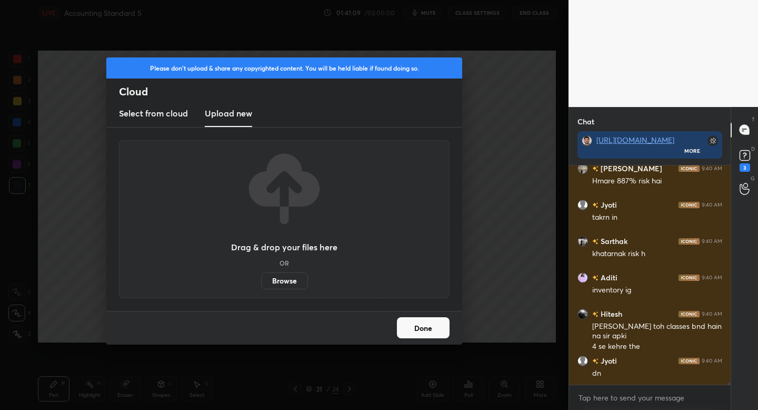
click at [478, 175] on div "Please don't upload & share any copyrighted content. You will be held liable if…" at bounding box center [284, 205] width 569 height 410
click at [422, 332] on button "Done" at bounding box center [423, 327] width 53 height 21
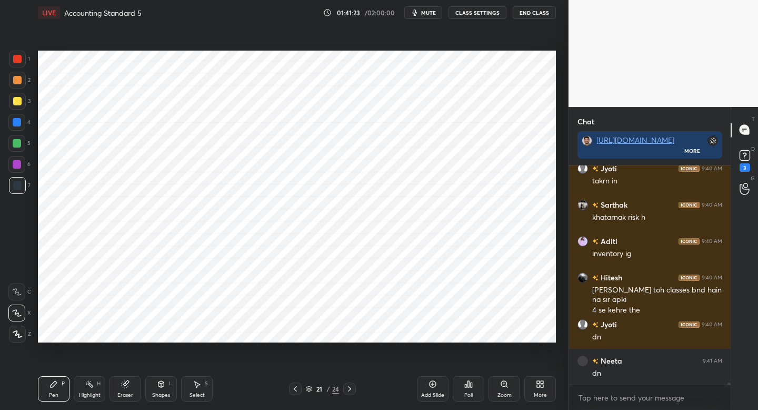
scroll to position [25182, 0]
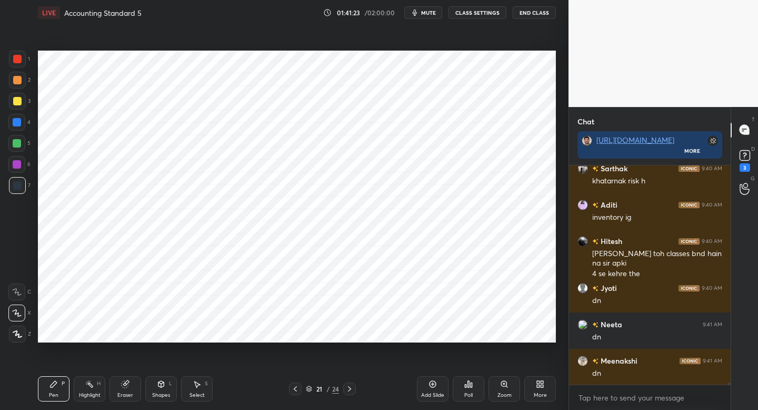
click at [537, 387] on icon at bounding box center [540, 384] width 8 height 8
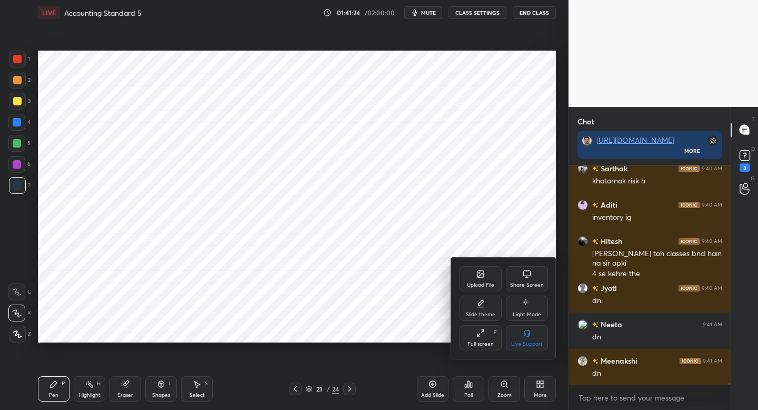
click at [473, 280] on div "Upload File" at bounding box center [481, 278] width 42 height 25
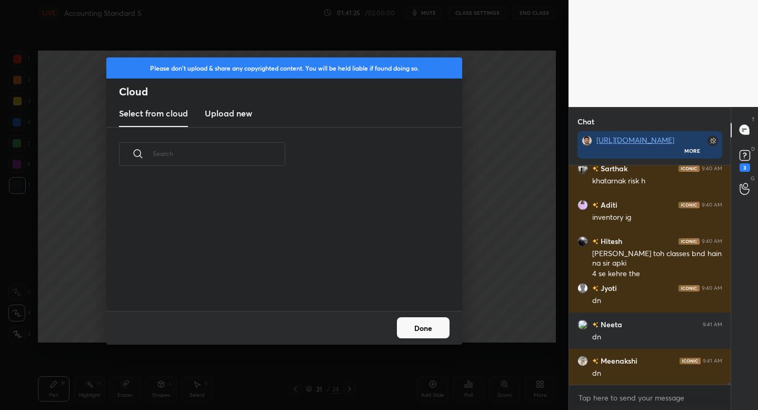
scroll to position [130, 338]
click at [245, 118] on h3 "Upload new" at bounding box center [228, 113] width 47 height 13
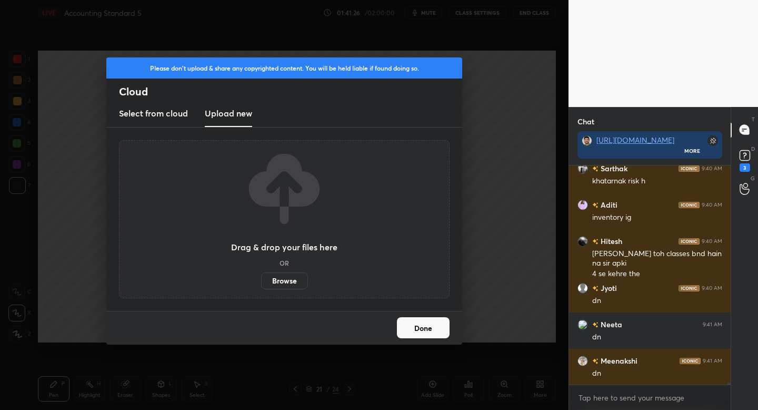
click at [285, 283] on label "Browse" at bounding box center [284, 280] width 47 height 17
click at [261, 283] on input "Browse" at bounding box center [261, 280] width 0 height 17
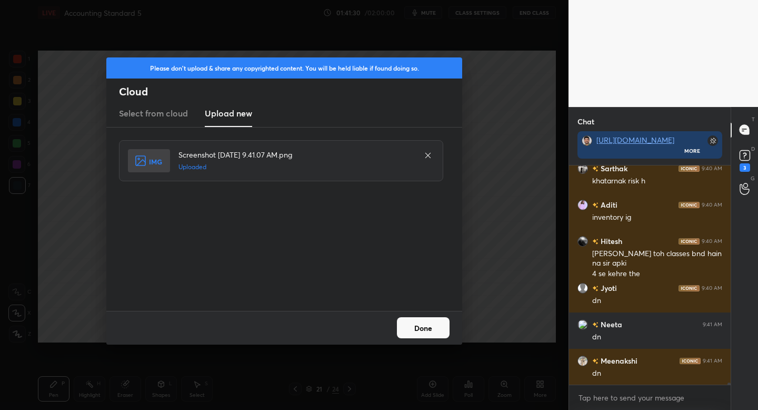
click at [422, 335] on button "Done" at bounding box center [423, 327] width 53 height 21
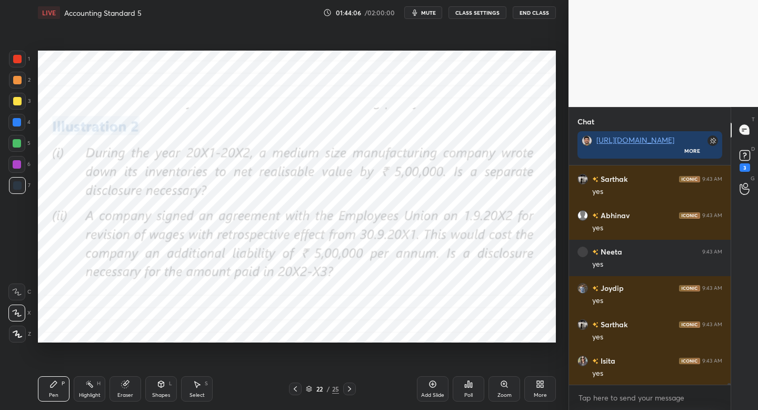
scroll to position [26018, 0]
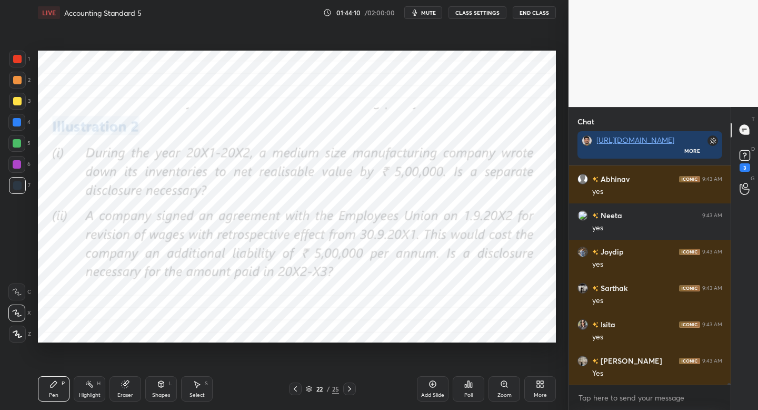
click at [117, 389] on div "Eraser" at bounding box center [126, 388] width 32 height 25
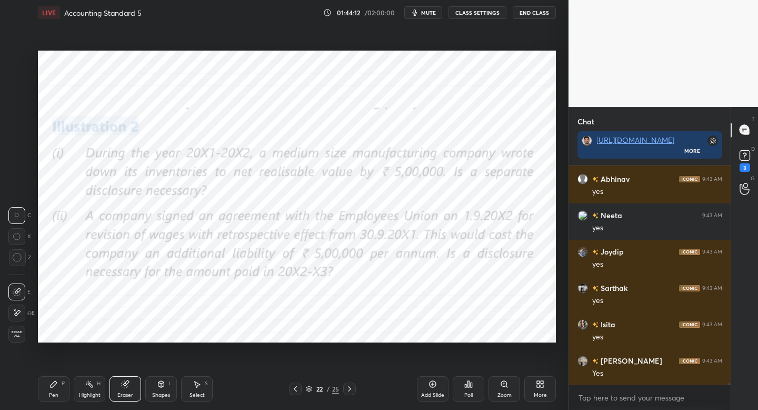
click at [57, 384] on div "Pen P" at bounding box center [54, 388] width 32 height 25
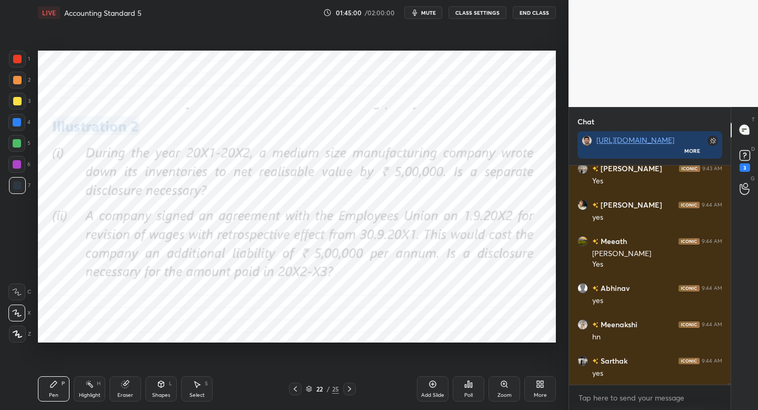
scroll to position [26247, 0]
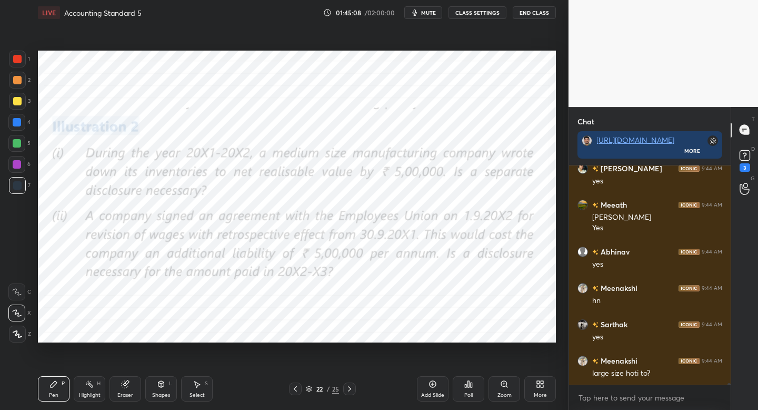
click at [430, 390] on div "Add Slide" at bounding box center [433, 388] width 32 height 25
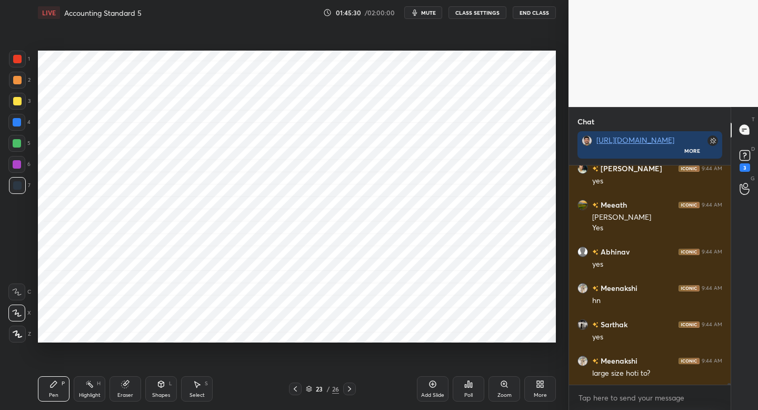
click at [164, 391] on div "Shapes L" at bounding box center [161, 388] width 32 height 25
click at [61, 387] on div "Pen P" at bounding box center [54, 388] width 32 height 25
click at [558, 75] on div "Setting up your live class Poll for secs No correct answer Start poll" at bounding box center [297, 196] width 527 height 342
click at [545, 77] on div "Setting up your live class Poll for secs No correct answer Start poll" at bounding box center [297, 196] width 527 height 342
click at [21, 65] on div at bounding box center [17, 59] width 17 height 17
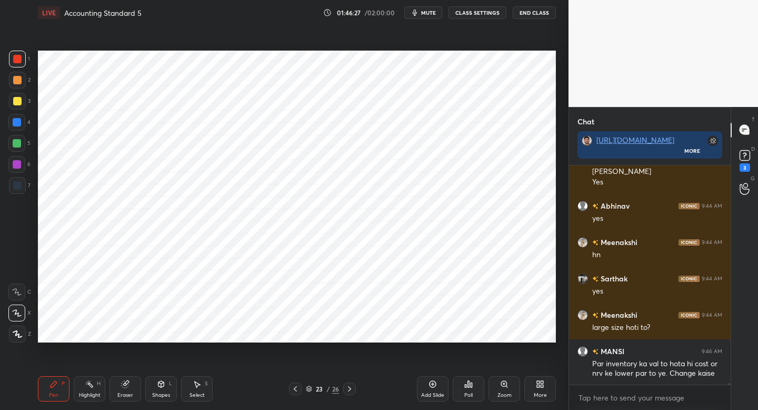
scroll to position [26329, 0]
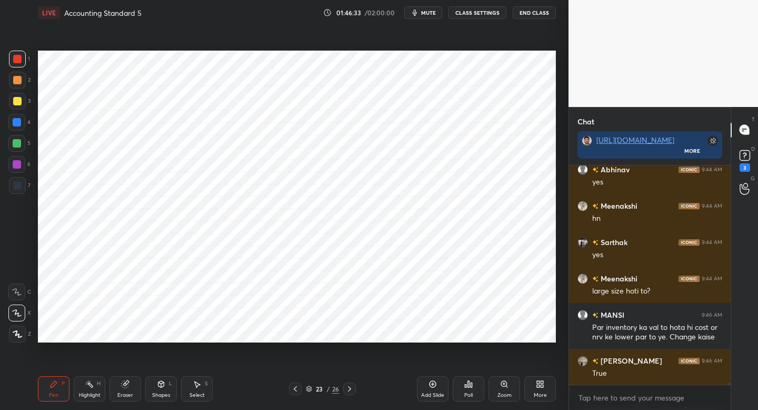
click at [293, 388] on icon at bounding box center [295, 388] width 8 height 8
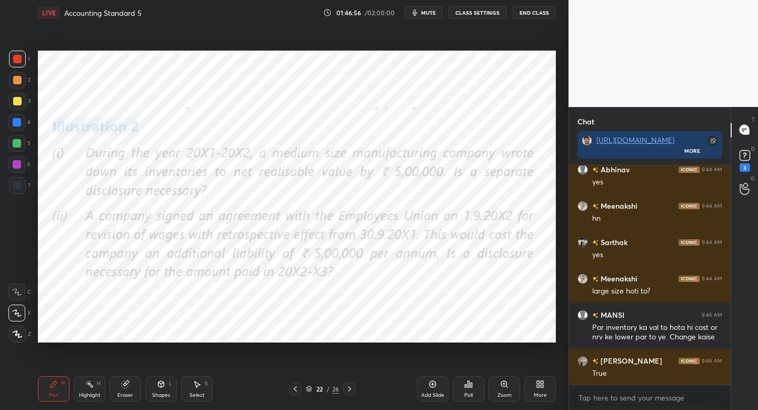
click at [130, 391] on div "Eraser" at bounding box center [126, 388] width 32 height 25
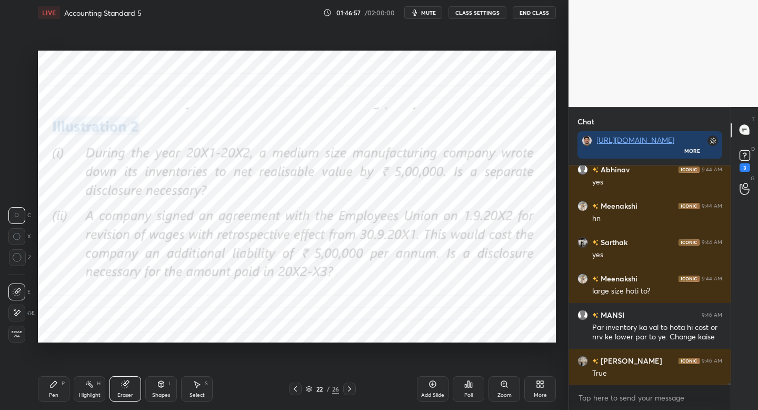
click at [89, 391] on div "Highlight H" at bounding box center [90, 388] width 32 height 25
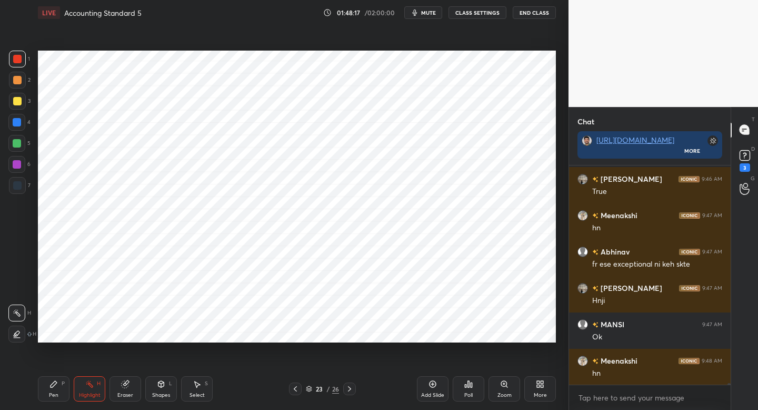
scroll to position [26547, 0]
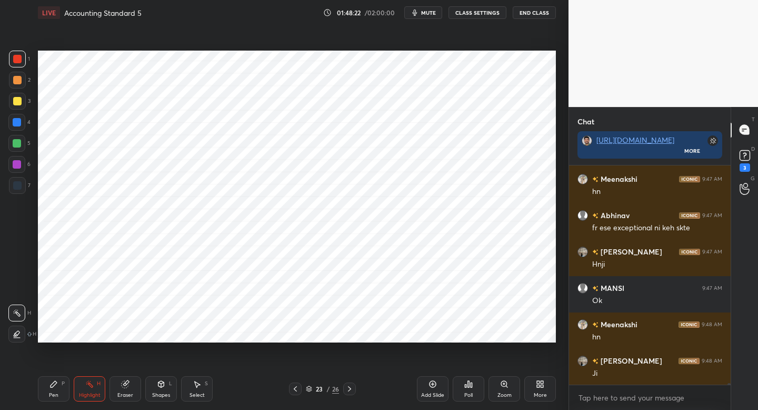
click at [125, 389] on div "Eraser" at bounding box center [126, 388] width 32 height 25
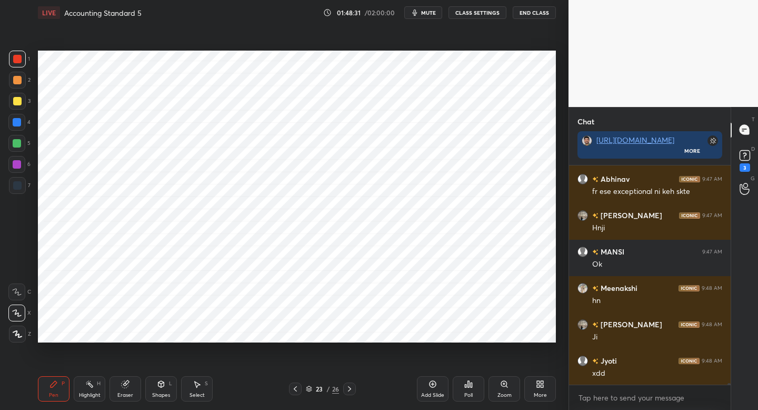
click at [18, 191] on div at bounding box center [17, 185] width 17 height 17
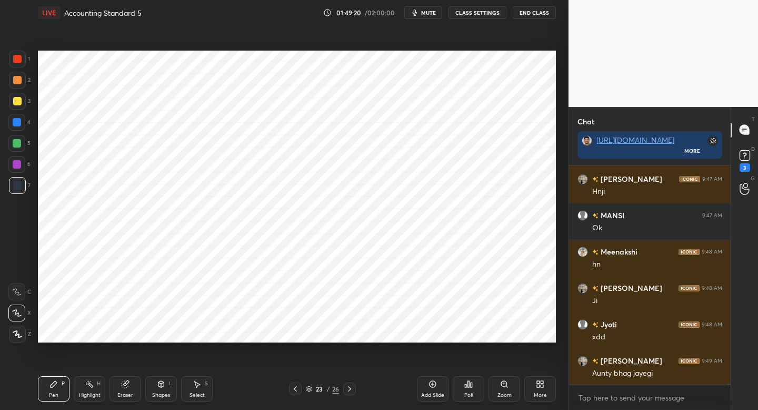
click at [21, 129] on div at bounding box center [16, 122] width 17 height 17
click at [23, 172] on div "6" at bounding box center [19, 166] width 22 height 21
click at [19, 187] on div at bounding box center [17, 185] width 8 height 8
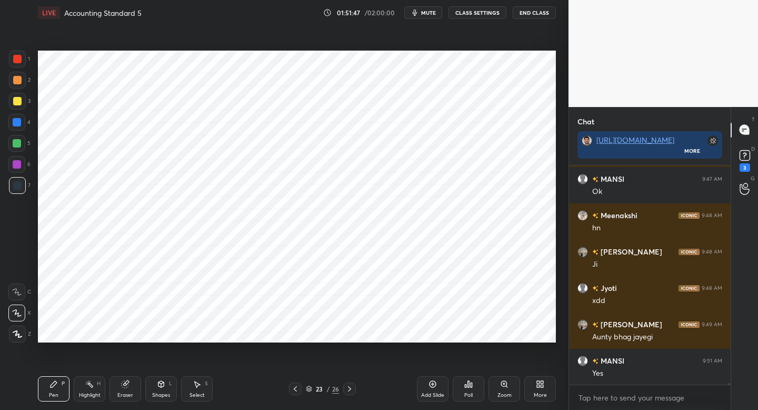
scroll to position [26692, 0]
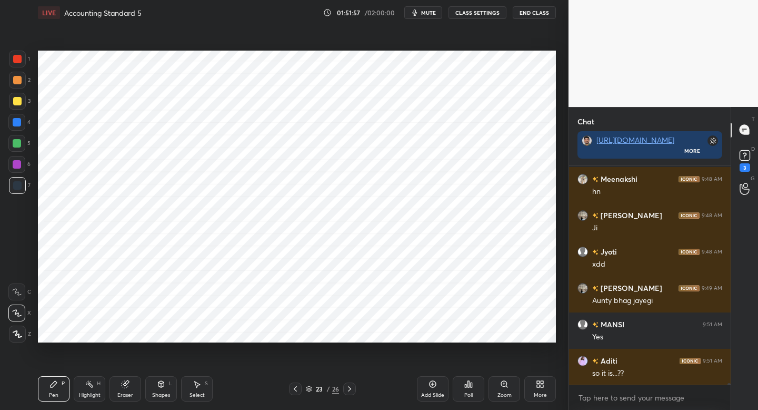
click at [118, 386] on div "Eraser" at bounding box center [126, 388] width 32 height 25
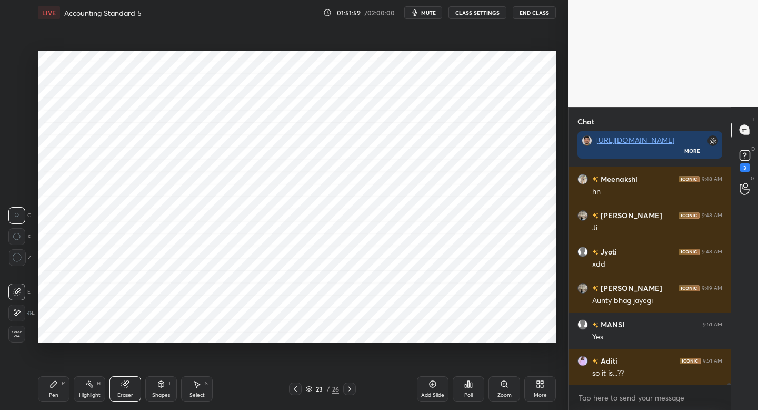
click at [50, 384] on icon at bounding box center [54, 384] width 8 height 8
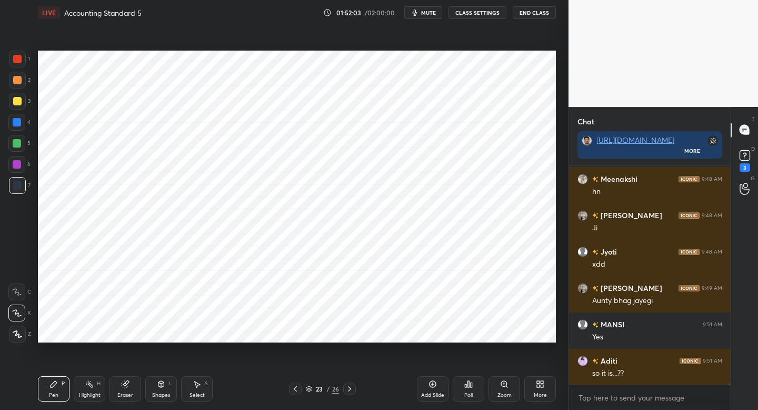
click at [427, 392] on div "Add Slide" at bounding box center [432, 394] width 23 height 5
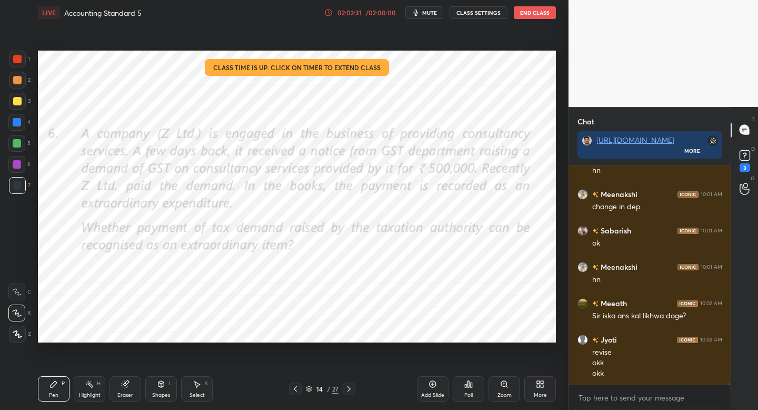
scroll to position [31270, 0]
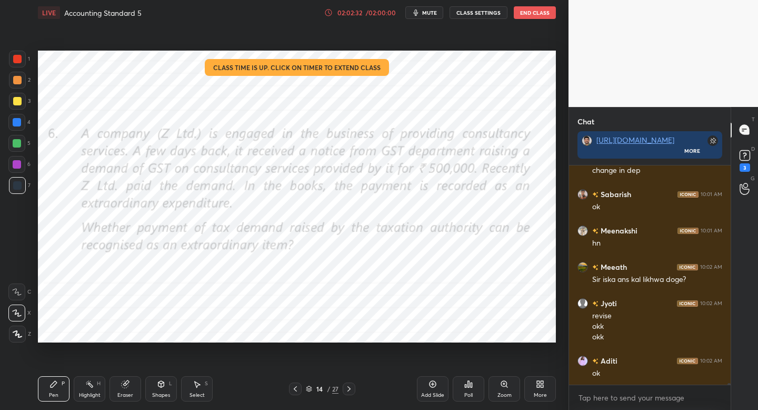
click at [526, 18] on button "End Class" at bounding box center [535, 12] width 42 height 13
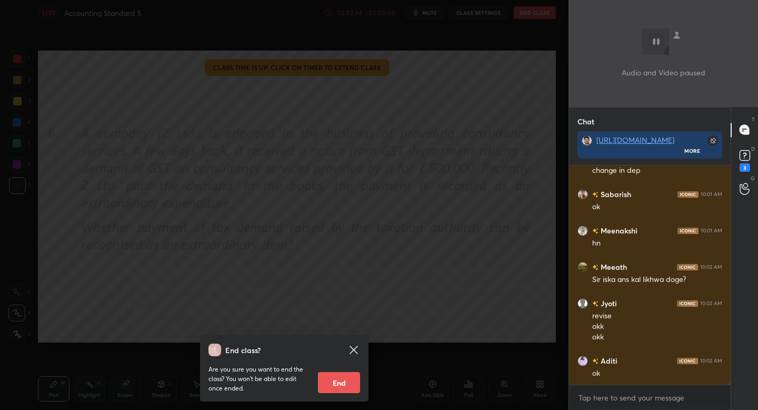
click at [340, 388] on button "End" at bounding box center [339, 382] width 42 height 21
type textarea "x"
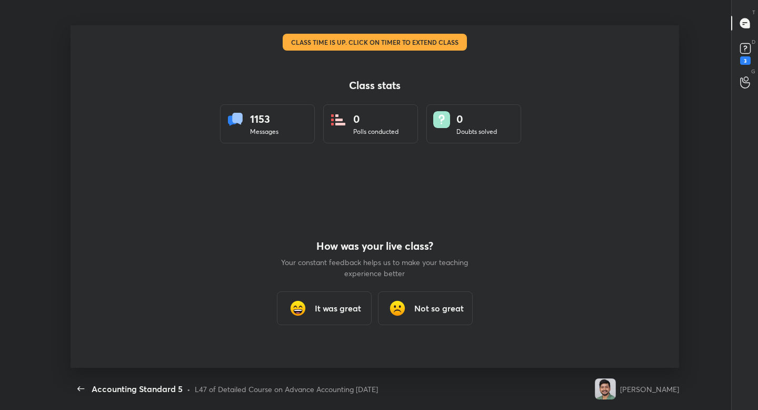
scroll to position [0, 0]
